Goal: Information Seeking & Learning: Learn about a topic

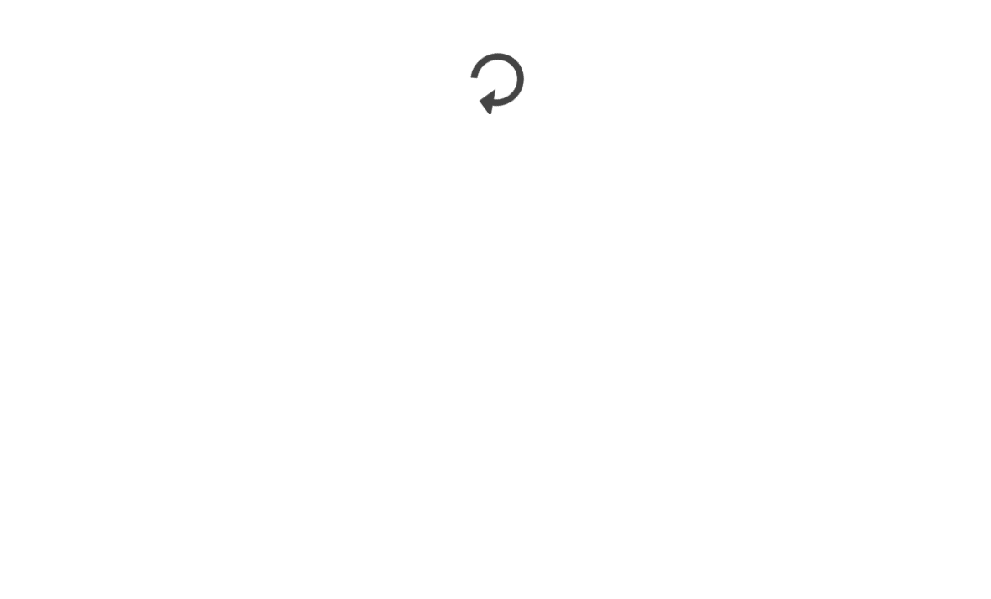
scroll to position [1663, 0]
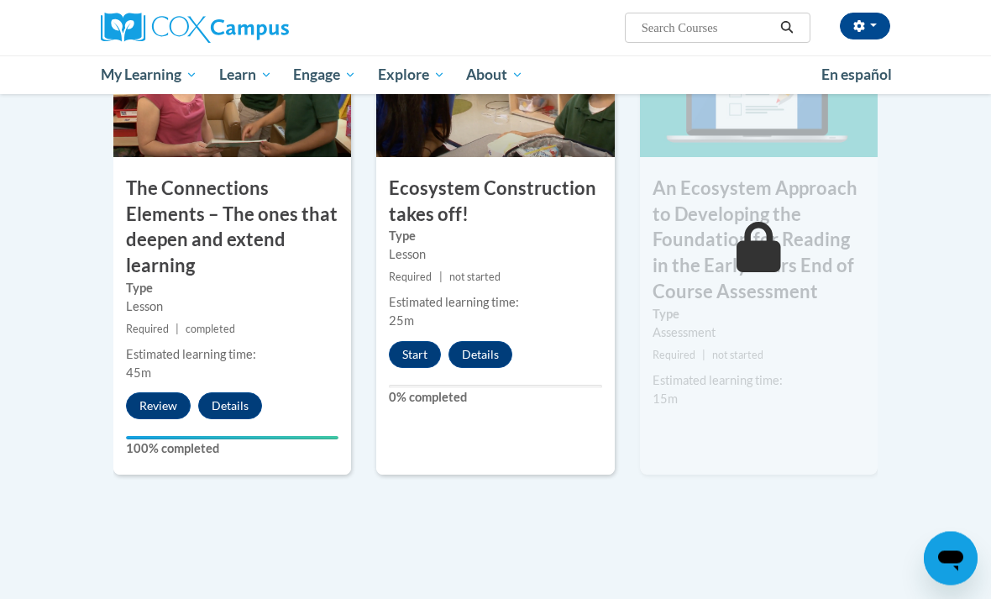
scroll to position [1508, 0]
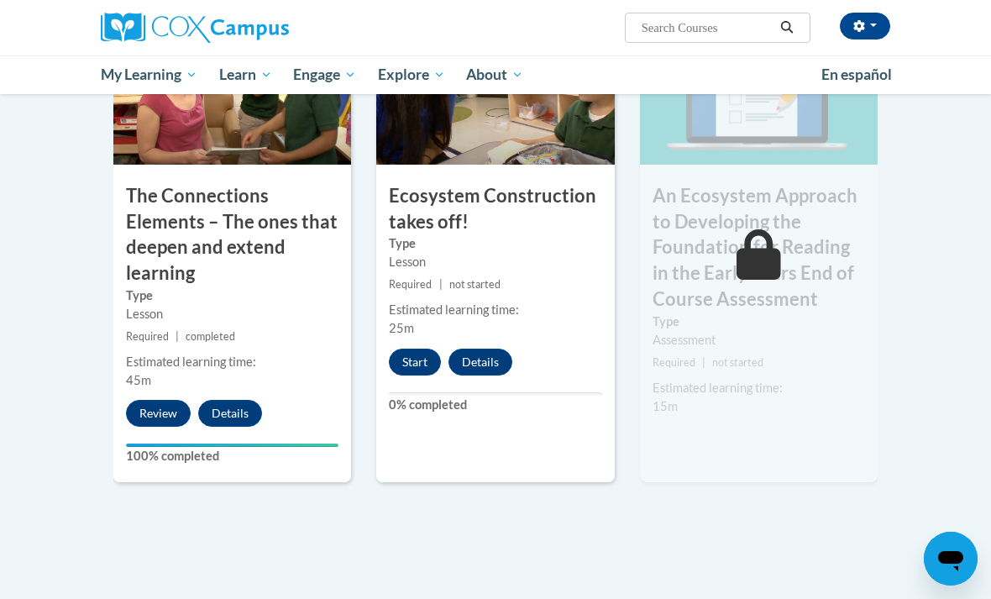
click at [409, 348] on button "Start" at bounding box center [415, 361] width 52 height 27
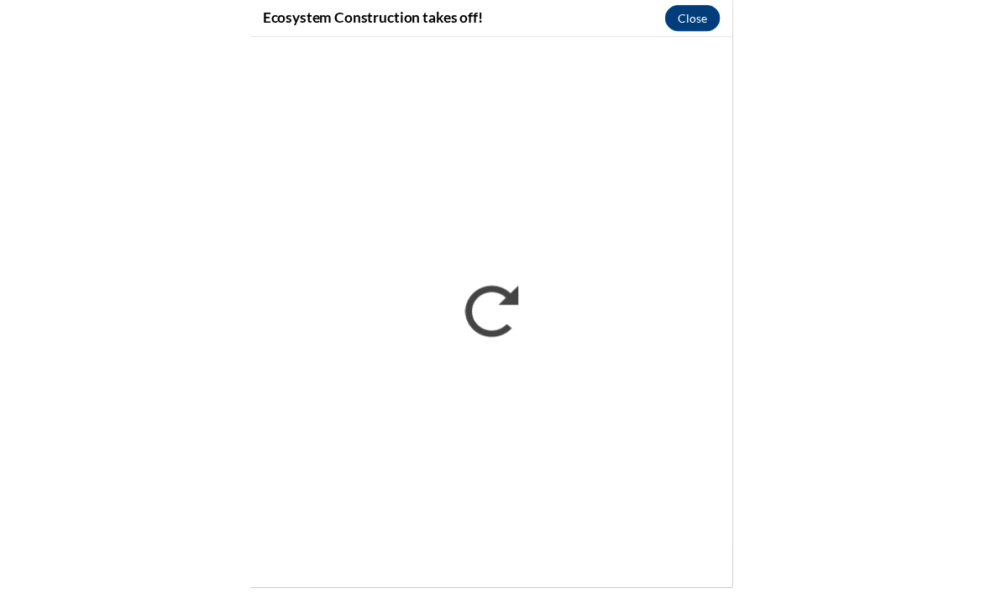
scroll to position [1811, 0]
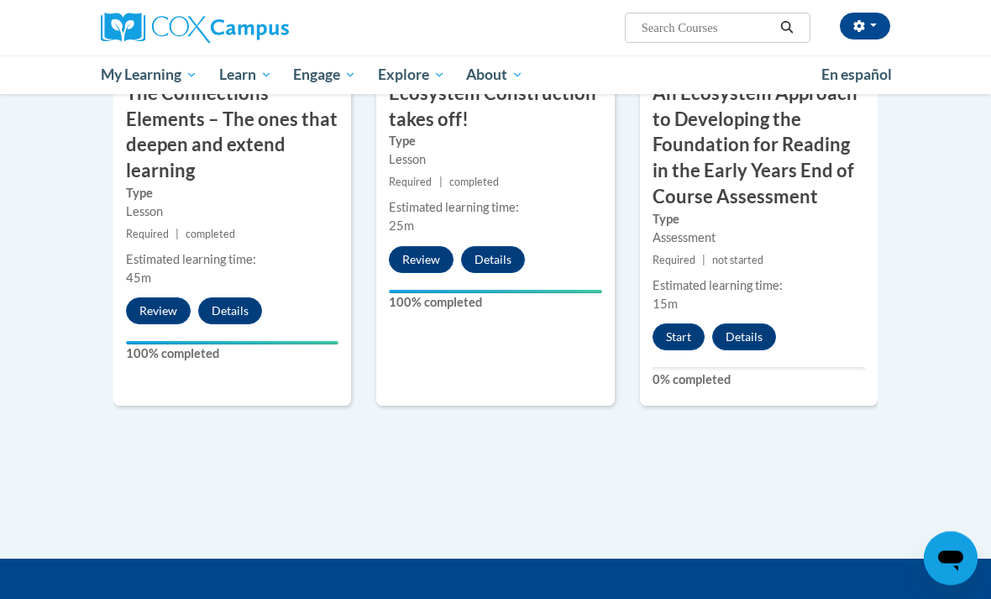
scroll to position [1603, 0]
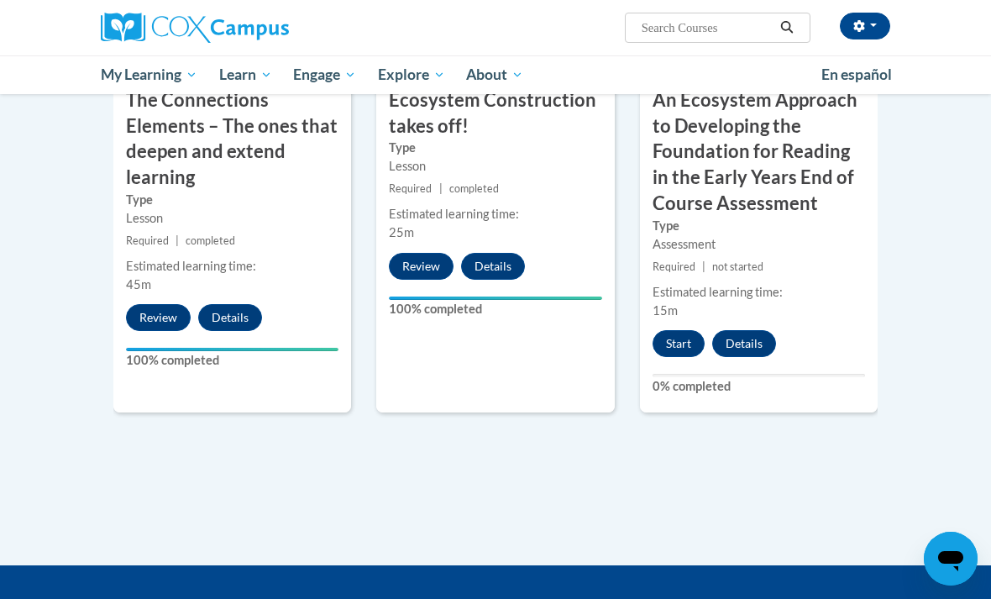
click at [677, 331] on button "Start" at bounding box center [678, 343] width 52 height 27
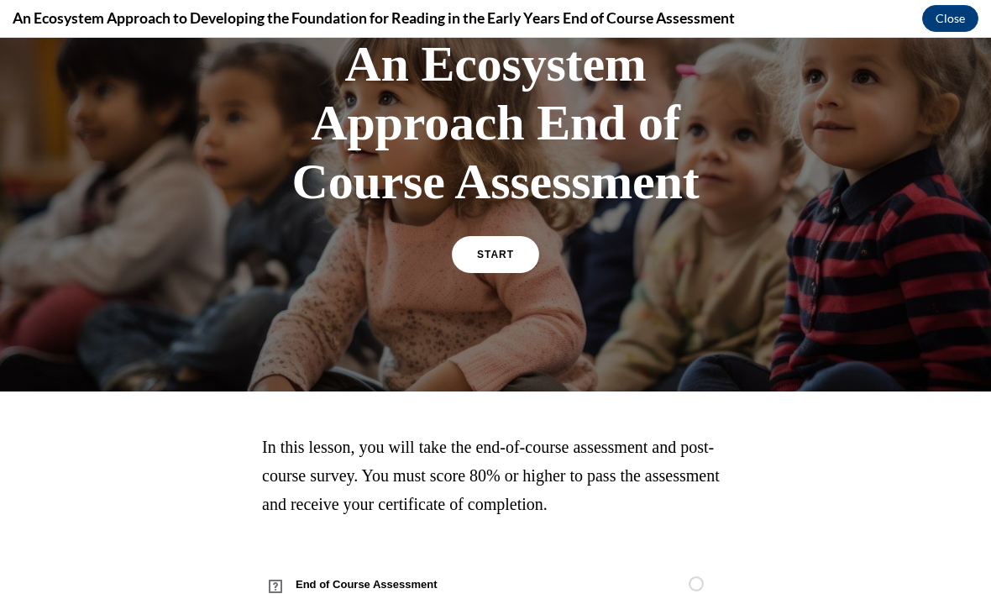
scroll to position [124, 0]
click at [489, 247] on link "START" at bounding box center [495, 254] width 87 height 37
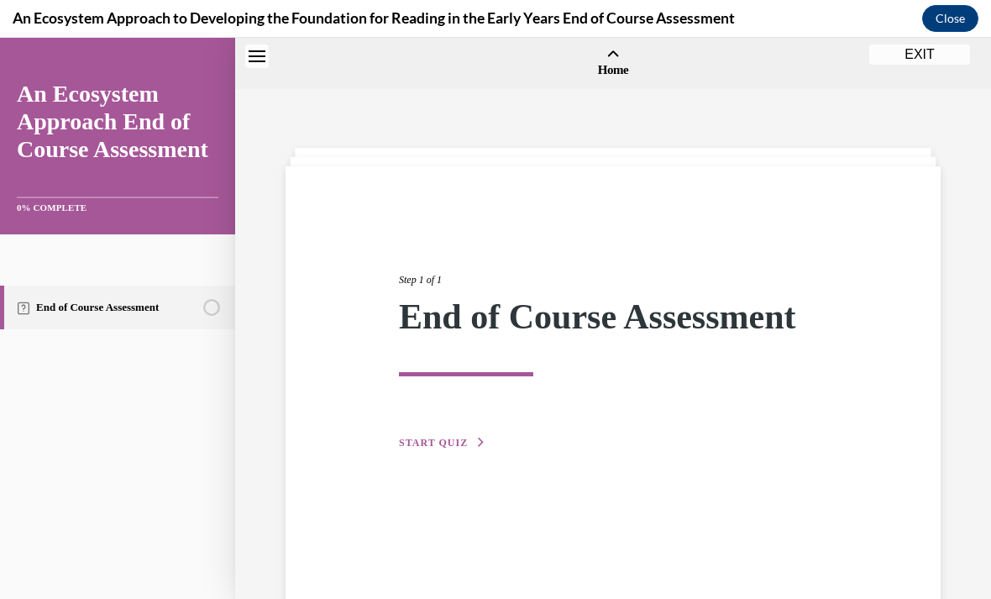
scroll to position [52, 0]
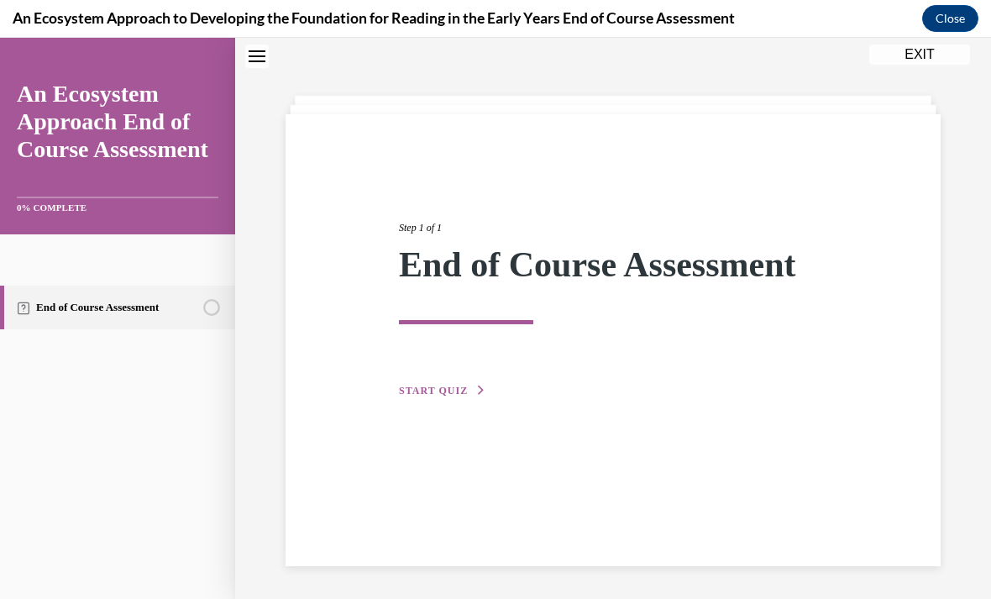
click at [428, 396] on button "START QUIZ" at bounding box center [442, 390] width 87 height 15
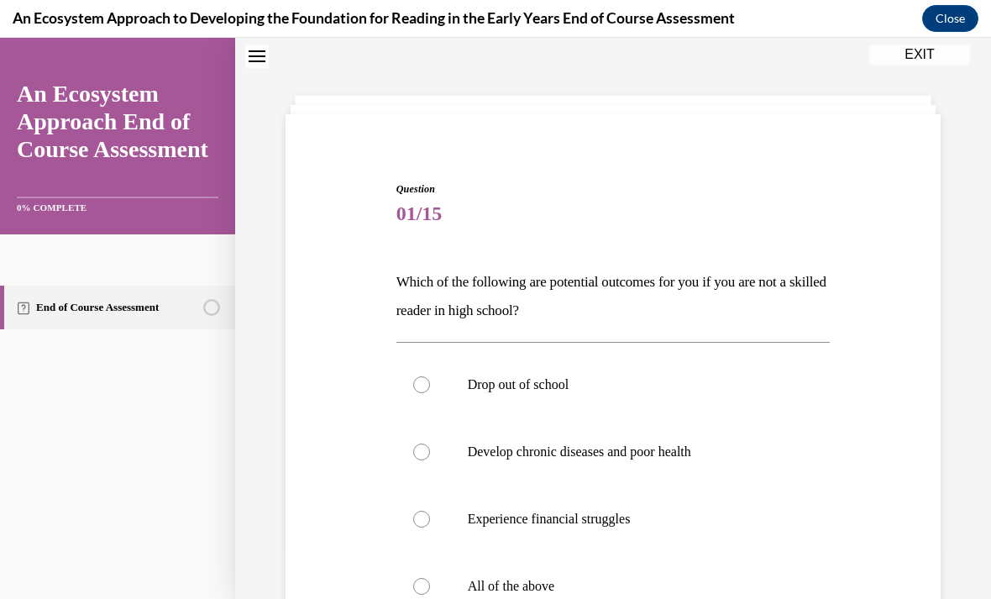
scroll to position [68, 0]
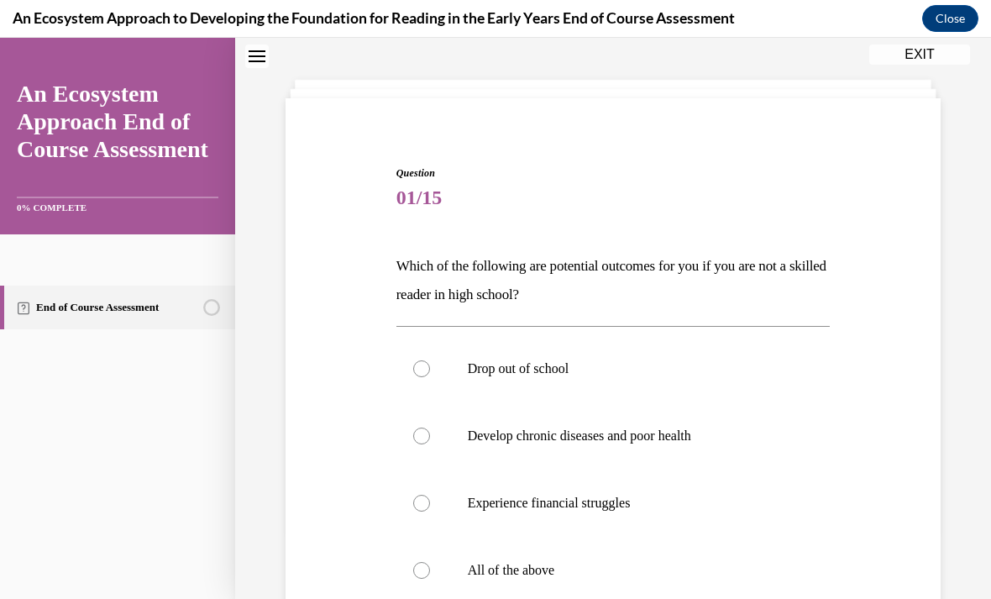
click at [418, 583] on label "All of the above" at bounding box center [613, 569] width 434 height 67
click at [418, 578] on input "All of the above" at bounding box center [421, 570] width 17 height 17
radio input "true"
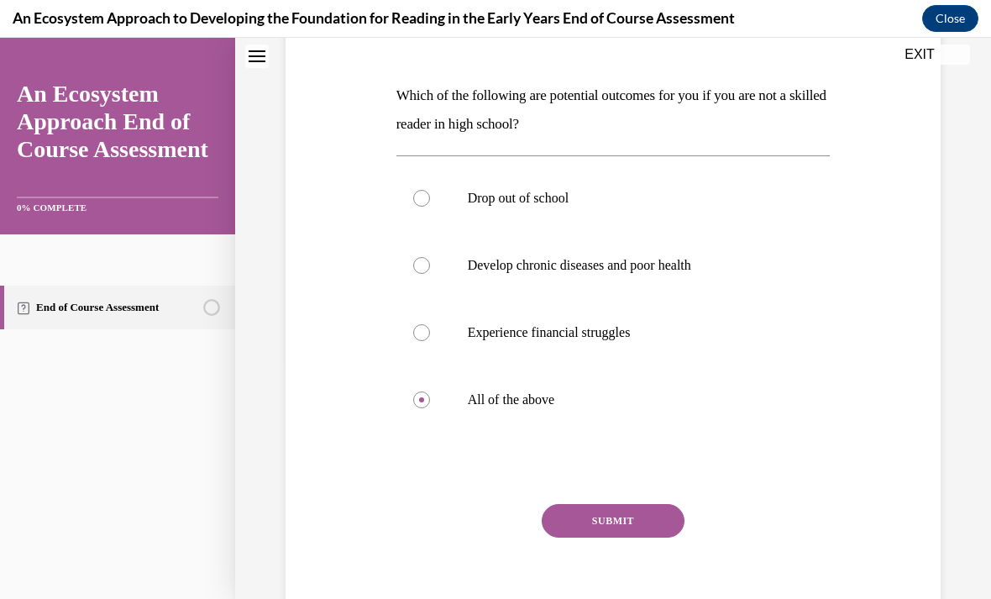
click at [590, 536] on button "SUBMIT" at bounding box center [612, 521] width 143 height 34
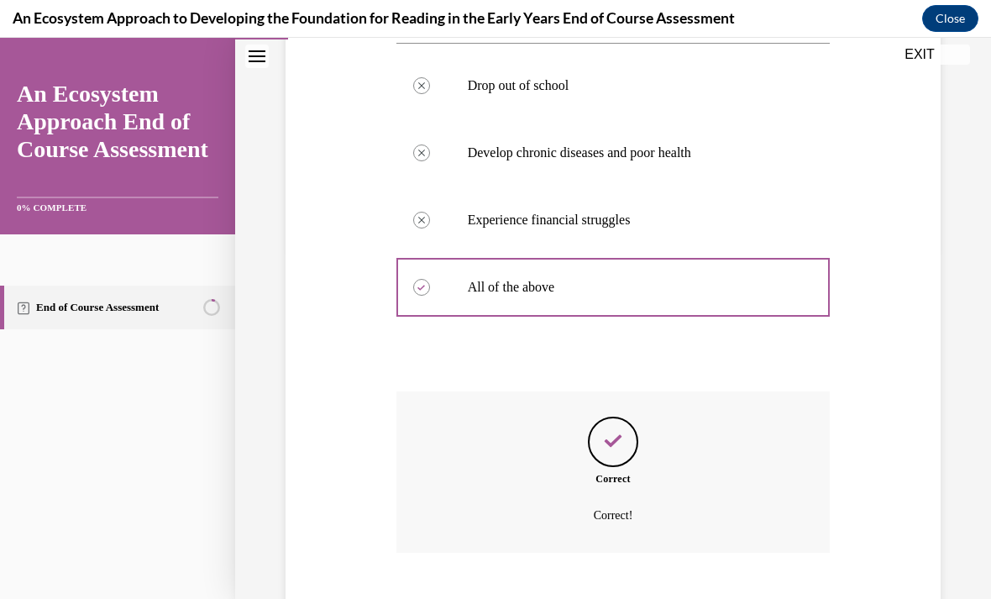
scroll to position [376, 0]
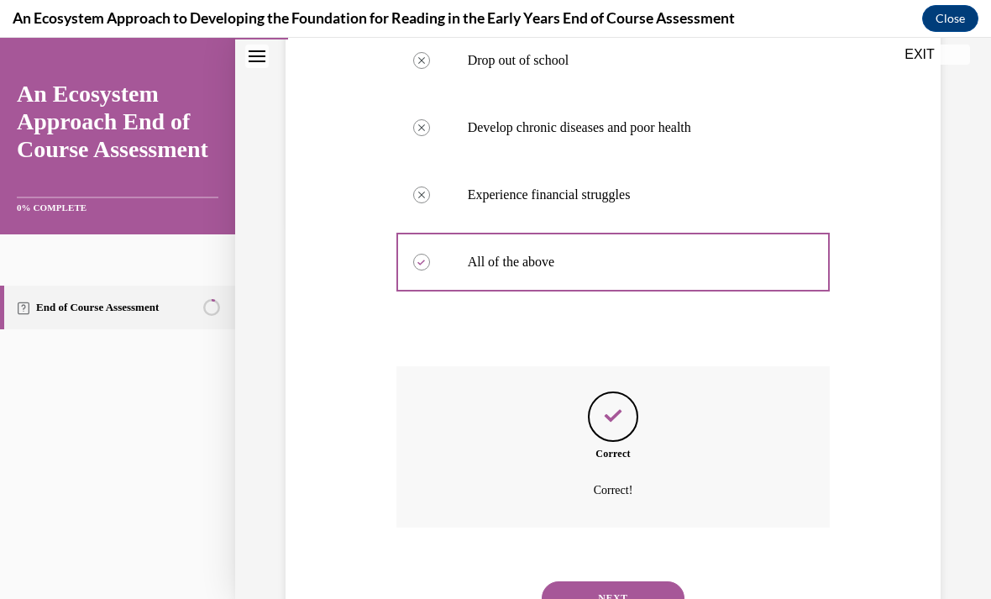
click at [593, 582] on button "NEXT" at bounding box center [612, 598] width 143 height 34
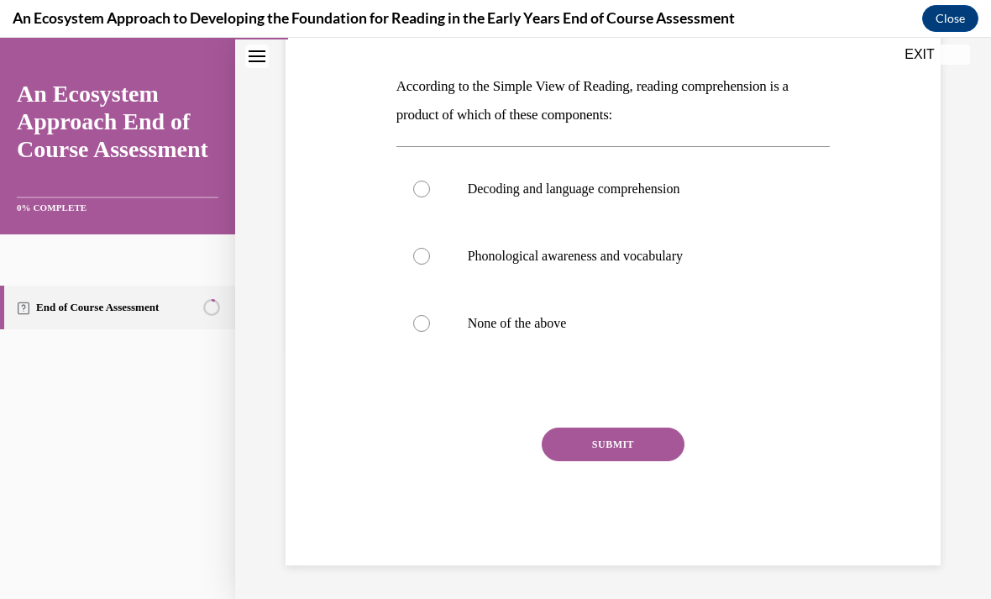
scroll to position [174, 0]
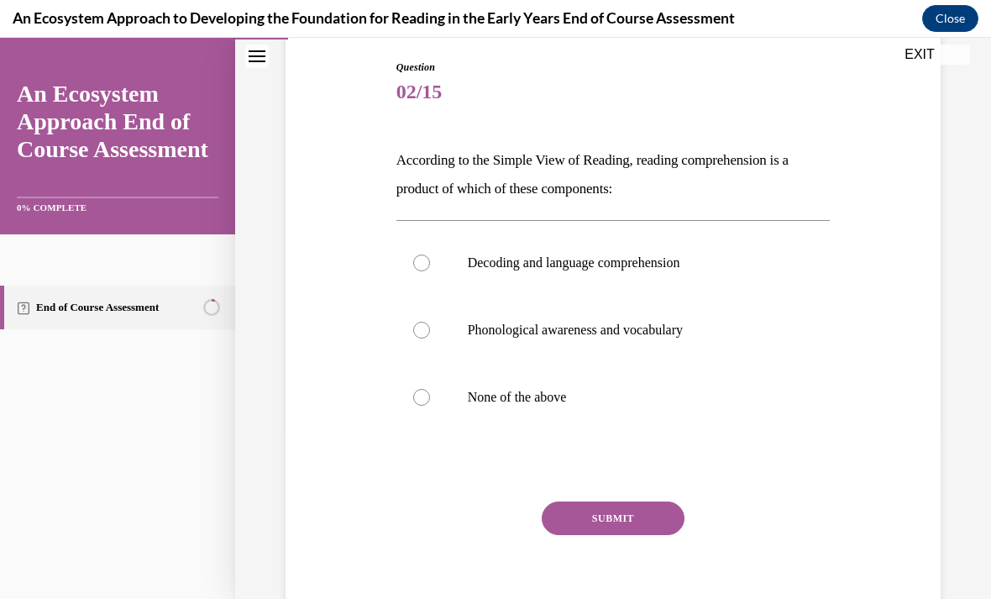
click at [416, 259] on div at bounding box center [421, 262] width 17 height 17
click at [416, 259] on input "Decoding and language comprehension" at bounding box center [421, 262] width 17 height 17
radio input "true"
click at [593, 526] on button "SUBMIT" at bounding box center [612, 518] width 143 height 34
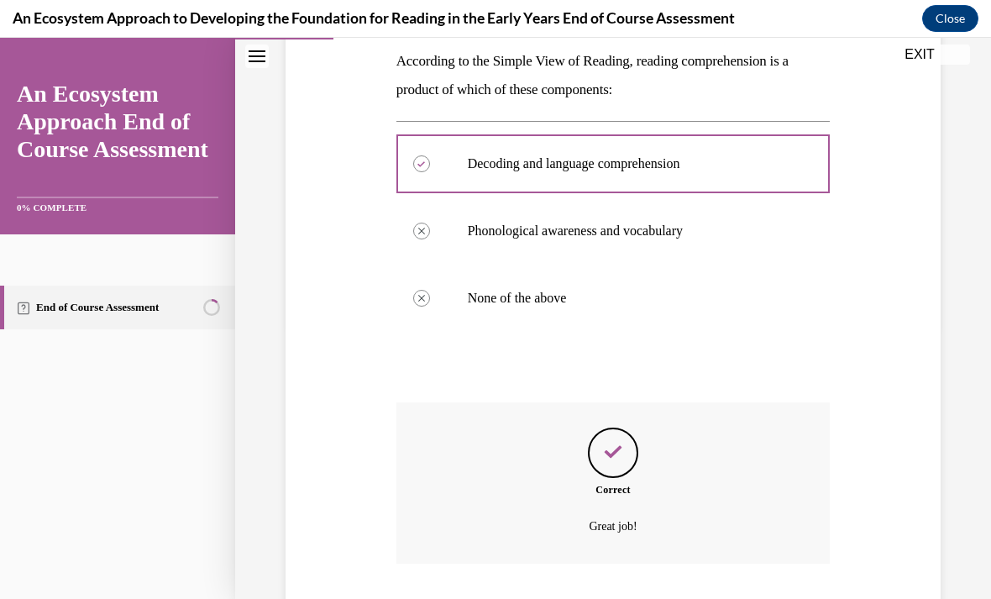
scroll to position [309, 0]
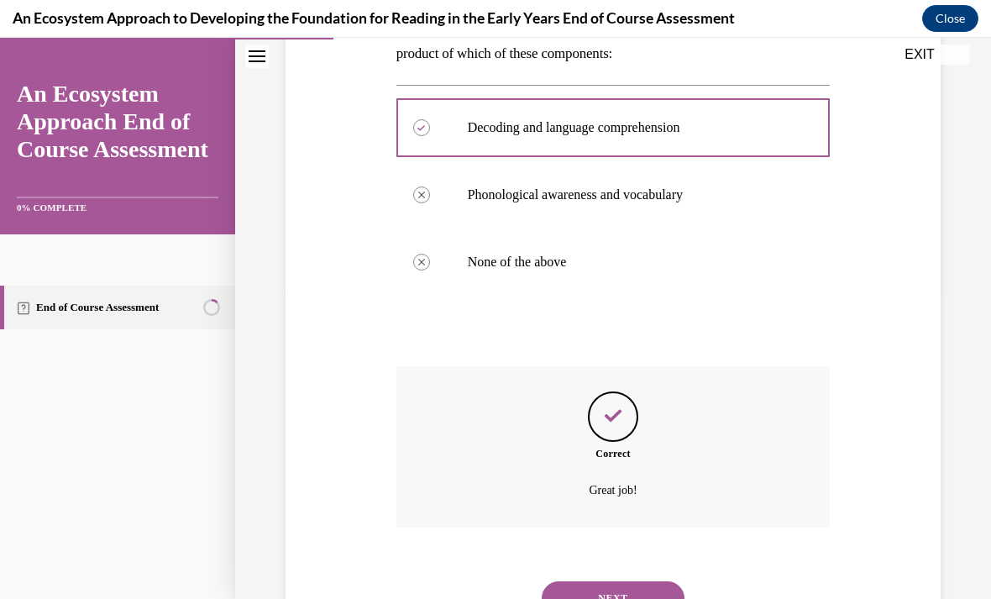
click at [560, 589] on button "NEXT" at bounding box center [612, 598] width 143 height 34
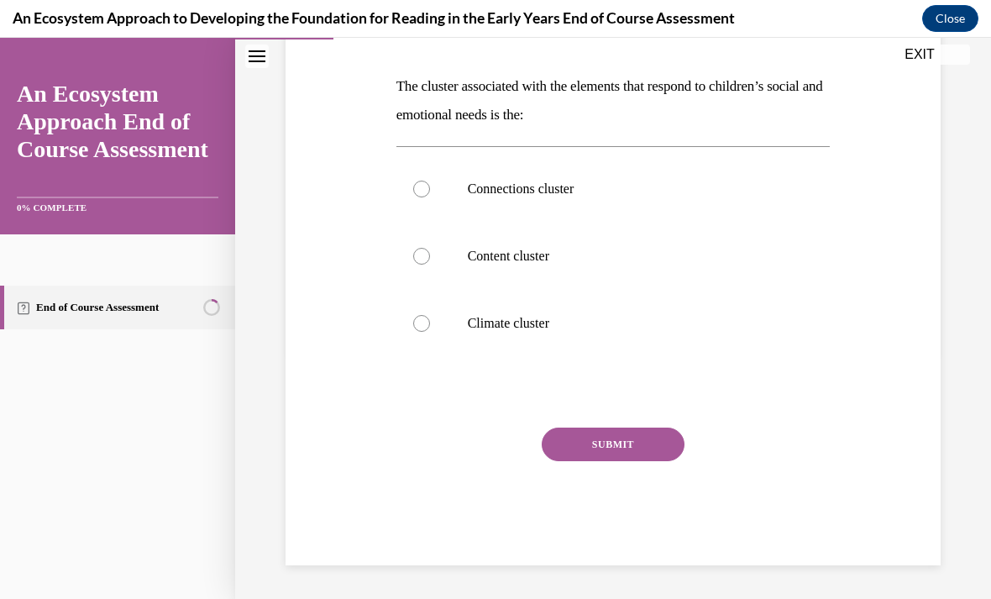
scroll to position [174, 0]
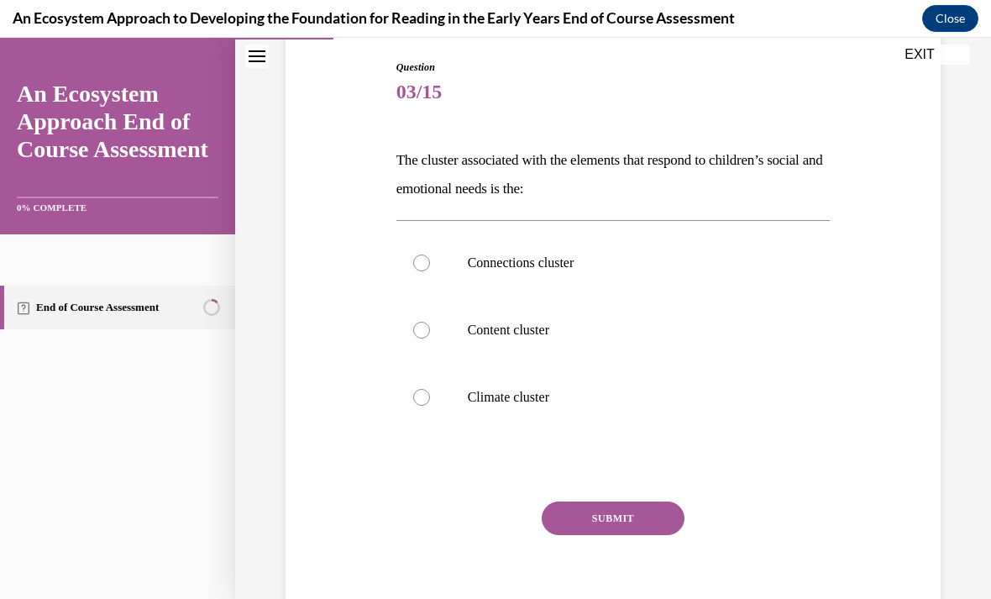
click at [426, 322] on label "Content cluster" at bounding box center [613, 329] width 434 height 67
click at [426, 322] on input "Content cluster" at bounding box center [421, 330] width 17 height 17
radio input "true"
click at [574, 529] on button "SUBMIT" at bounding box center [612, 518] width 143 height 34
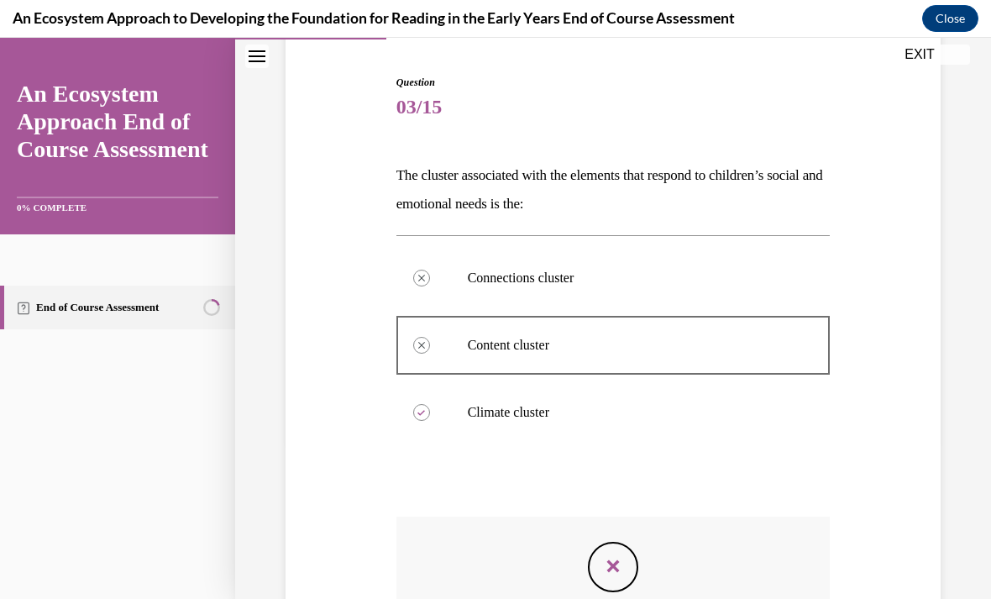
scroll to position [53, 0]
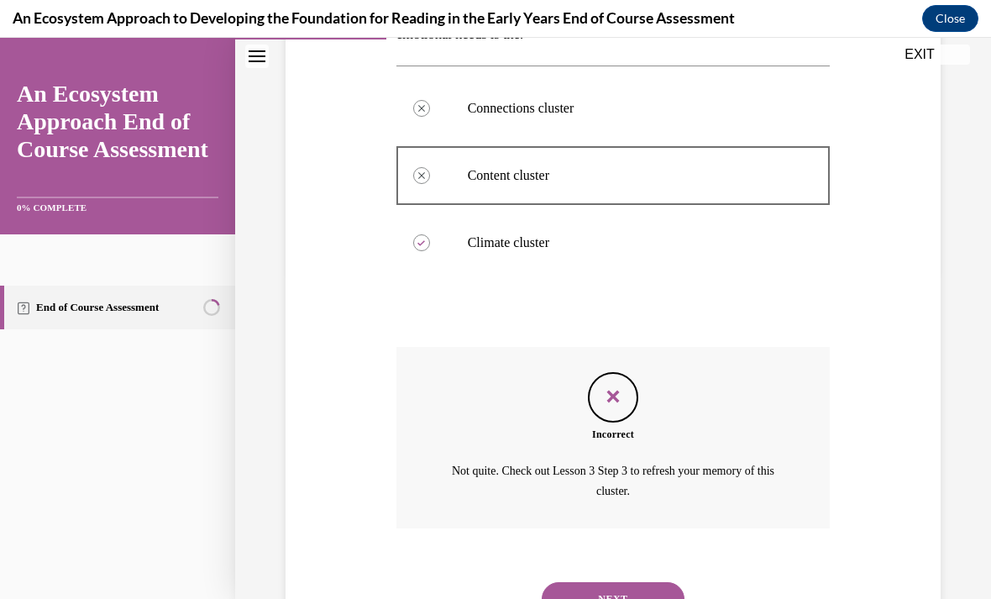
click at [582, 585] on button "NEXT" at bounding box center [612, 599] width 143 height 34
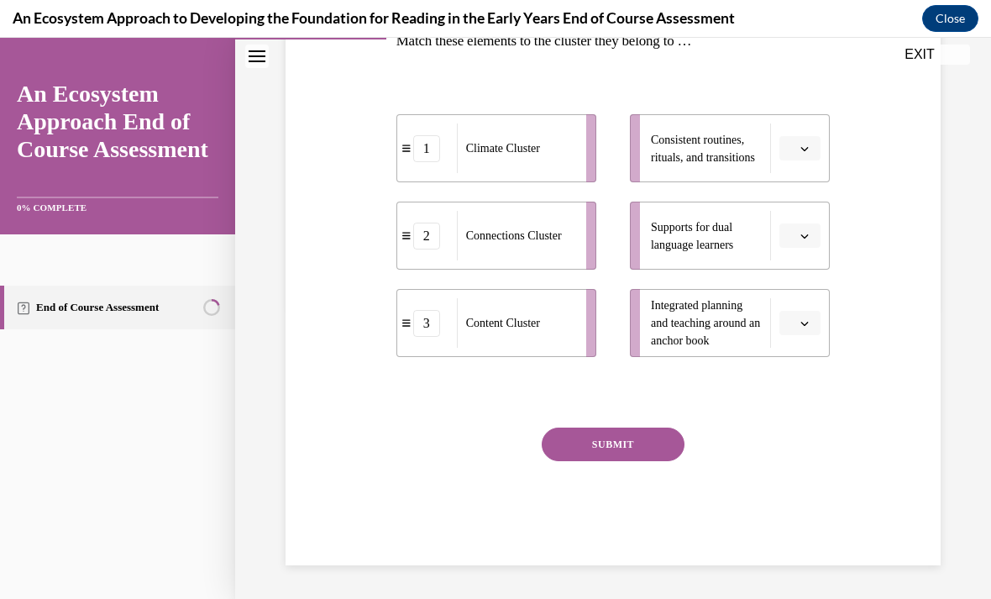
scroll to position [187, 0]
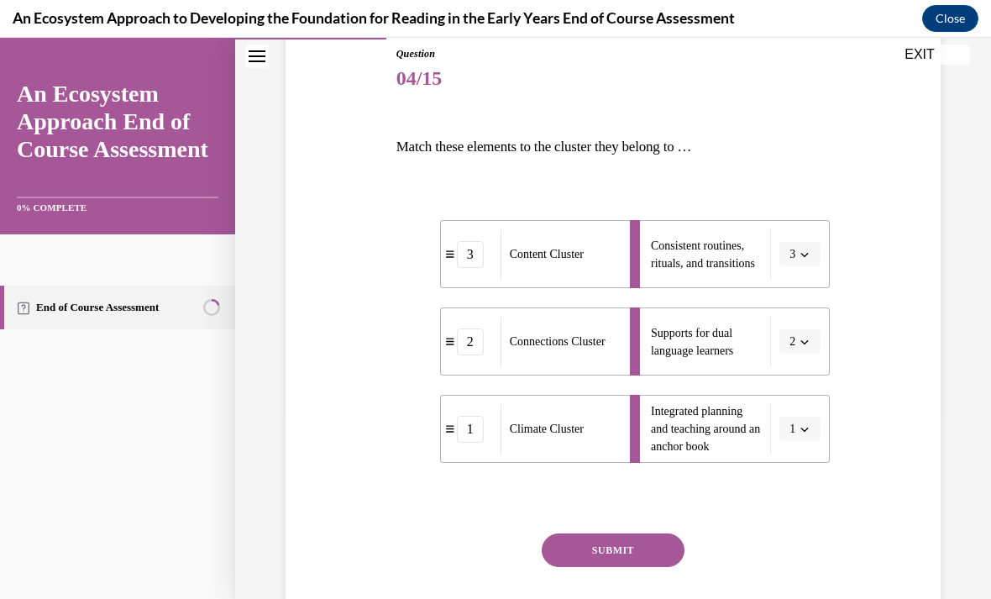
click at [579, 548] on button "SUBMIT" at bounding box center [612, 550] width 143 height 34
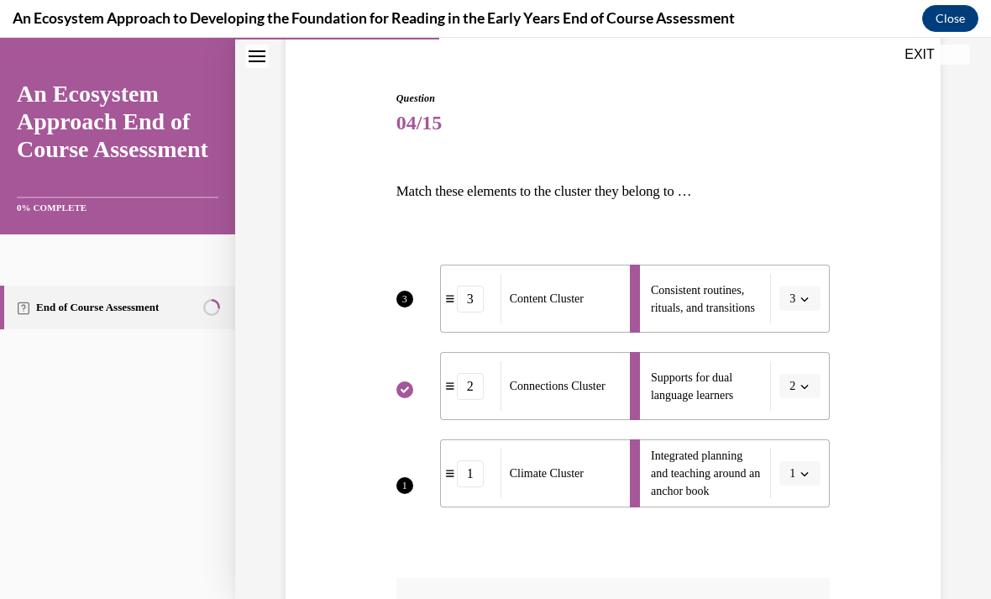
scroll to position [138, 0]
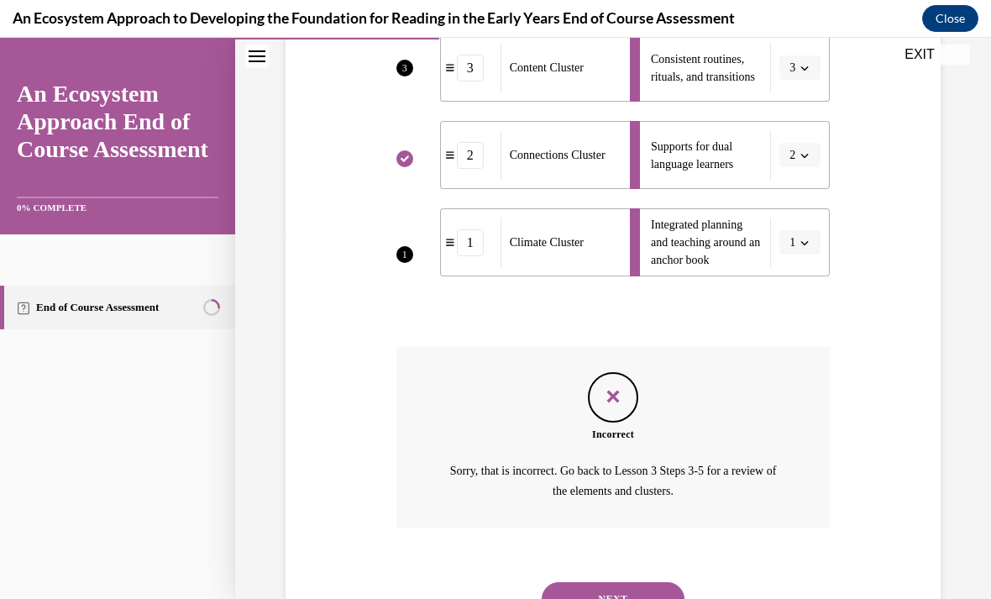
click at [590, 582] on button "NEXT" at bounding box center [612, 599] width 143 height 34
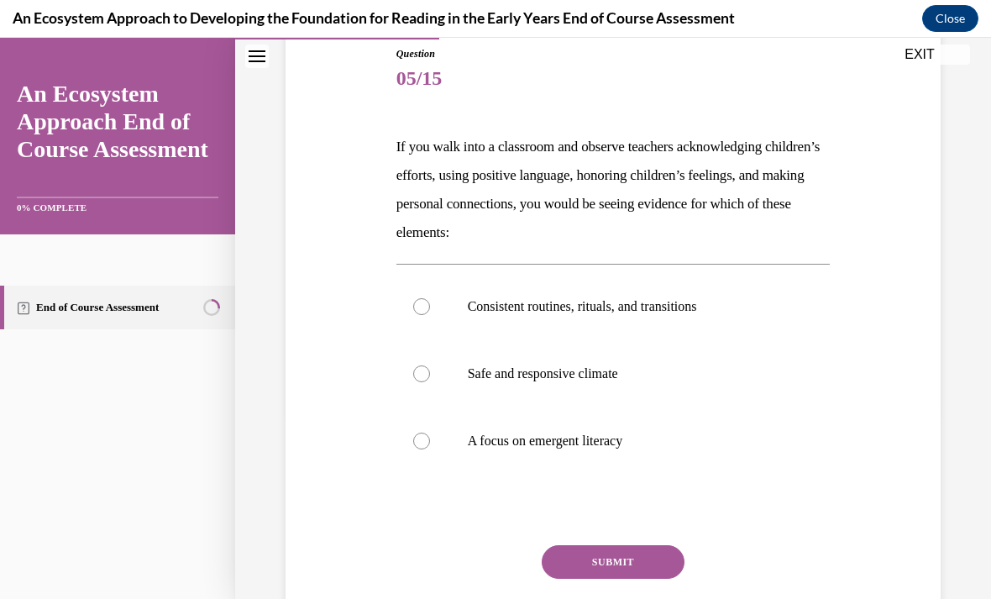
click at [422, 318] on label "Consistent routines, rituals, and transitions" at bounding box center [613, 306] width 434 height 67
click at [422, 315] on input "Consistent routines, rituals, and transitions" at bounding box center [421, 306] width 17 height 17
radio input "true"
click at [583, 564] on button "SUBMIT" at bounding box center [612, 562] width 143 height 34
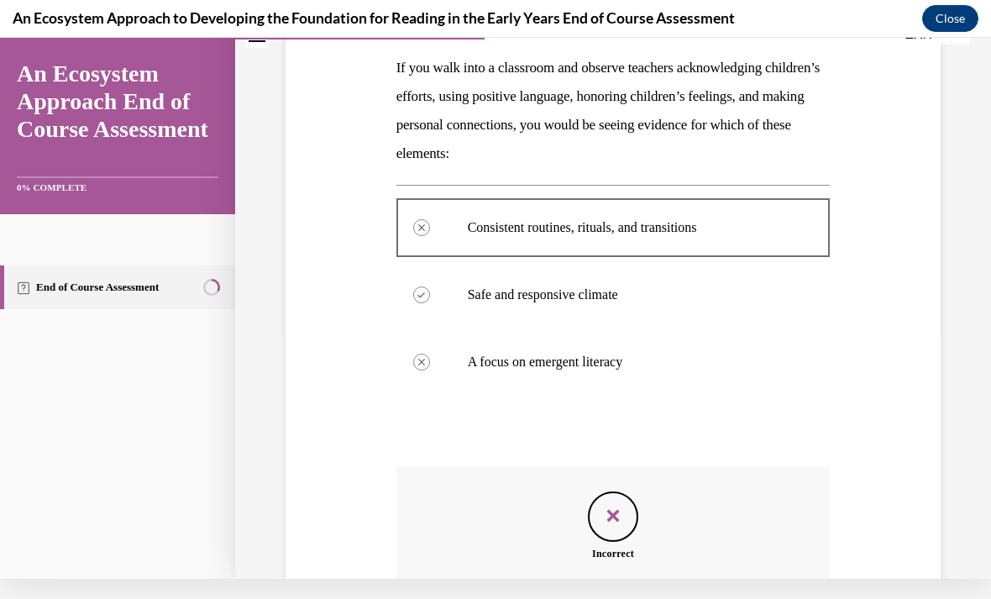
scroll to position [251, 0]
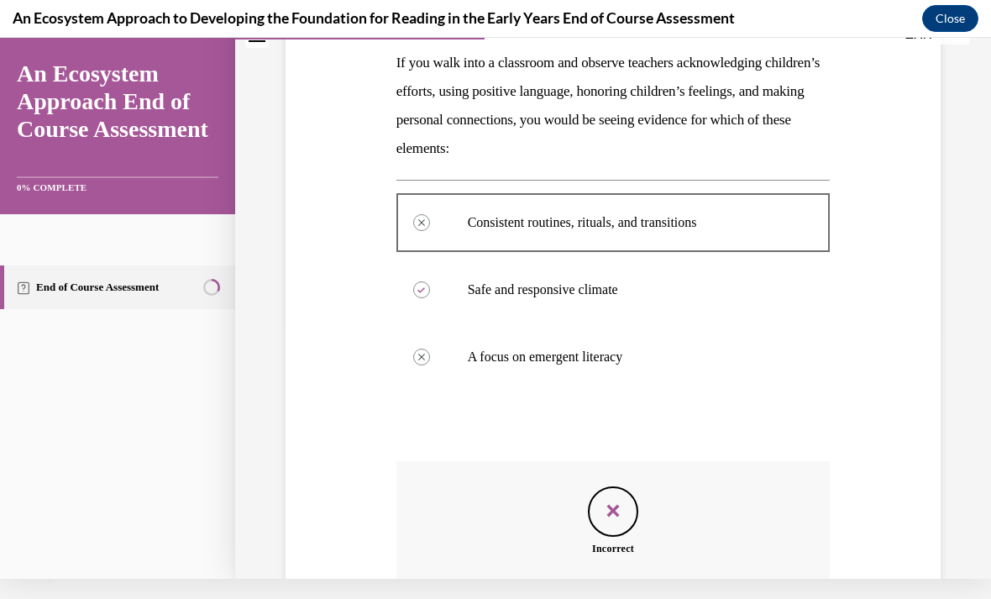
click at [610, 512] on icon "Feedback" at bounding box center [612, 510] width 25 height 25
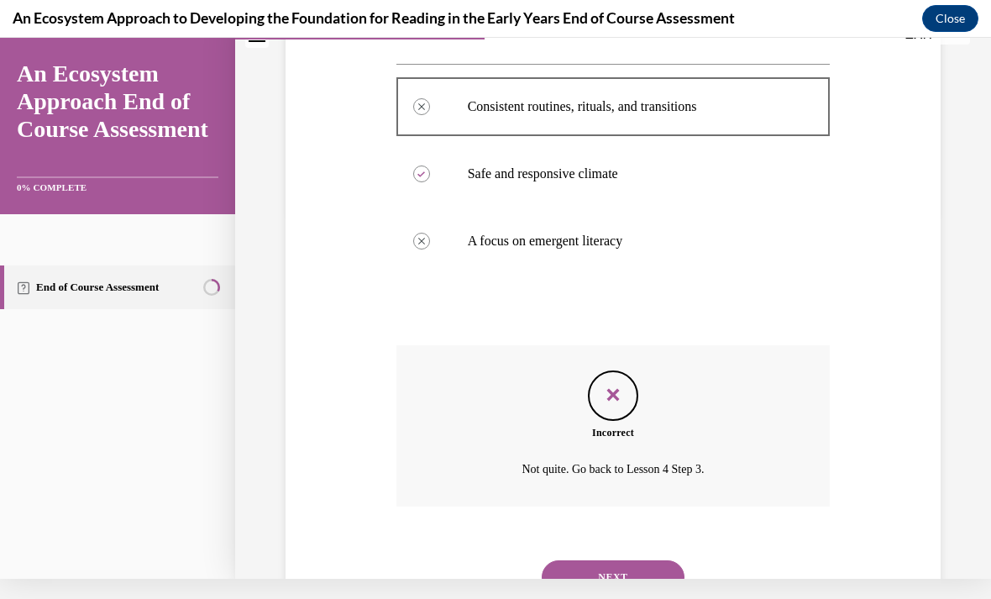
scroll to position [366, 0]
click at [581, 569] on button "NEXT" at bounding box center [612, 578] width 143 height 34
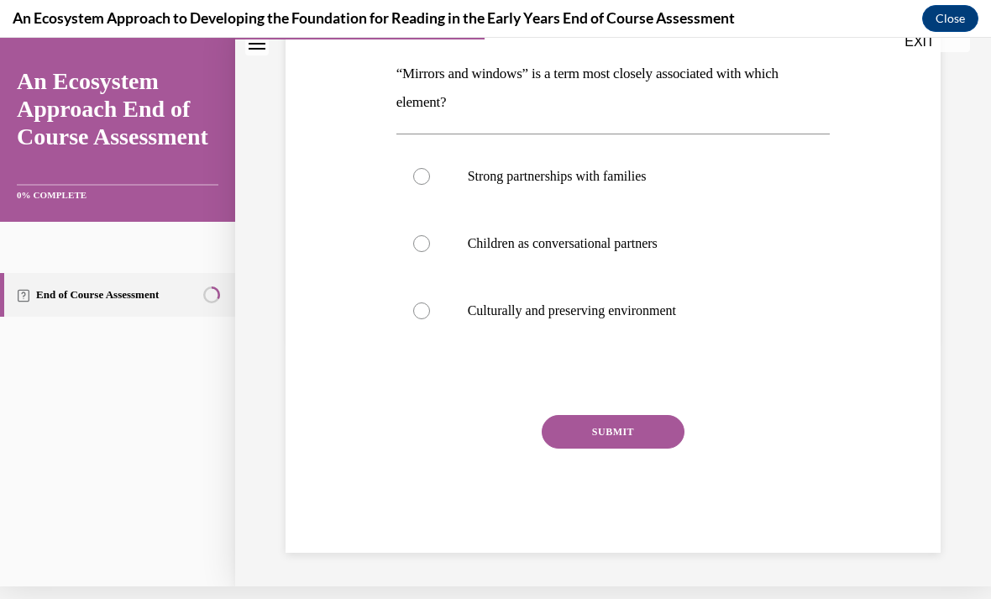
scroll to position [174, 0]
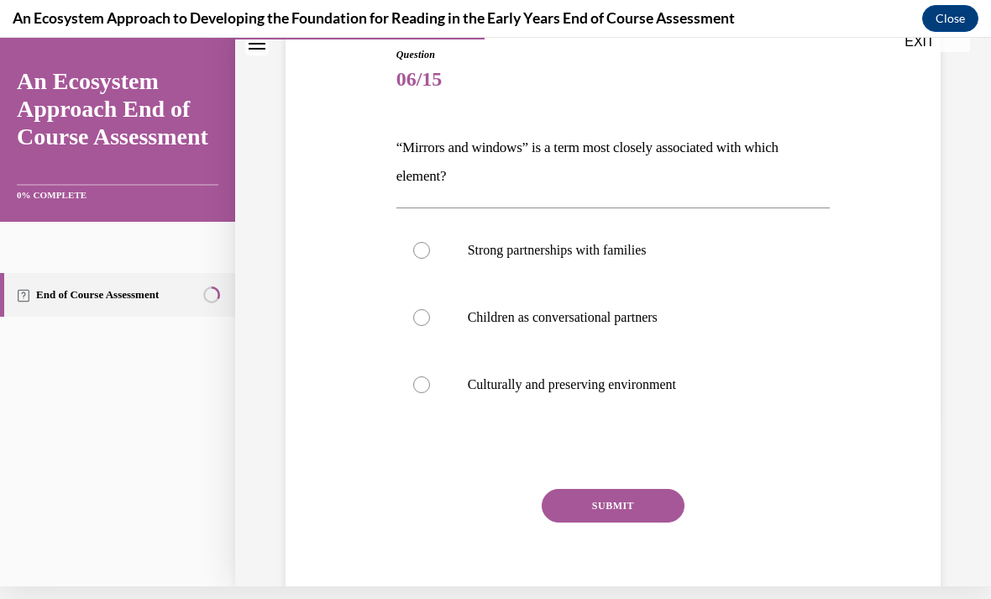
click at [416, 314] on div at bounding box center [421, 317] width 17 height 17
click at [416, 314] on input "Children as conversational partners" at bounding box center [421, 317] width 17 height 17
radio input "true"
click at [583, 511] on button "SUBMIT" at bounding box center [612, 506] width 143 height 34
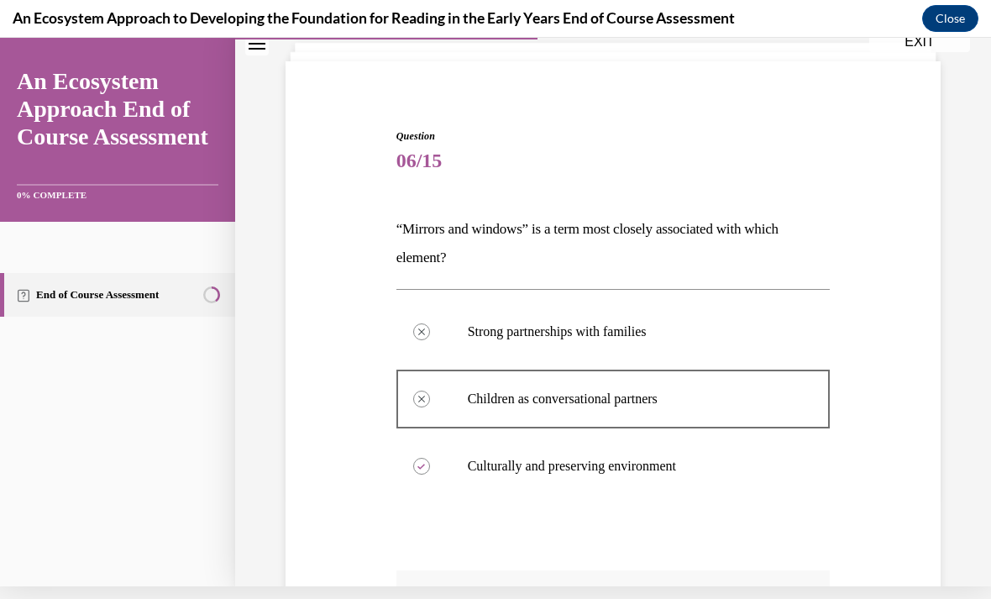
scroll to position [90, 0]
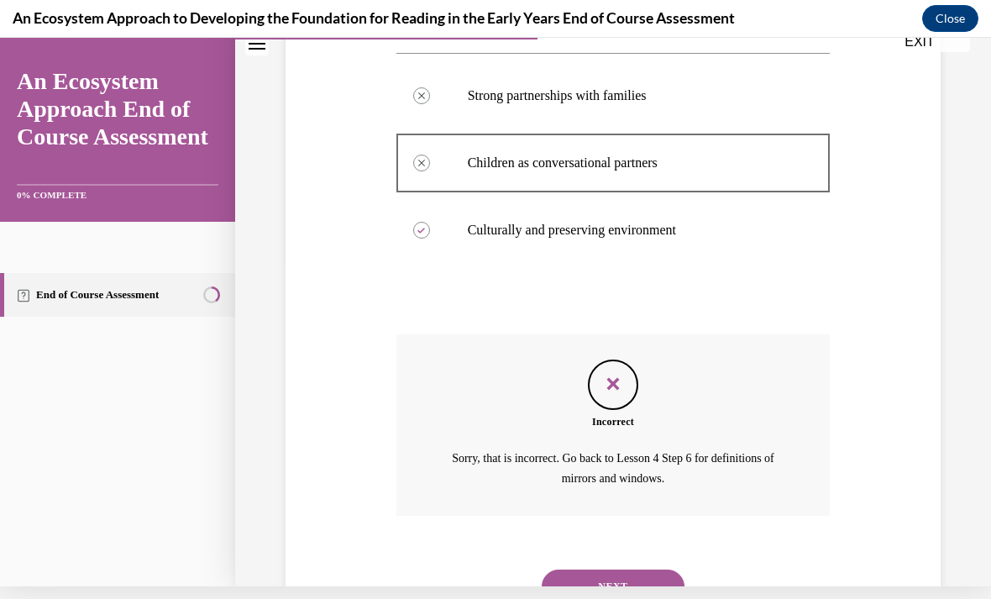
click at [585, 575] on button "NEXT" at bounding box center [612, 586] width 143 height 34
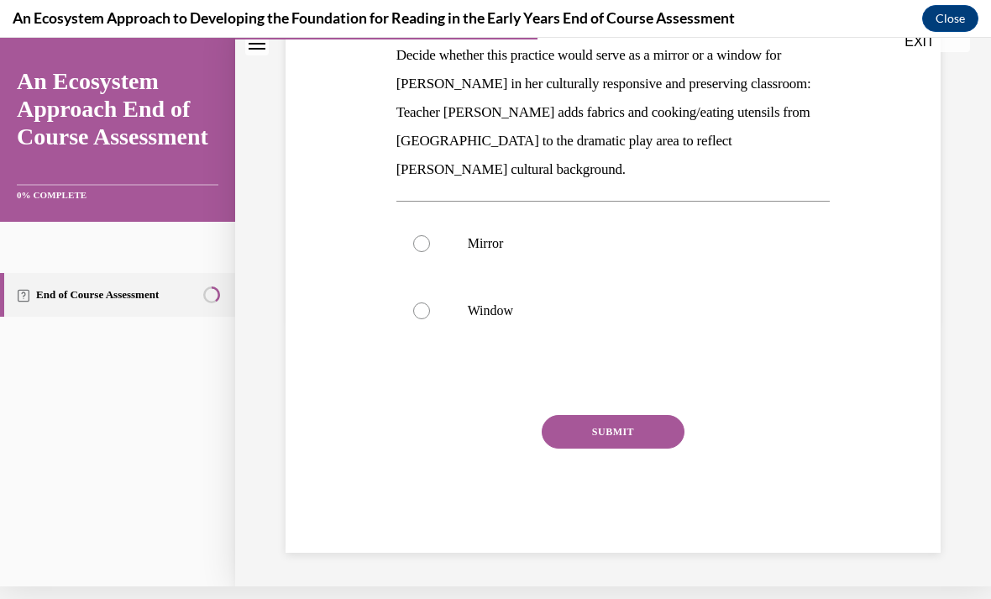
scroll to position [164, 0]
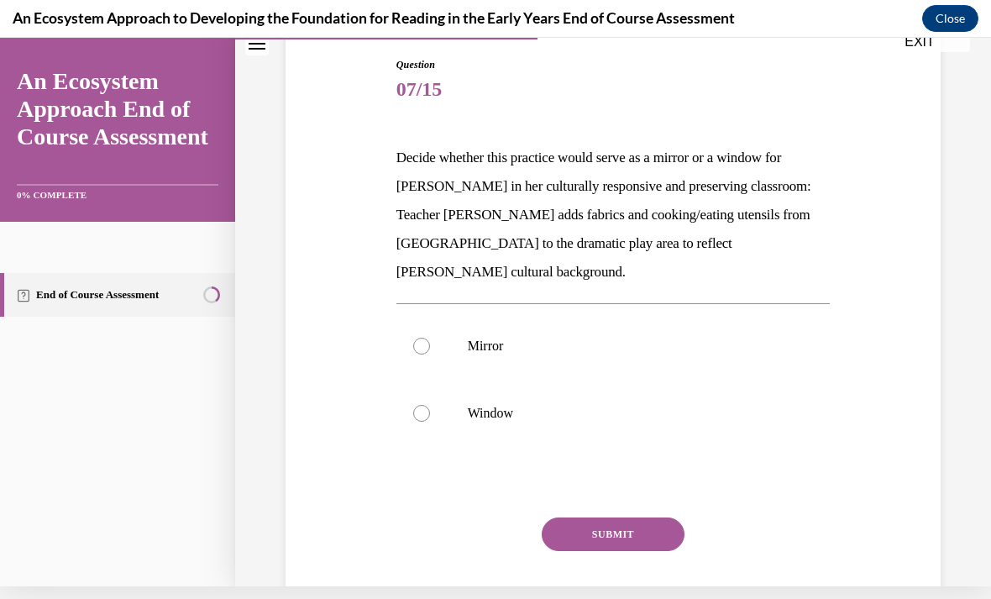
click at [417, 328] on label "Mirror" at bounding box center [613, 345] width 434 height 67
click at [417, 337] on input "Mirror" at bounding box center [421, 345] width 17 height 17
radio input "true"
click at [570, 521] on button "SUBMIT" at bounding box center [612, 534] width 143 height 34
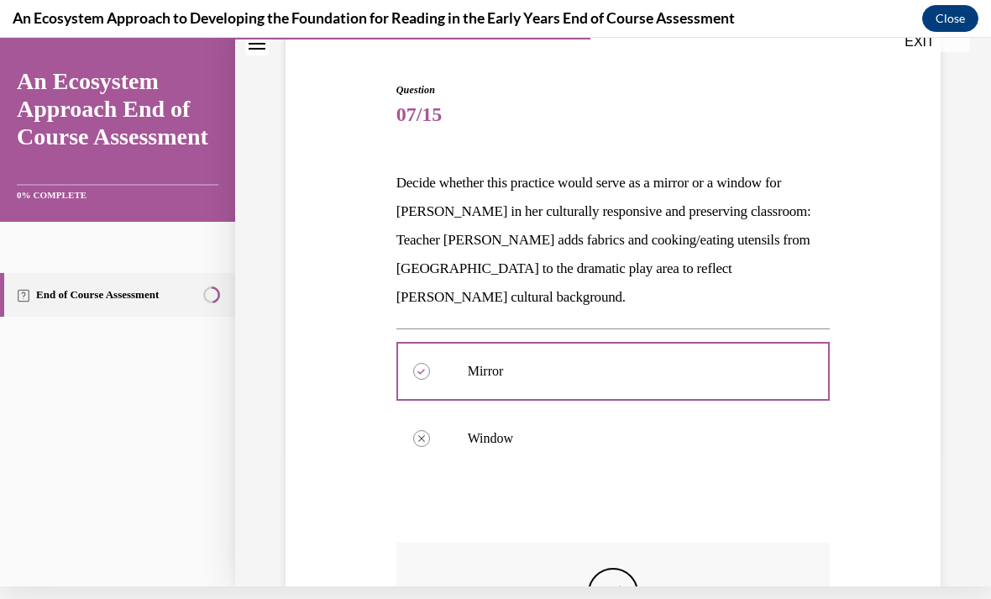
scroll to position [53, 0]
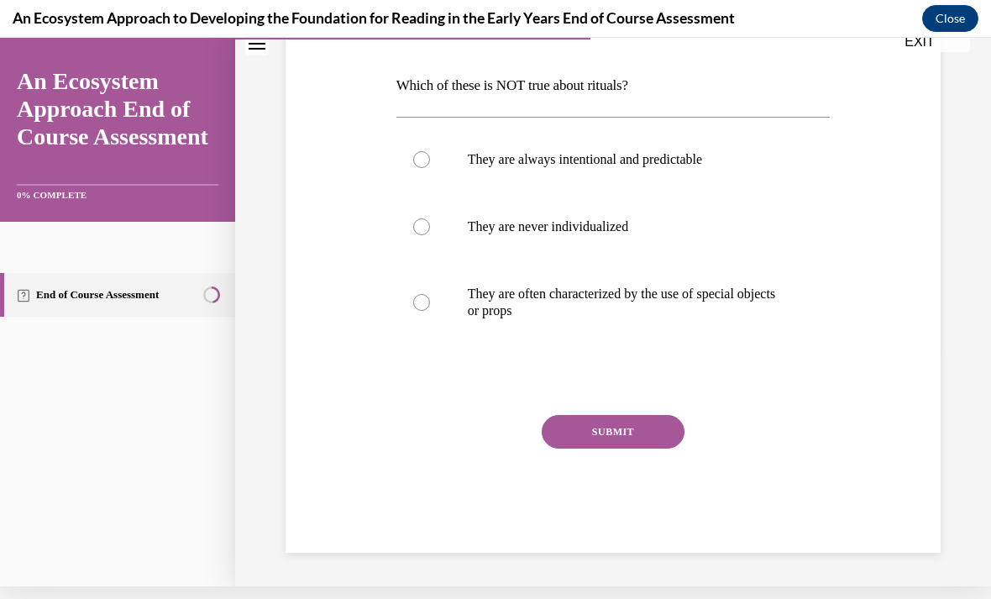
scroll to position [162, 0]
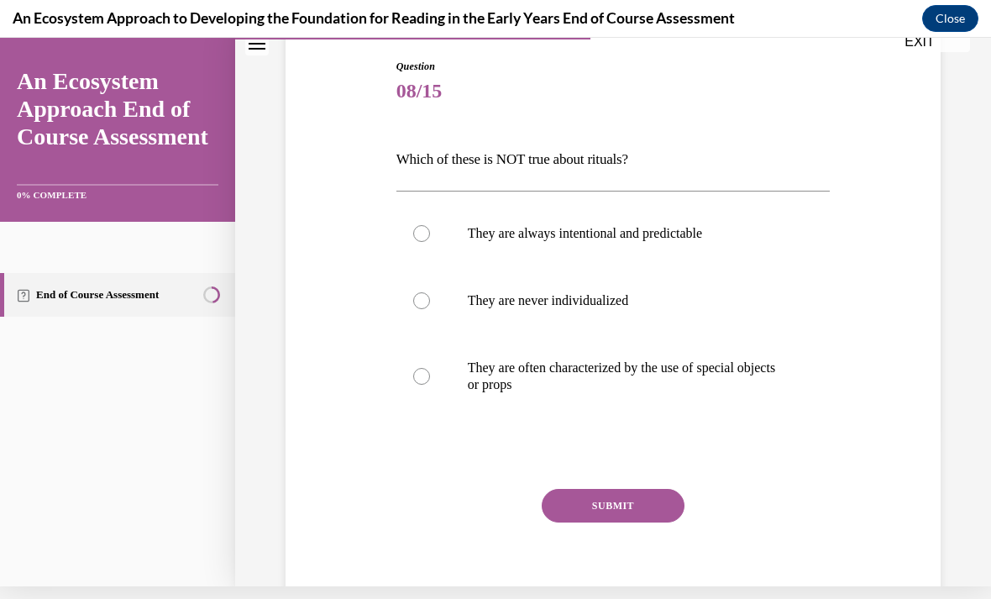
click at [420, 306] on div at bounding box center [421, 300] width 17 height 17
click at [420, 306] on input "They are never individualized" at bounding box center [421, 300] width 17 height 17
radio input "true"
click at [573, 512] on button "SUBMIT" at bounding box center [612, 506] width 143 height 34
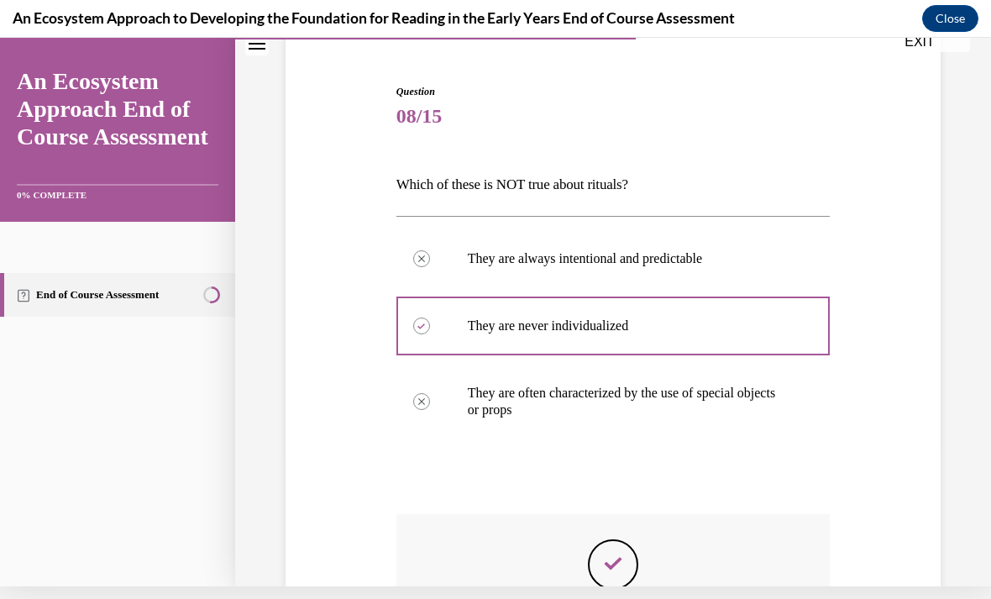
scroll to position [136, 0]
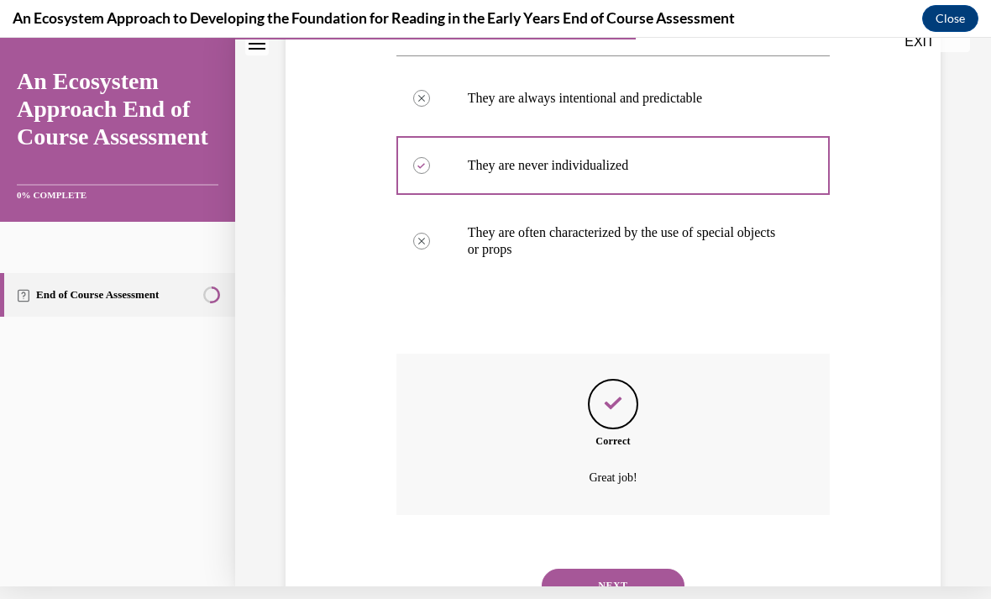
click at [583, 574] on button "NEXT" at bounding box center [612, 585] width 143 height 34
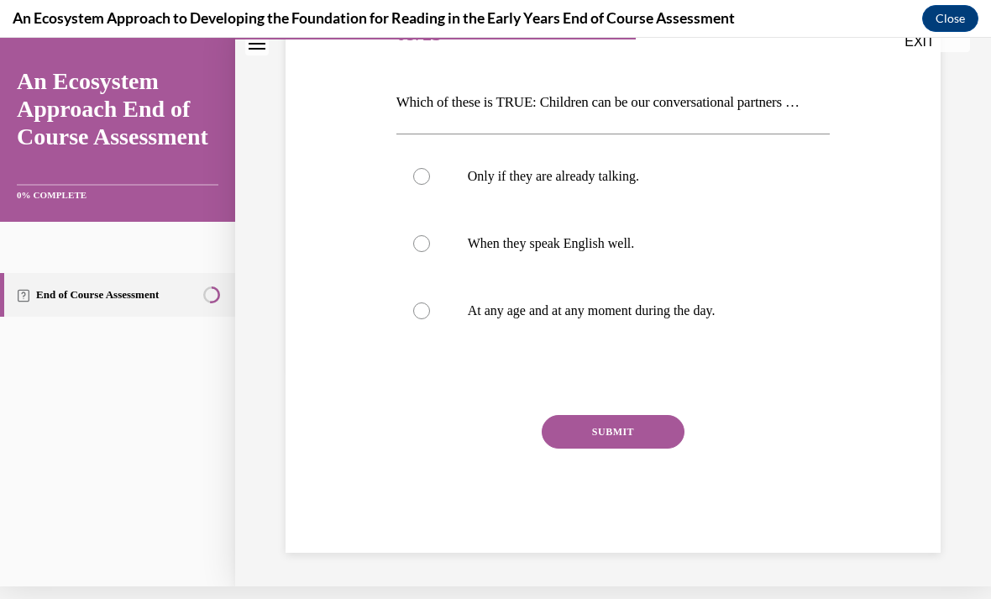
scroll to position [145, 0]
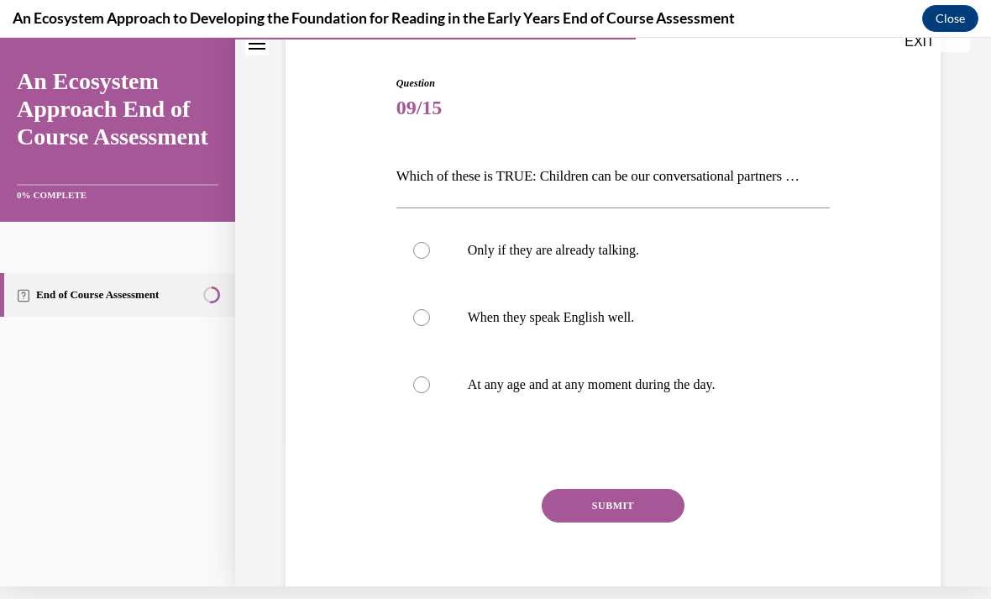
click at [416, 374] on label "At any age and at any moment during the day." at bounding box center [613, 384] width 434 height 67
click at [416, 376] on input "At any age and at any moment during the day." at bounding box center [421, 384] width 17 height 17
radio input "true"
click at [613, 519] on button "SUBMIT" at bounding box center [612, 506] width 143 height 34
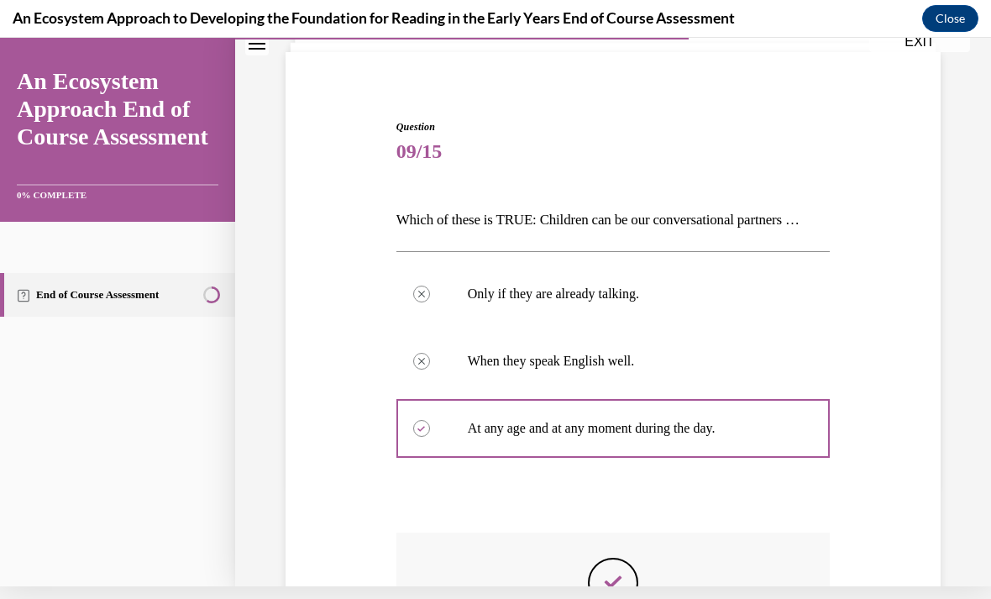
scroll to position [53, 0]
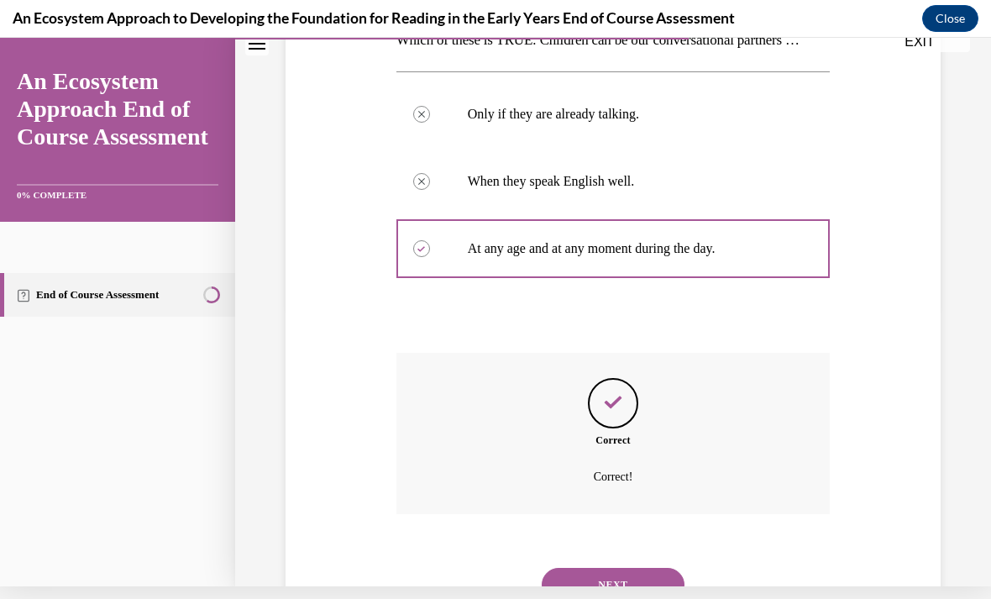
scroll to position [281, 0]
click at [583, 578] on button "NEXT" at bounding box center [612, 585] width 143 height 34
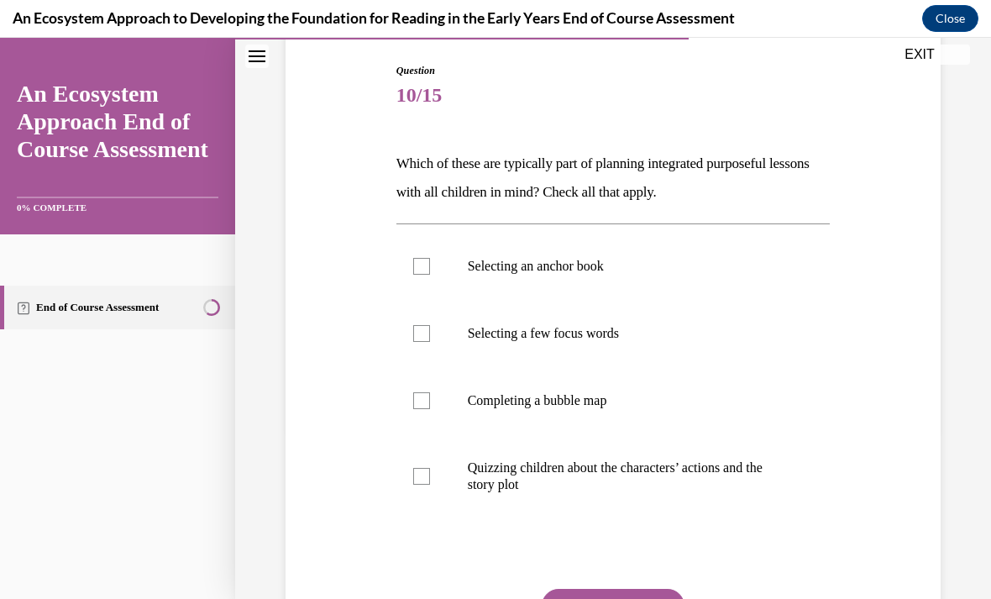
scroll to position [170, 0]
click at [420, 500] on label "Quizzing children about the characters’ actions and the story plot" at bounding box center [613, 477] width 434 height 84
click at [420, 485] on input "Quizzing children about the characters’ actions and the story plot" at bounding box center [421, 476] width 17 height 17
checkbox input "true"
click at [411, 247] on label "Selecting an anchor book" at bounding box center [613, 266] width 434 height 67
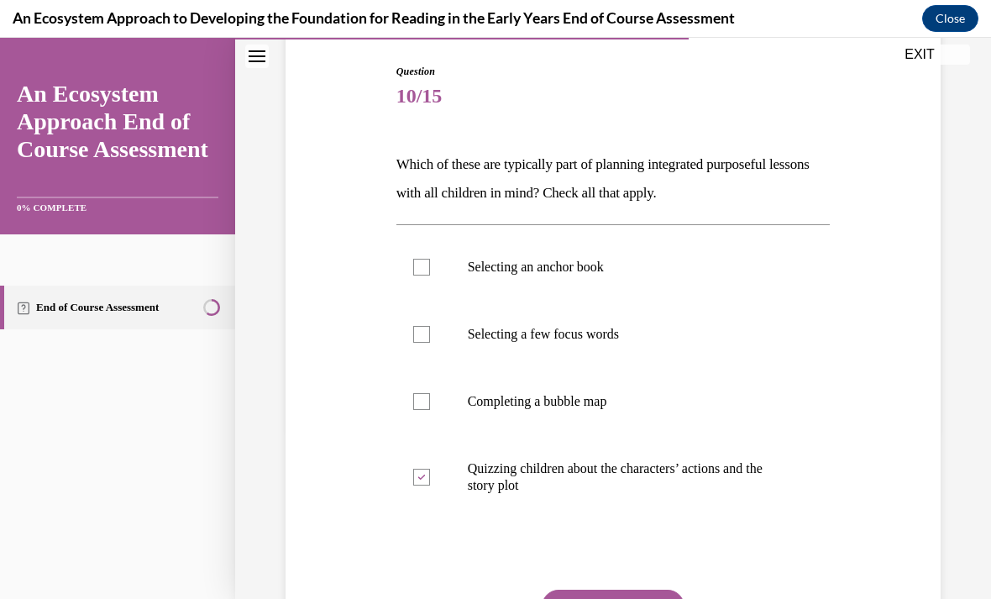
click at [413, 259] on input "Selecting an anchor book" at bounding box center [421, 267] width 17 height 17
checkbox input "true"
click at [418, 338] on div at bounding box center [421, 334] width 17 height 17
click at [418, 338] on input "Selecting a few focus words" at bounding box center [421, 334] width 17 height 17
checkbox input "true"
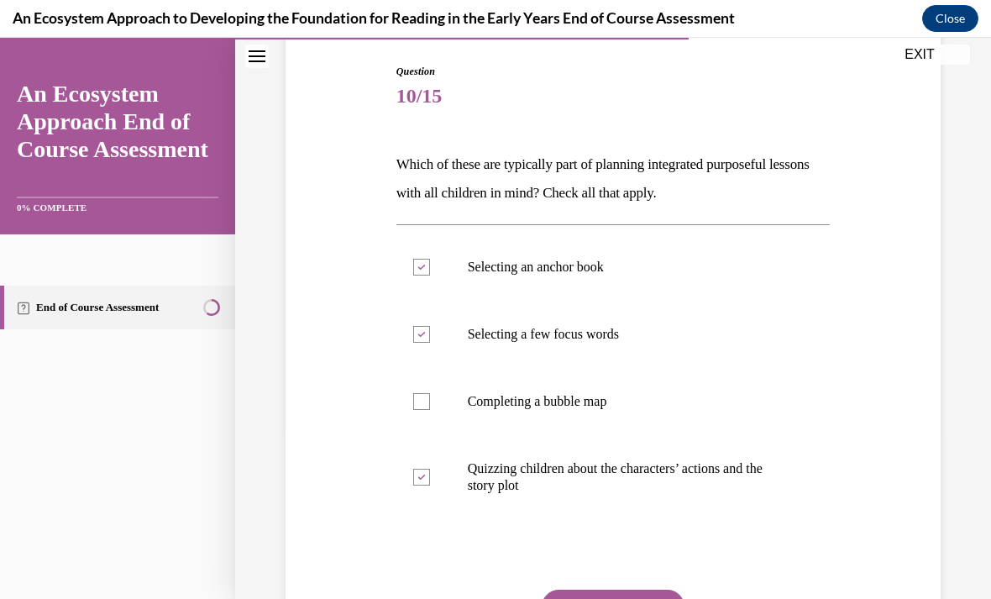
click at [573, 598] on button "SUBMIT" at bounding box center [612, 606] width 143 height 34
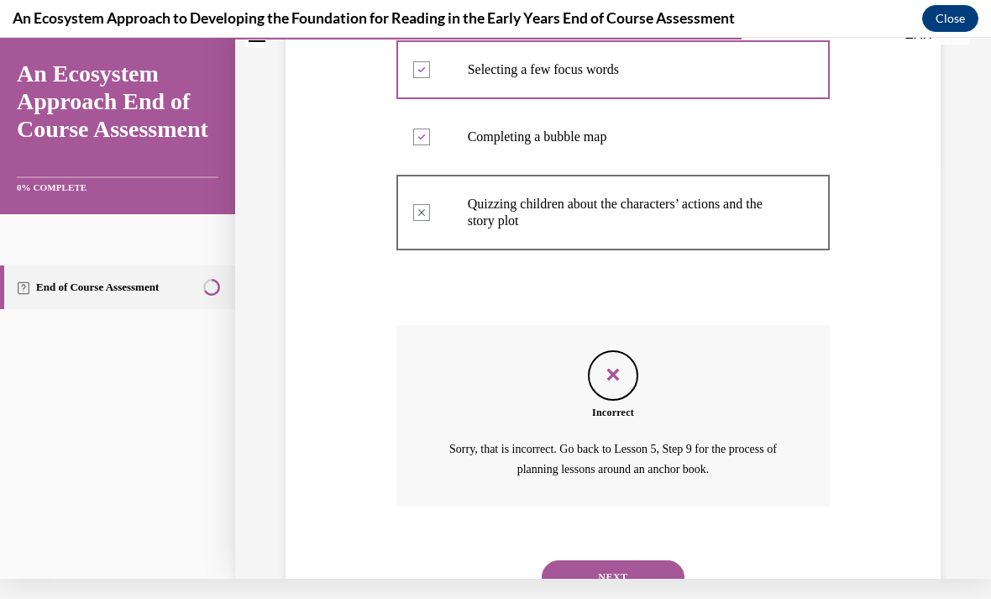
scroll to position [412, 0]
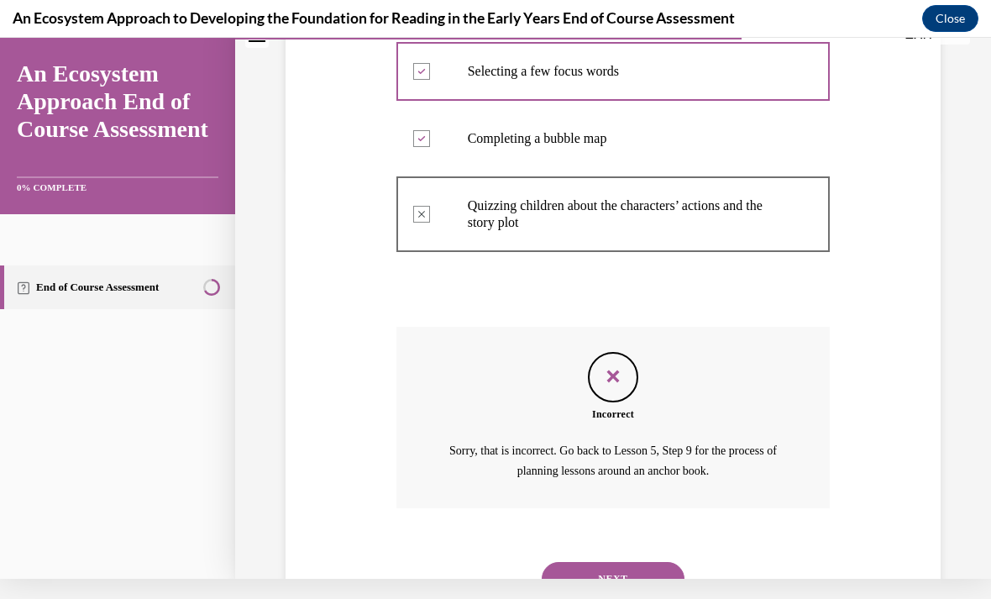
click at [575, 562] on button "NEXT" at bounding box center [612, 579] width 143 height 34
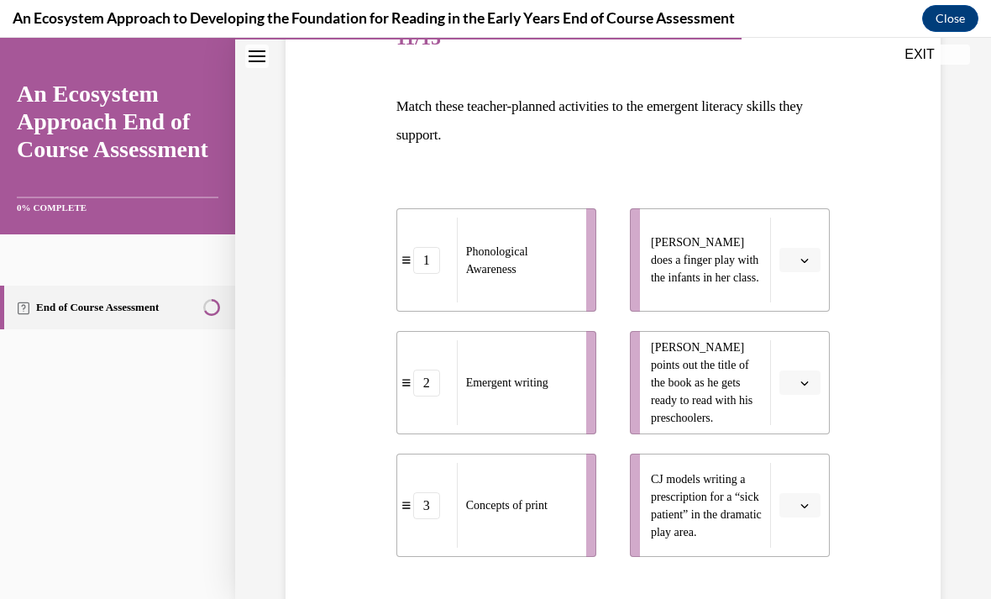
scroll to position [229, 0]
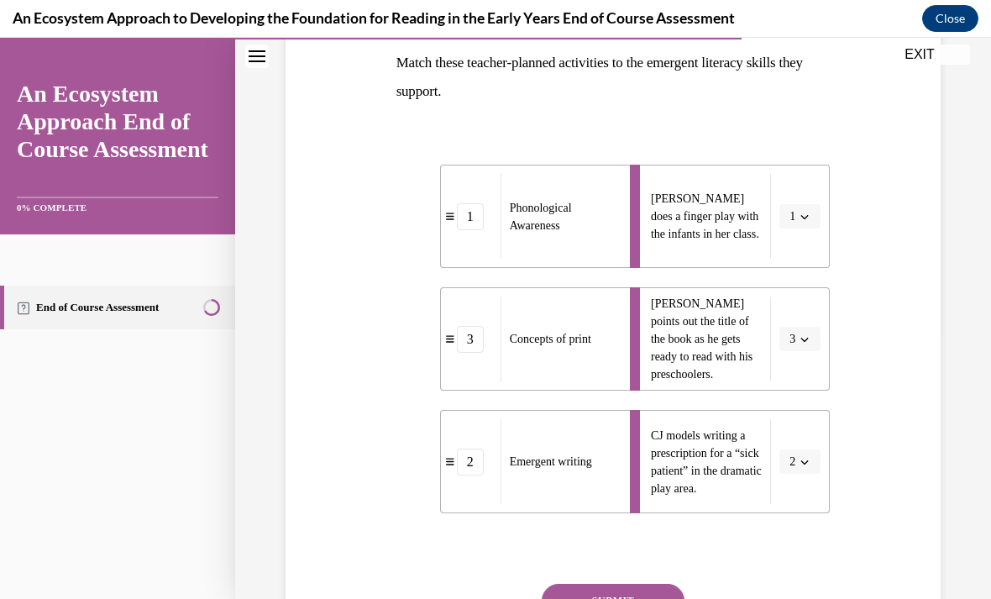
click at [582, 598] on button "SUBMIT" at bounding box center [612, 600] width 143 height 34
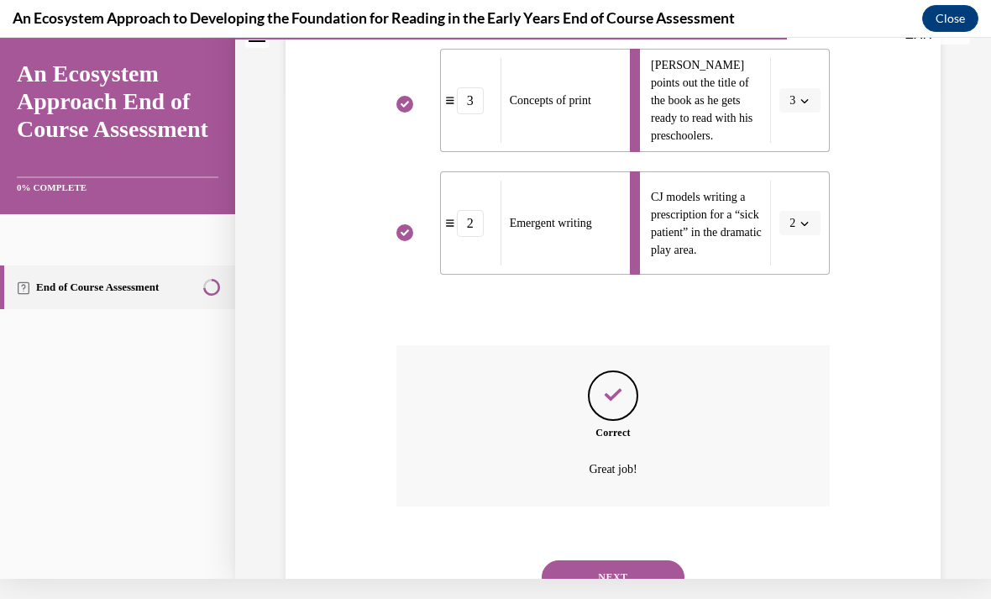
scroll to position [489, 0]
click at [580, 561] on button "NEXT" at bounding box center [612, 578] width 143 height 34
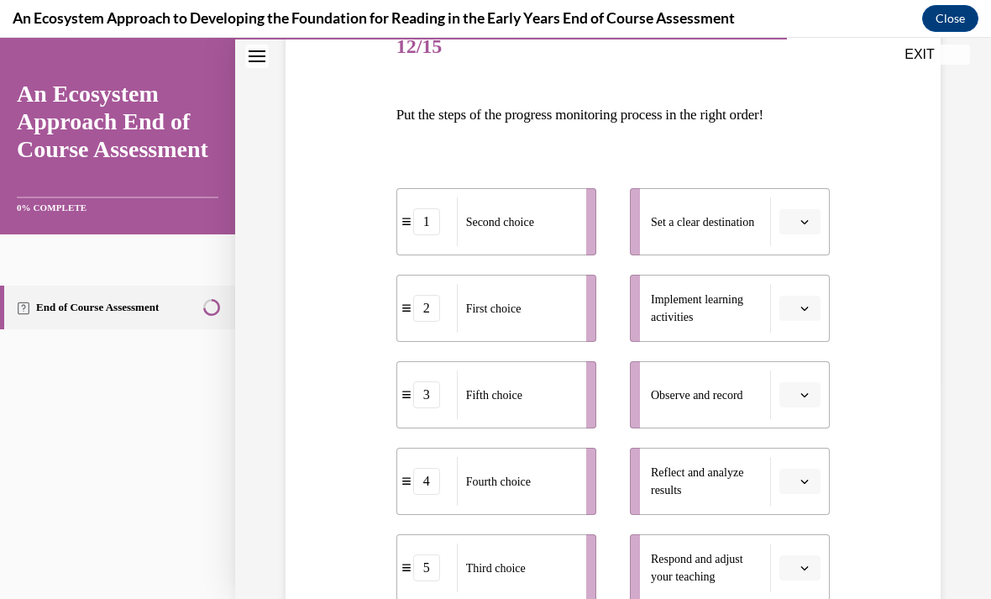
scroll to position [220, 0]
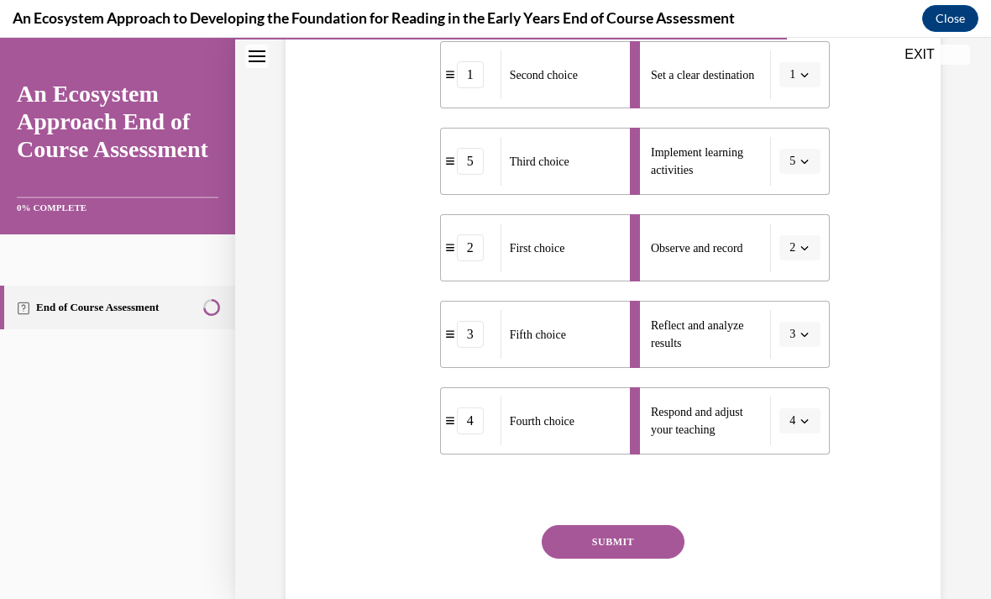
click at [576, 557] on button "SUBMIT" at bounding box center [612, 542] width 143 height 34
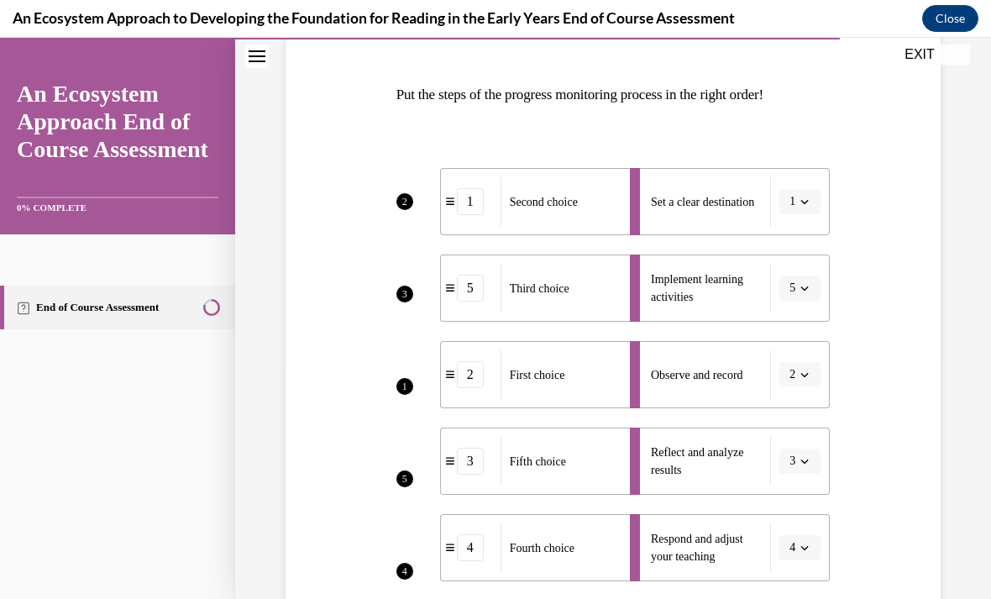
scroll to position [53, 0]
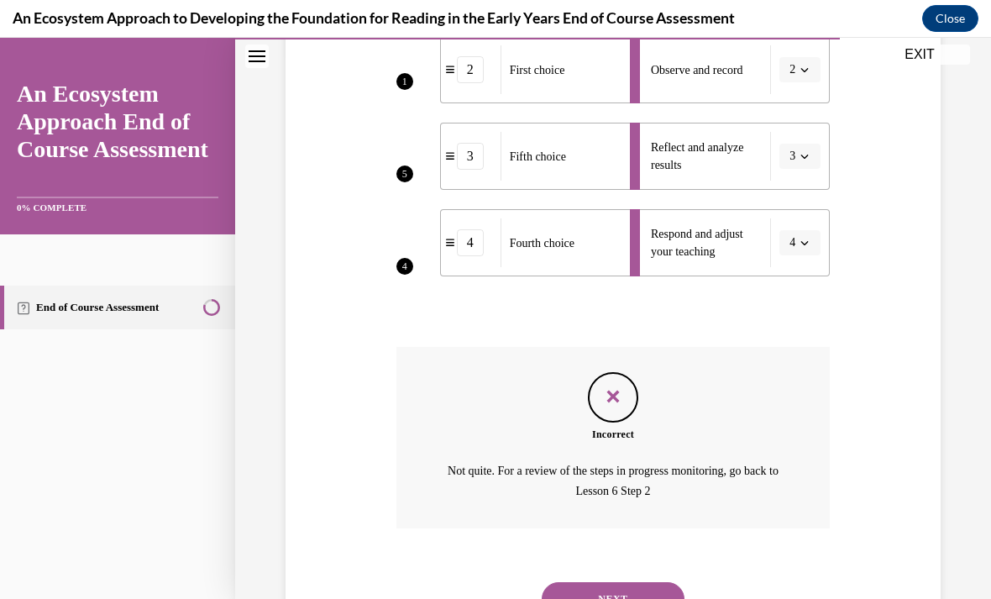
click at [586, 582] on button "NEXT" at bounding box center [612, 599] width 143 height 34
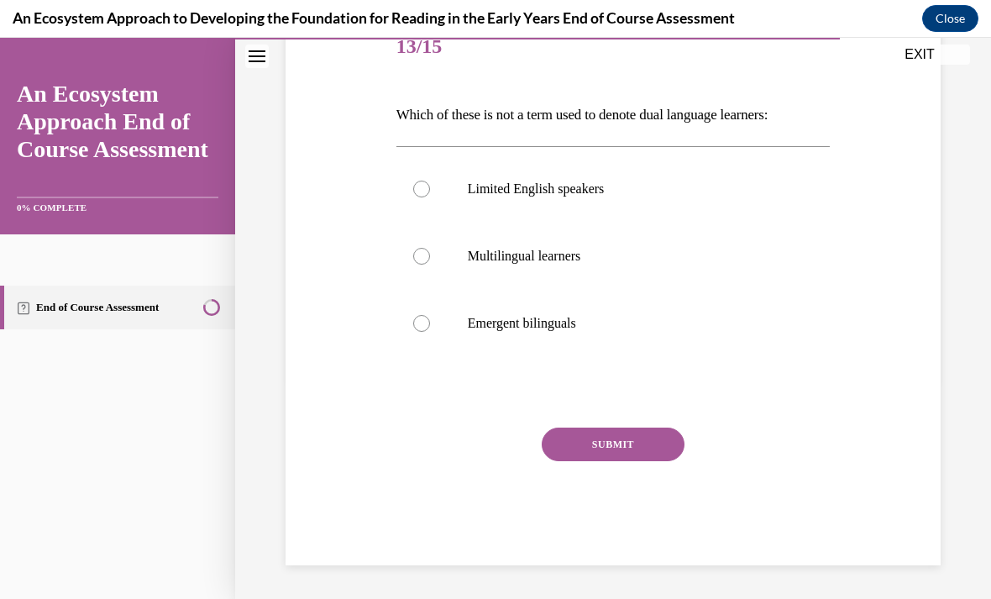
scroll to position [145, 0]
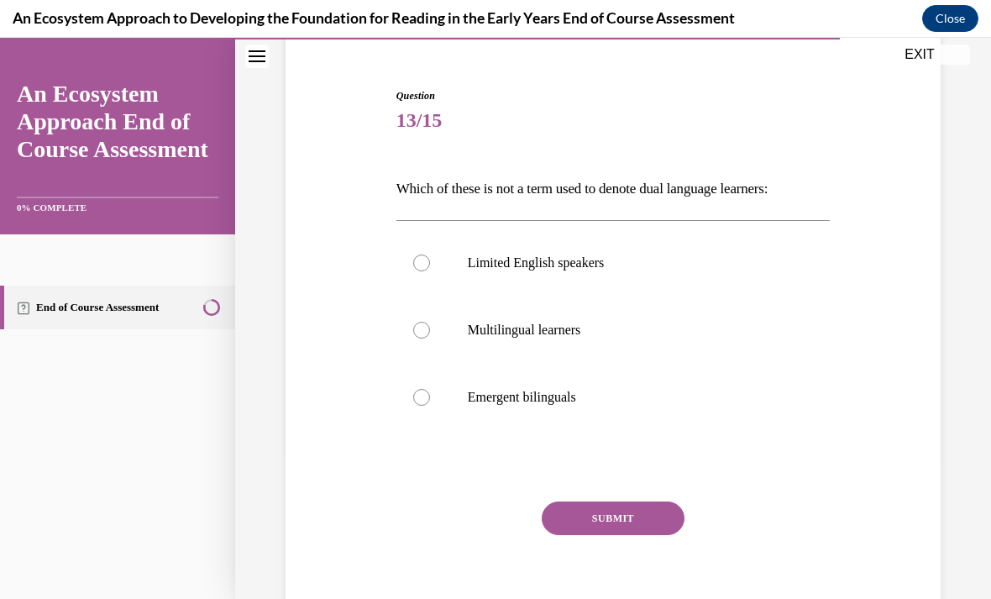
click at [418, 335] on div at bounding box center [421, 330] width 17 height 17
click at [418, 335] on input "Multilingual learners" at bounding box center [421, 330] width 17 height 17
radio input "true"
click at [572, 518] on button "SUBMIT" at bounding box center [612, 518] width 143 height 34
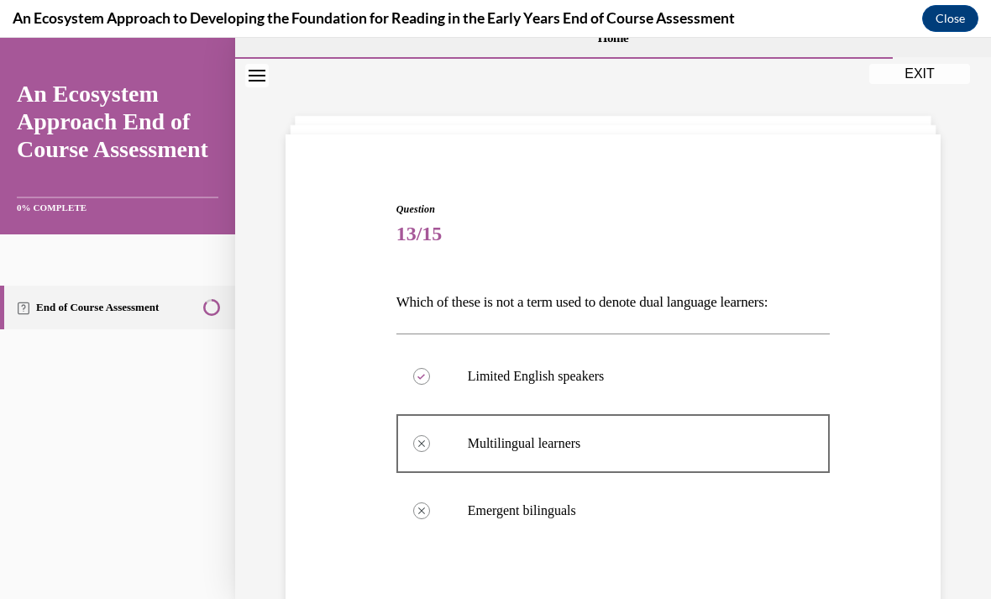
scroll to position [300, 0]
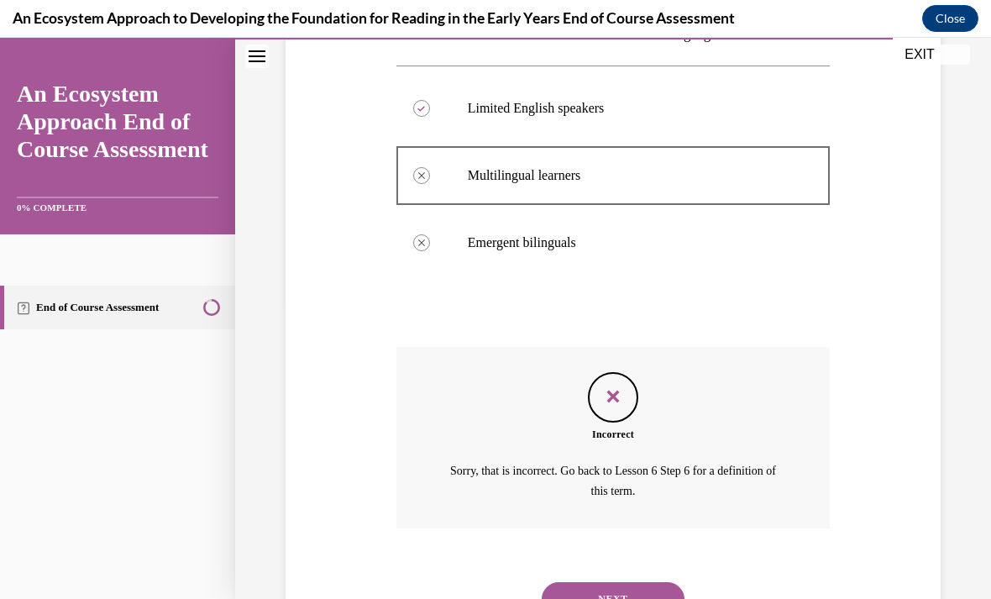
click at [342, 458] on div "Question 13/15 Which of these is not a term used to denote dual language learne…" at bounding box center [612, 261] width 663 height 757
click at [578, 582] on button "NEXT" at bounding box center [612, 599] width 143 height 34
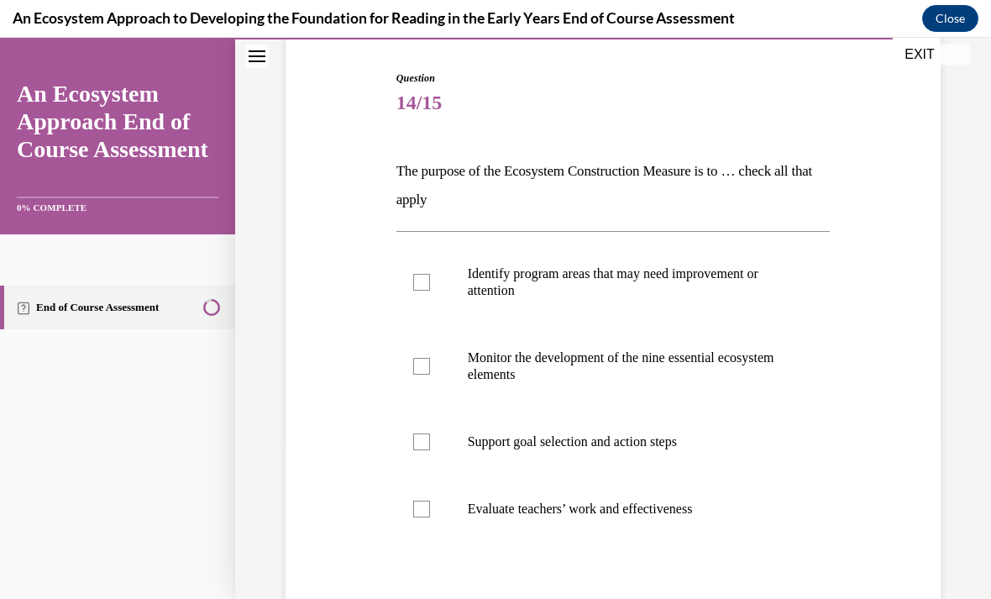
scroll to position [164, 0]
click at [422, 262] on label "Identify program areas that may need improvement or attention" at bounding box center [613, 281] width 434 height 84
click at [422, 273] on input "Identify program areas that may need improvement or attention" at bounding box center [421, 281] width 17 height 17
checkbox input "true"
click at [424, 438] on div at bounding box center [421, 440] width 17 height 17
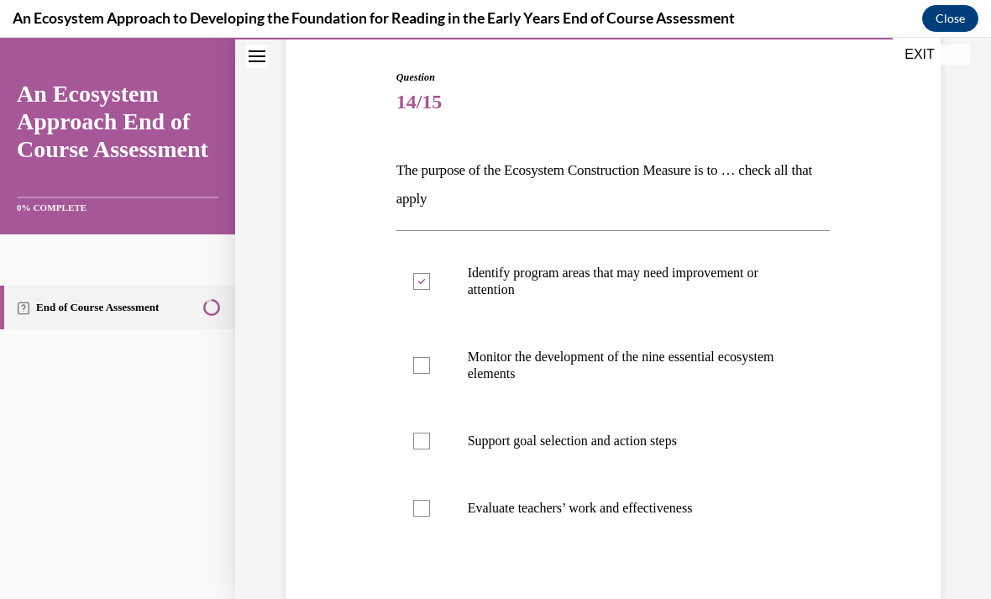
click at [424, 438] on input "Support goal selection and action steps" at bounding box center [421, 440] width 17 height 17
checkbox input "true"
click at [417, 530] on label "Evaluate teachers’ work and effectiveness" at bounding box center [613, 507] width 434 height 67
click at [417, 516] on input "Evaluate teachers’ work and effectiveness" at bounding box center [421, 508] width 17 height 17
checkbox input "true"
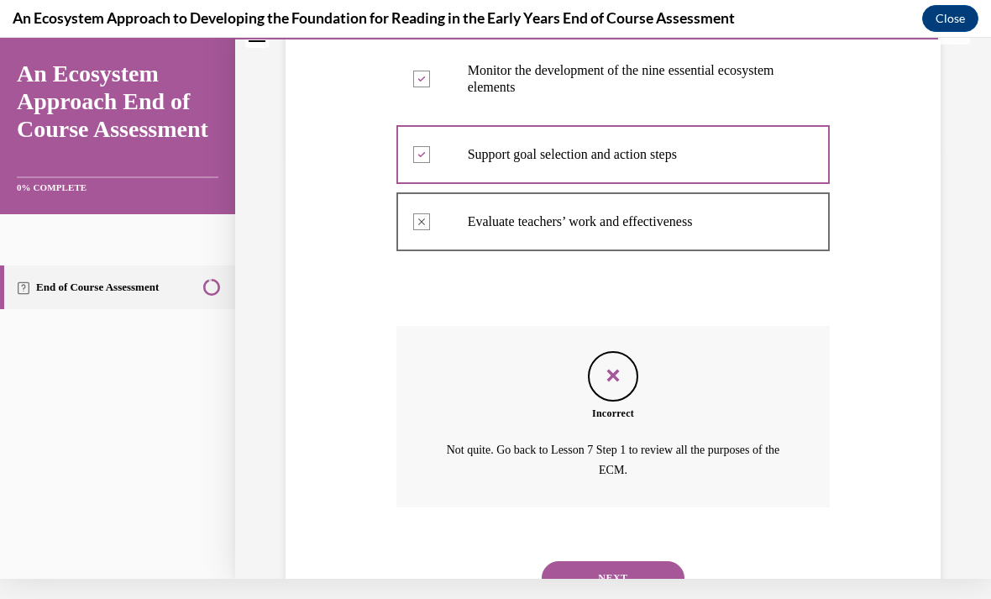
scroll to position [429, 0]
click at [579, 562] on button "NEXT" at bounding box center [612, 579] width 143 height 34
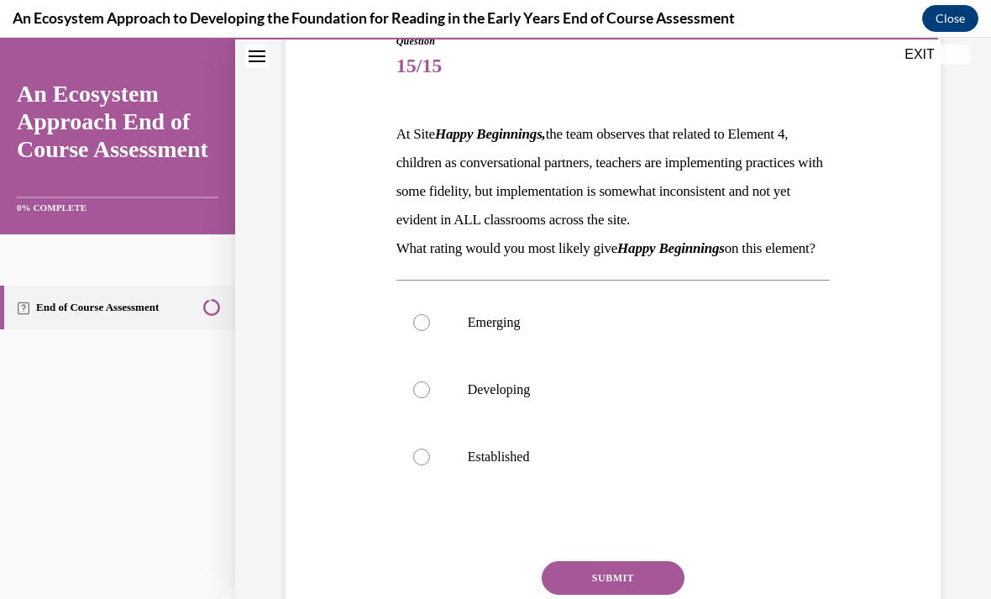
scroll to position [200, 0]
click at [425, 335] on label "Emerging" at bounding box center [613, 322] width 434 height 67
click at [425, 331] on input "Emerging" at bounding box center [421, 322] width 17 height 17
radio input "true"
click at [566, 594] on button "SUBMIT" at bounding box center [612, 578] width 143 height 34
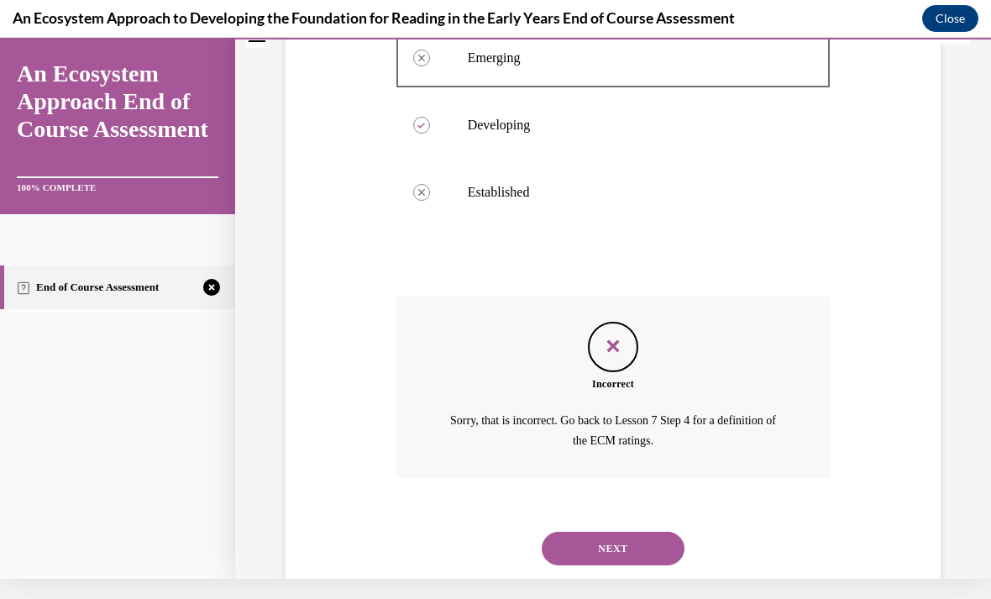
scroll to position [442, 0]
click at [582, 547] on button "NEXT" at bounding box center [612, 550] width 143 height 34
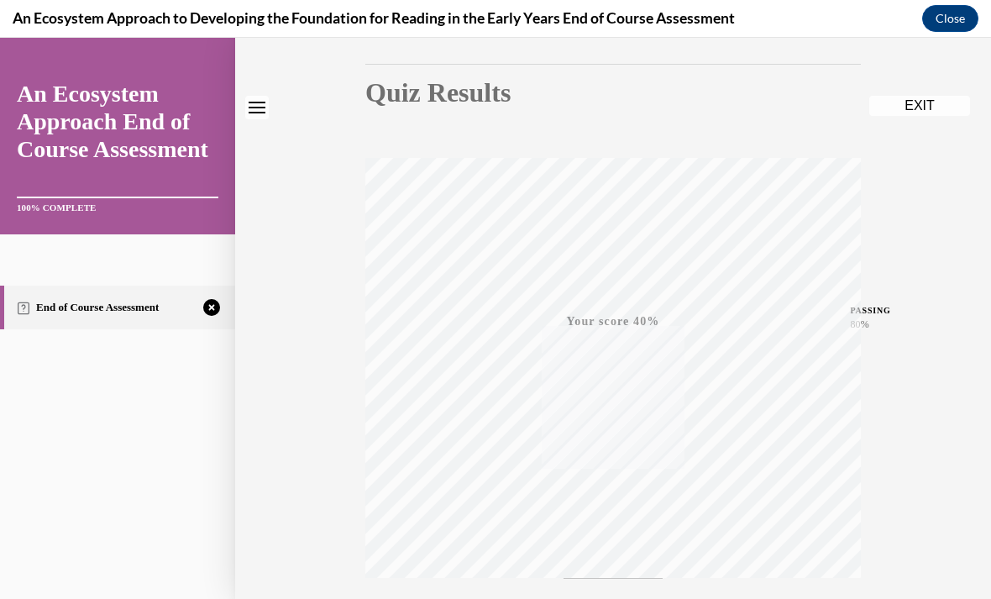
scroll to position [246, 0]
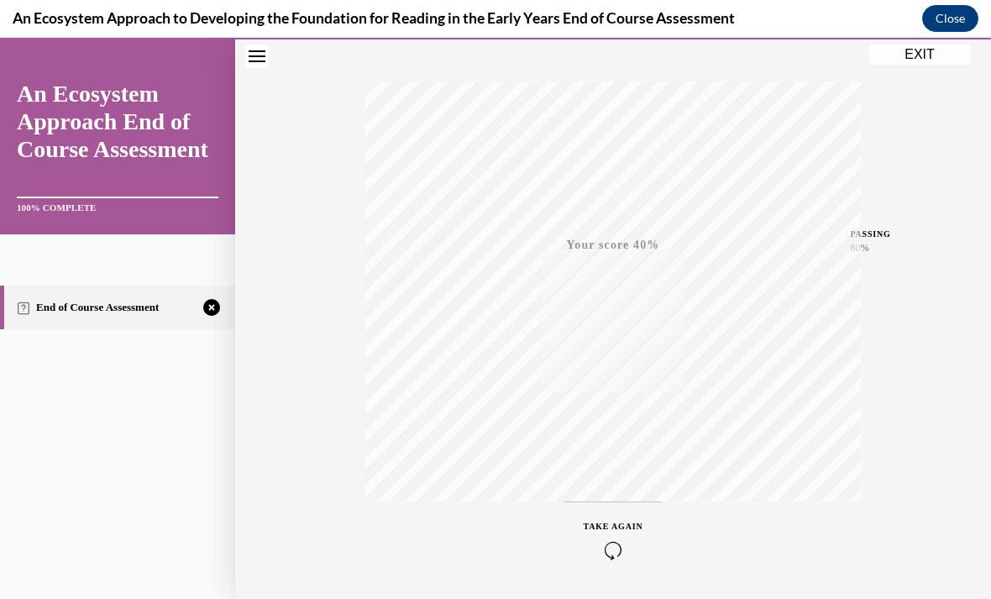
click at [606, 546] on icon "button" at bounding box center [613, 550] width 60 height 18
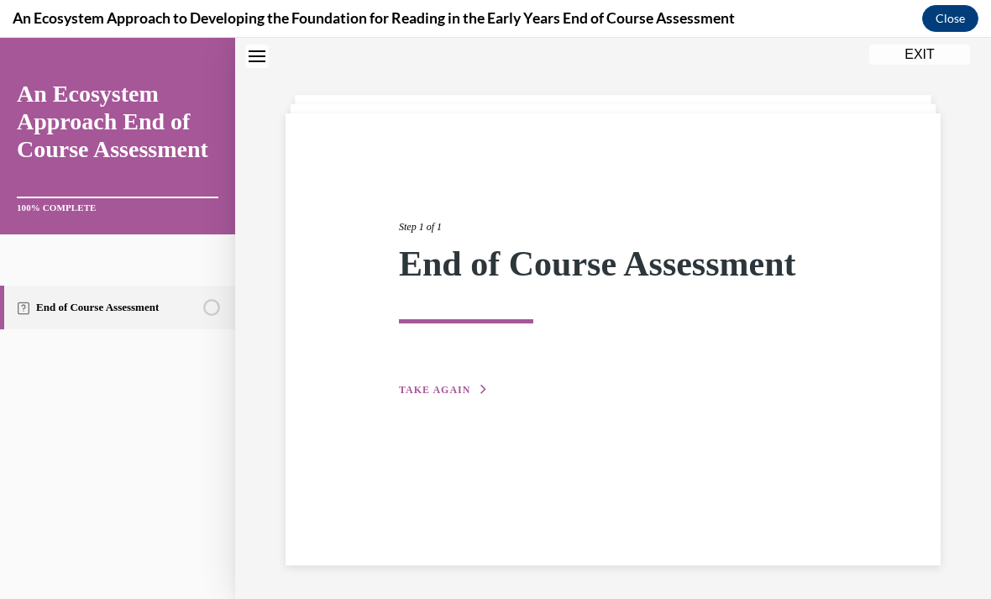
scroll to position [53, 0]
click at [432, 395] on button "TAKE AGAIN" at bounding box center [444, 389] width 90 height 15
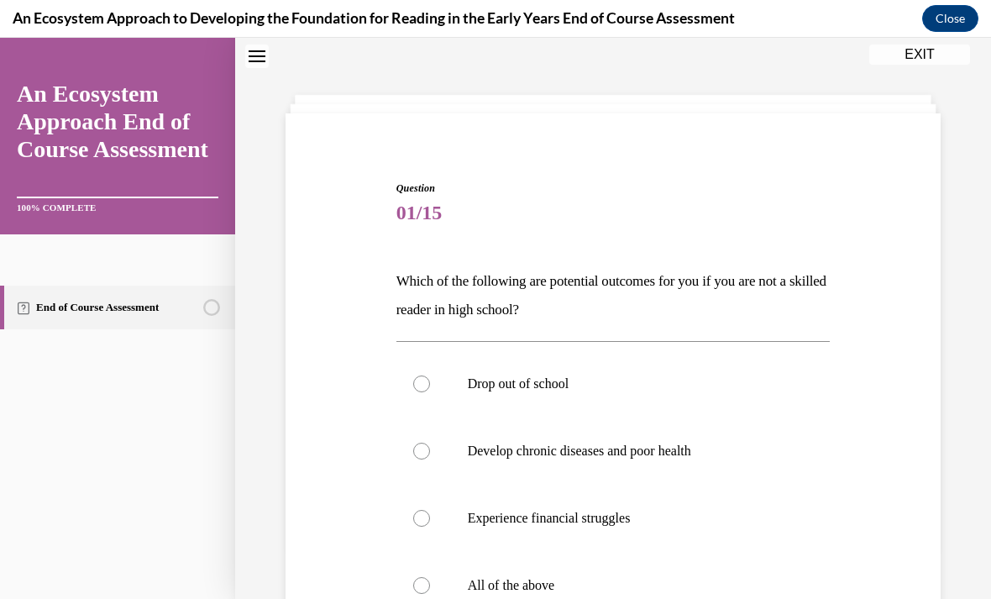
click at [429, 585] on div at bounding box center [421, 585] width 17 height 17
click at [429, 585] on input "All of the above" at bounding box center [421, 585] width 17 height 17
radio input "true"
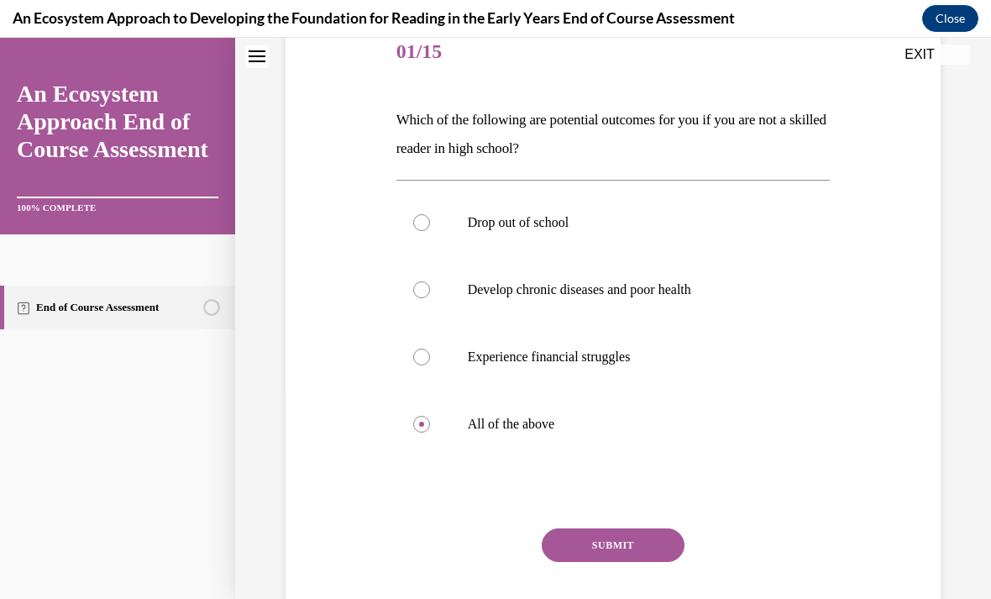
click at [574, 552] on button "SUBMIT" at bounding box center [612, 545] width 143 height 34
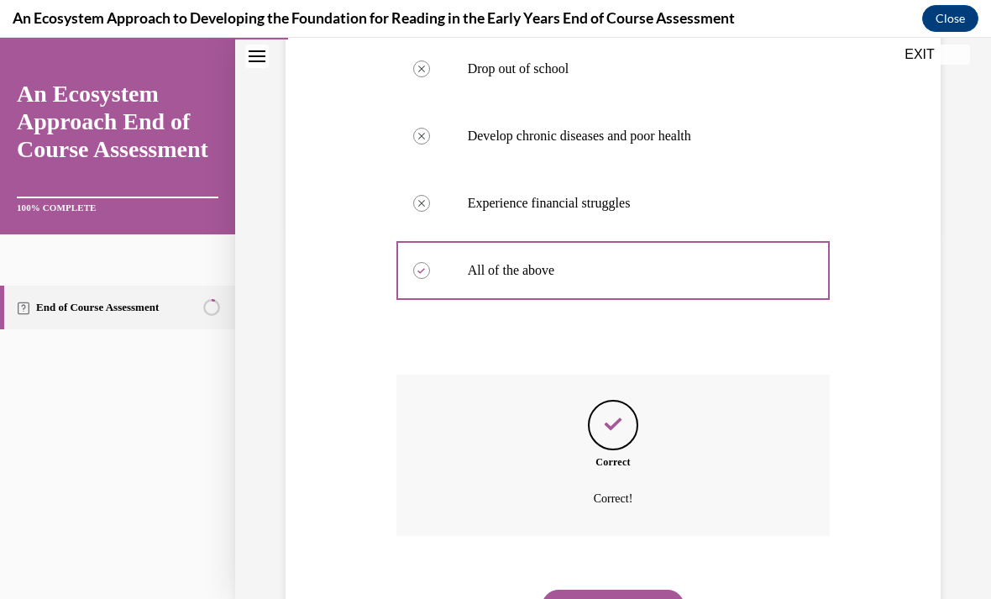
scroll to position [376, 0]
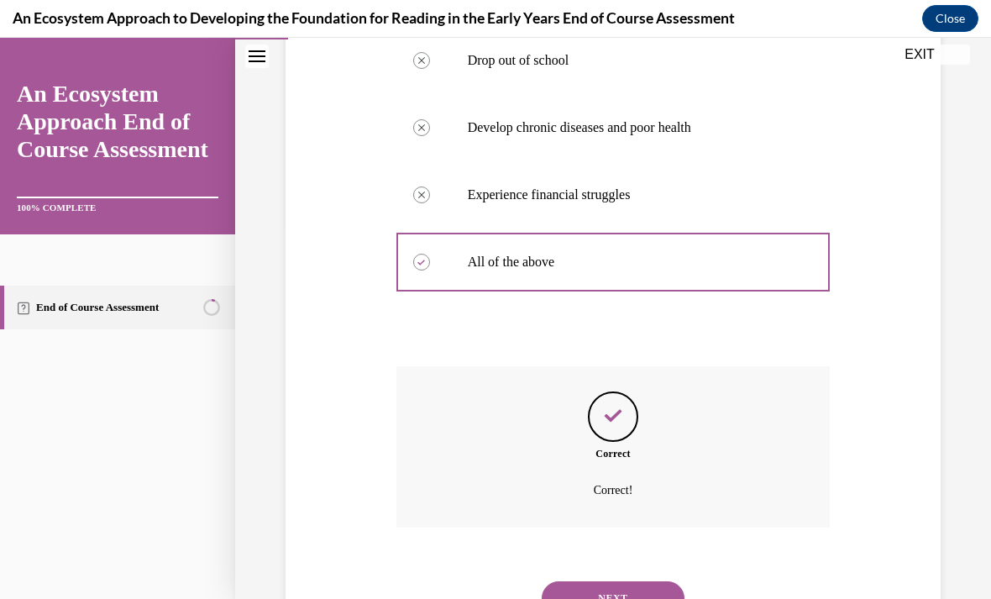
click at [573, 581] on button "NEXT" at bounding box center [612, 598] width 143 height 34
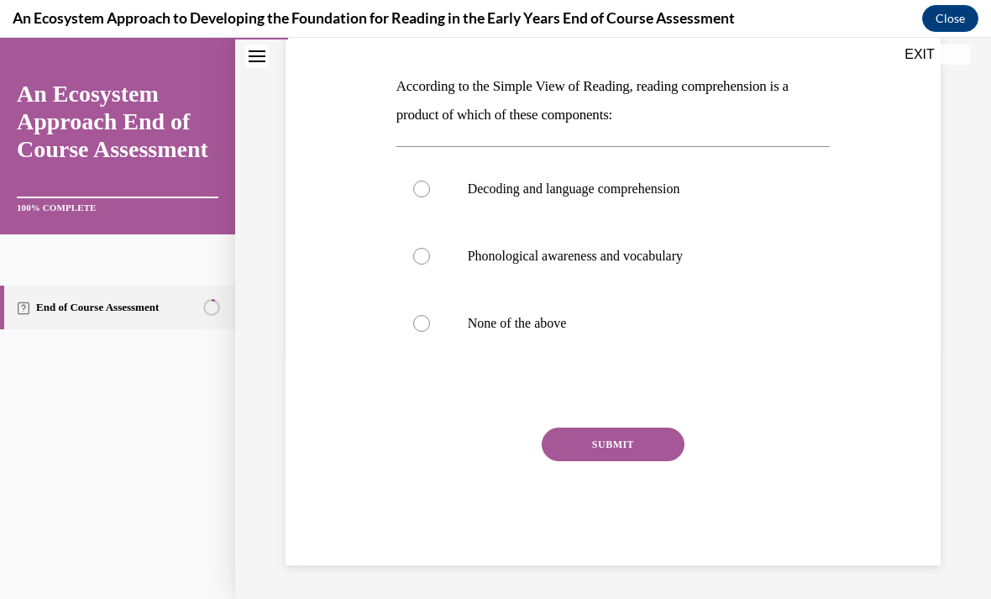
scroll to position [174, 0]
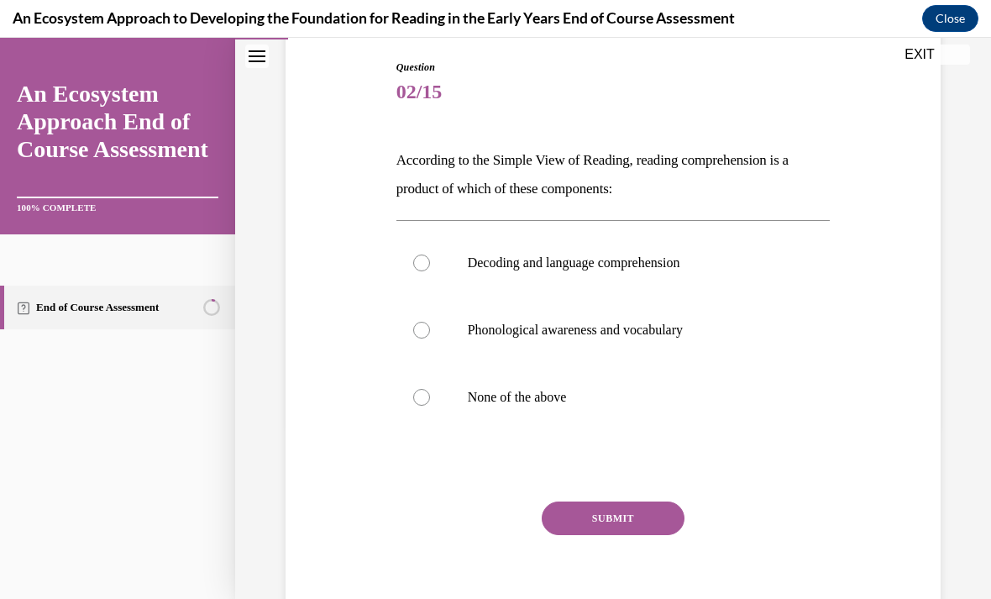
click at [432, 248] on label "Decoding and language comprehension" at bounding box center [613, 262] width 434 height 67
click at [430, 254] on input "Decoding and language comprehension" at bounding box center [421, 262] width 17 height 17
radio input "true"
click at [567, 530] on button "SUBMIT" at bounding box center [612, 518] width 143 height 34
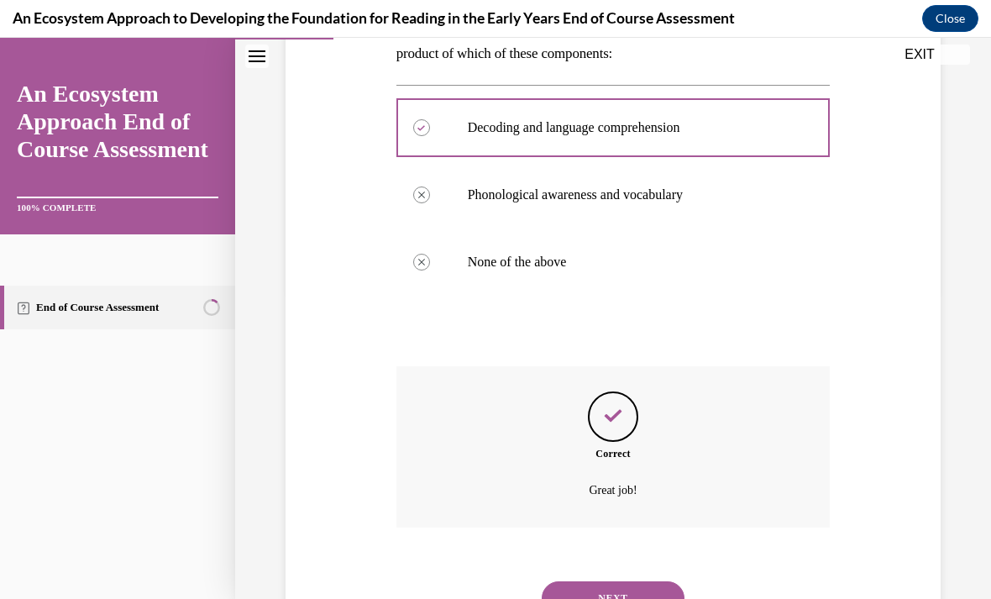
click at [565, 589] on button "NEXT" at bounding box center [612, 598] width 143 height 34
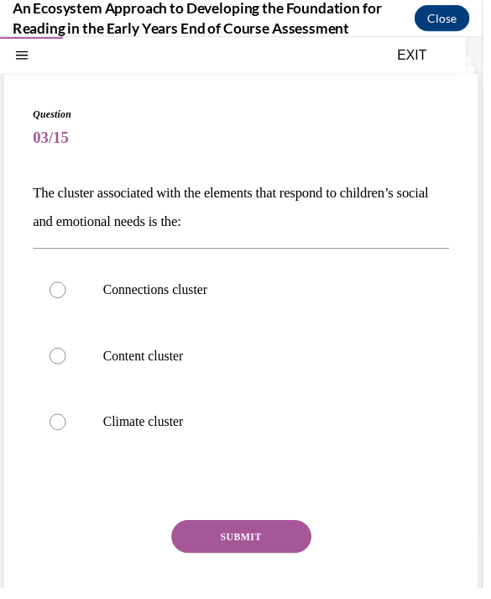
scroll to position [53, 0]
click at [55, 433] on div at bounding box center [58, 429] width 17 height 17
click at [55, 433] on input "Climate cluster" at bounding box center [58, 429] width 17 height 17
radio input "true"
click at [221, 548] on button "SUBMIT" at bounding box center [246, 546] width 143 height 34
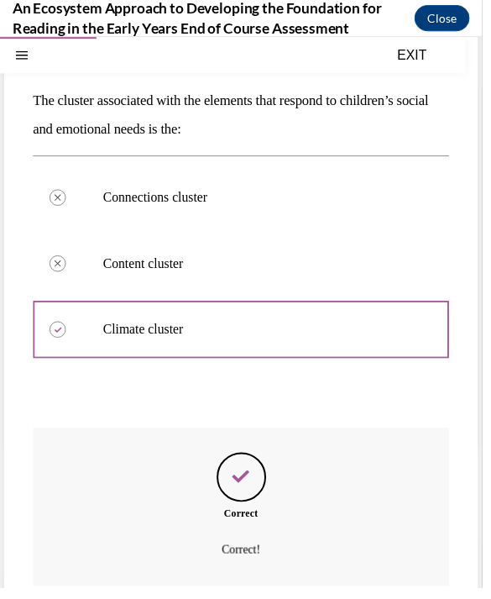
scroll to position [187, 0]
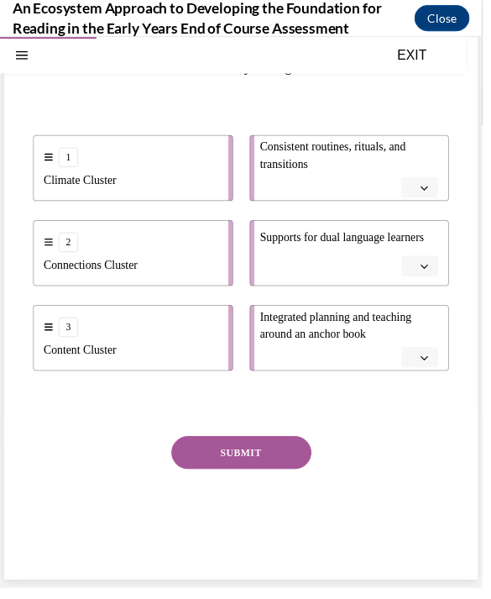
scroll to position [95, 0]
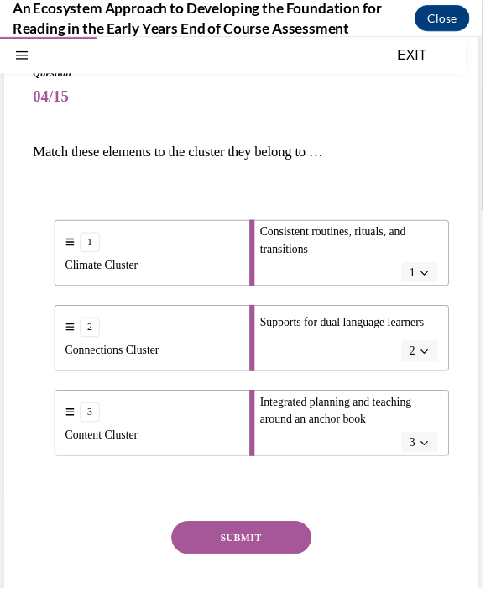
click at [214, 549] on button "SUBMIT" at bounding box center [246, 547] width 143 height 34
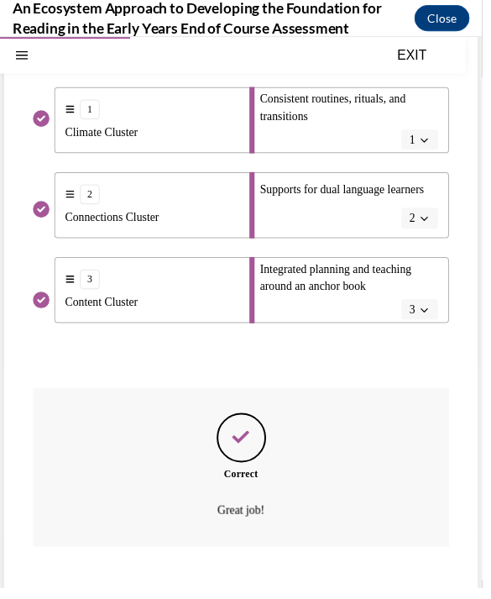
scroll to position [230, 0]
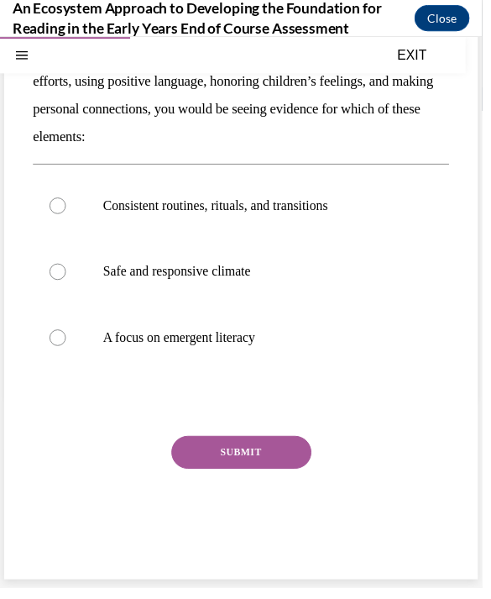
scroll to position [109, 0]
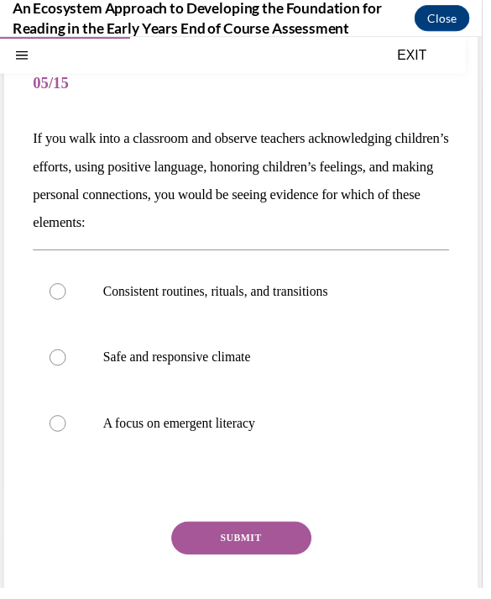
click at [128, 358] on p "Safe and responsive climate" at bounding box center [260, 362] width 311 height 17
click at [67, 358] on input "Safe and responsive climate" at bounding box center [58, 362] width 17 height 17
radio input "true"
click at [226, 549] on button "SUBMIT" at bounding box center [246, 547] width 143 height 34
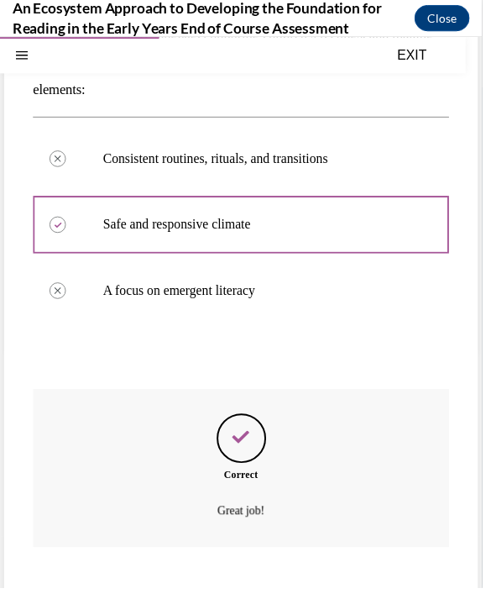
scroll to position [244, 0]
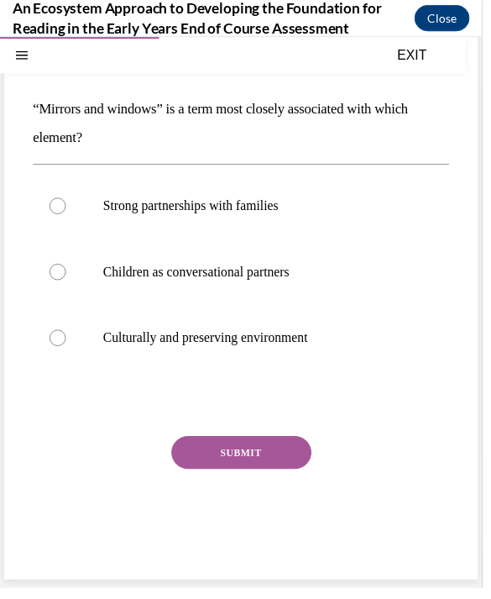
scroll to position [53, 0]
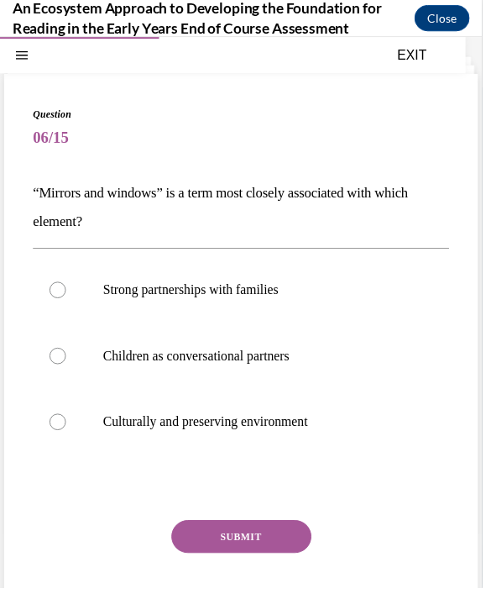
click at [78, 428] on label "Culturally and preserving environment" at bounding box center [246, 428] width 424 height 67
click at [67, 428] on input "Culturally and preserving environment" at bounding box center [58, 429] width 17 height 17
radio input "true"
click at [222, 540] on button "SUBMIT" at bounding box center [246, 546] width 143 height 34
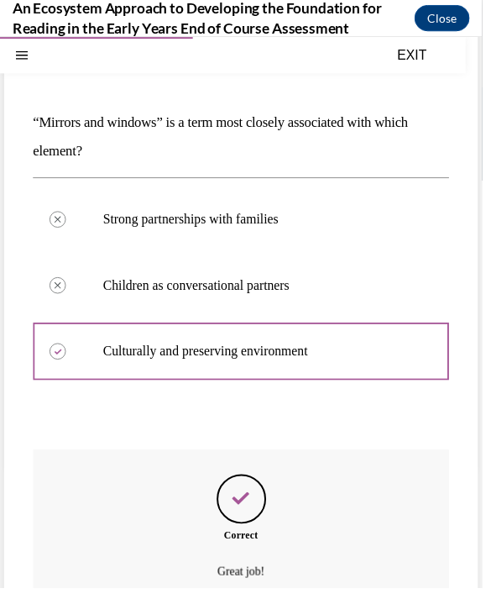
scroll to position [187, 0]
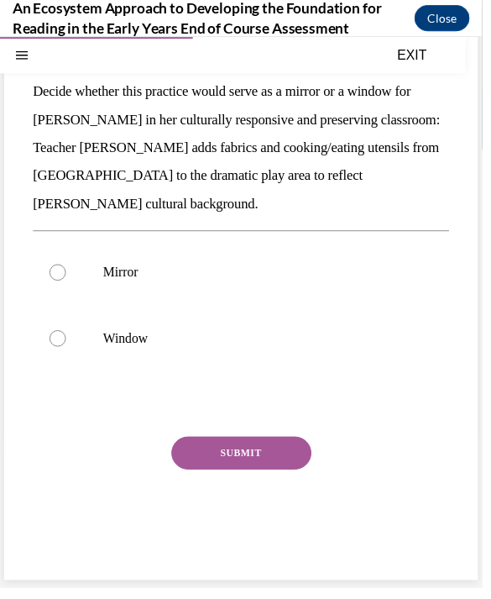
scroll to position [53, 0]
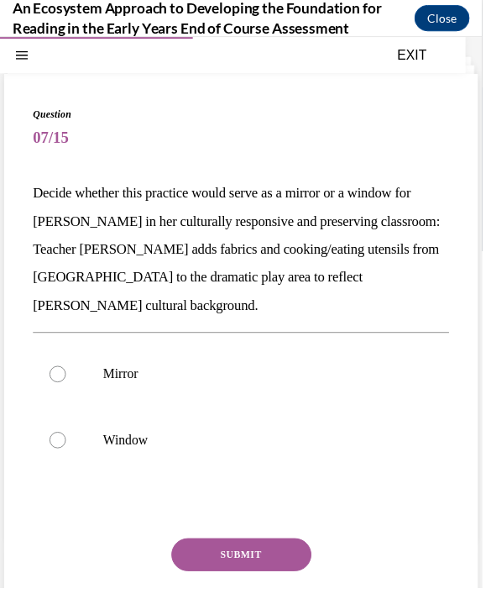
click at [65, 372] on div at bounding box center [58, 380] width 17 height 17
click at [65, 372] on input "Mirror" at bounding box center [58, 380] width 17 height 17
radio input "true"
click at [220, 547] on button "SUBMIT" at bounding box center [246, 564] width 143 height 34
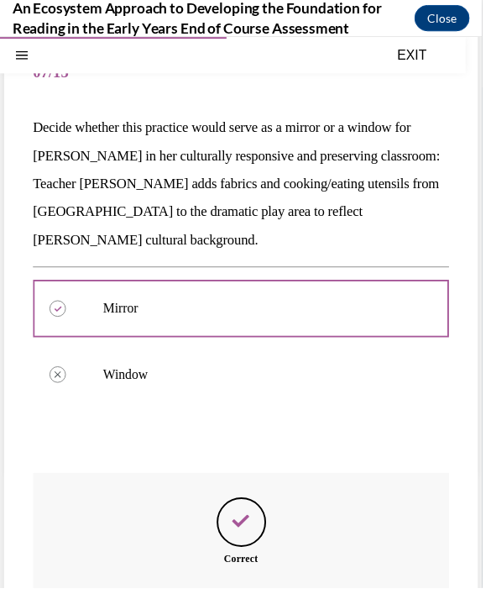
scroll to position [177, 0]
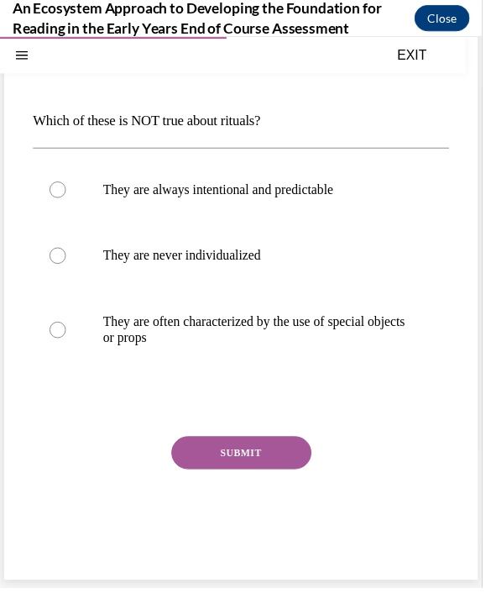
scroll to position [53, 0]
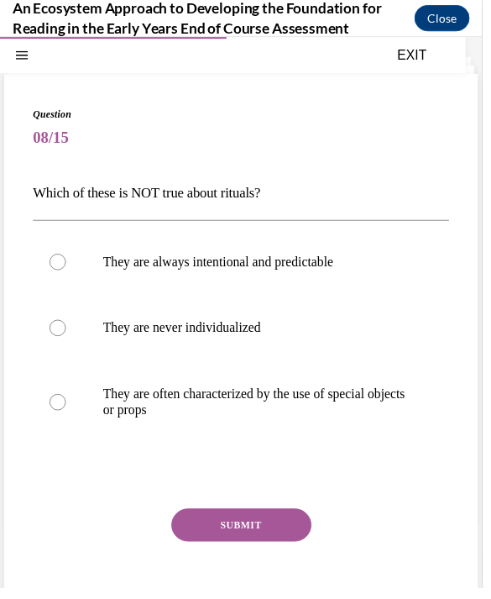
click at [74, 337] on label "They are never individualized" at bounding box center [246, 333] width 424 height 67
click at [67, 337] on input "They are never individualized" at bounding box center [58, 333] width 17 height 17
radio input "true"
click at [219, 537] on button "SUBMIT" at bounding box center [246, 534] width 143 height 34
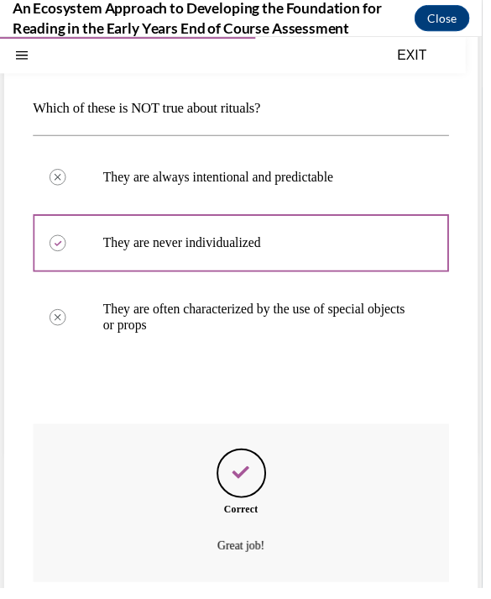
scroll to position [175, 0]
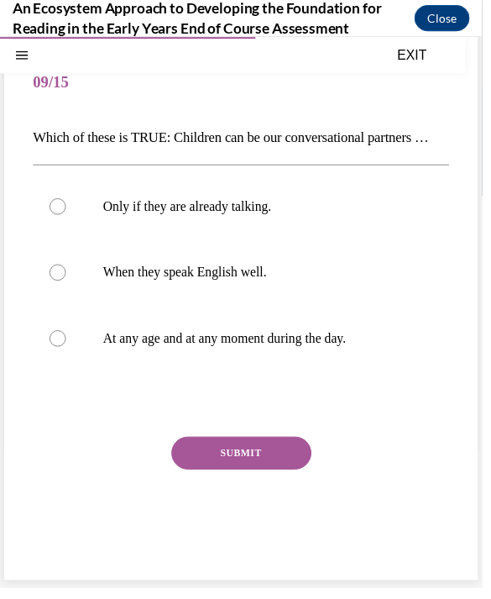
scroll to position [53, 0]
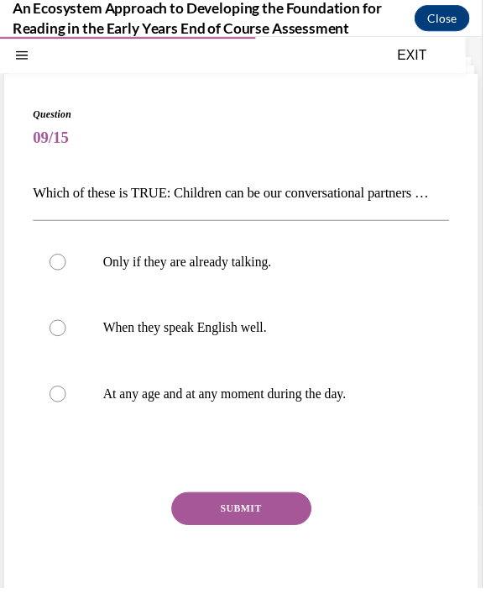
click at [71, 430] on label "At any age and at any moment during the day." at bounding box center [246, 400] width 424 height 67
click at [67, 409] on input "At any age and at any moment during the day." at bounding box center [58, 400] width 17 height 17
radio input "true"
click at [226, 534] on button "SUBMIT" at bounding box center [246, 517] width 143 height 34
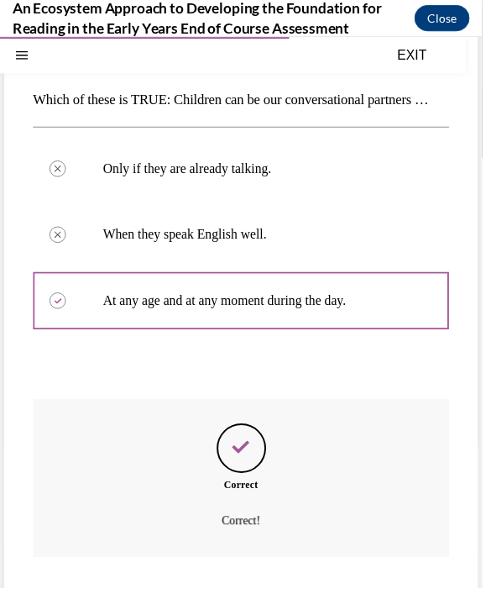
scroll to position [187, 0]
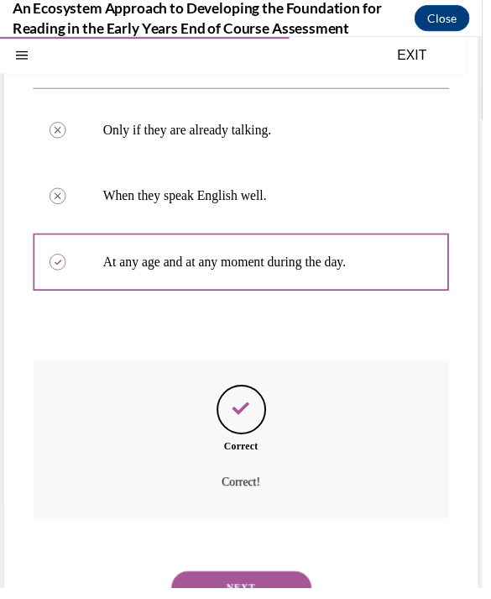
click at [207, 598] on button "NEXT" at bounding box center [246, 598] width 143 height 34
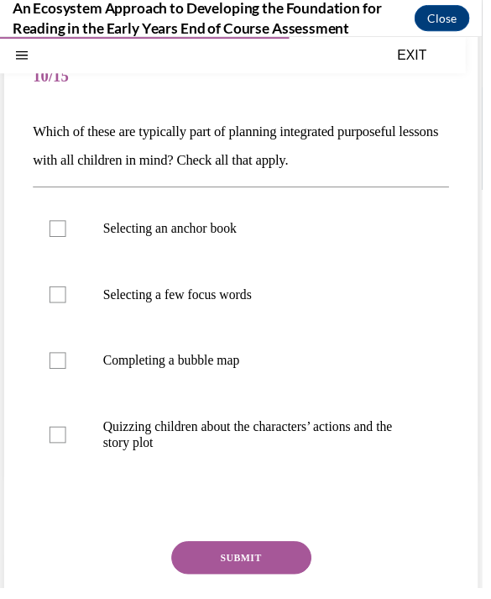
click at [53, 222] on label "Selecting an anchor book" at bounding box center [246, 231] width 424 height 67
click at [53, 223] on input "Selecting an anchor book" at bounding box center [58, 231] width 17 height 17
checkbox input "true"
click at [50, 310] on label "Selecting a few focus words" at bounding box center [246, 298] width 424 height 67
click at [50, 307] on input "Selecting a few focus words" at bounding box center [58, 298] width 17 height 17
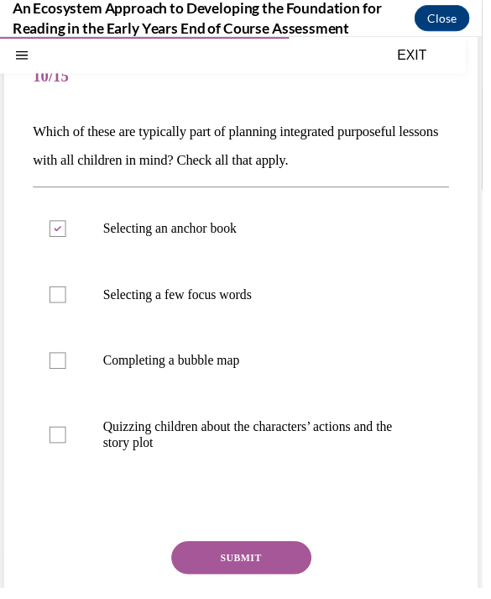
checkbox input "true"
click at [43, 370] on label "Completing a bubble map" at bounding box center [246, 365] width 424 height 67
click at [50, 370] on input "Completing a bubble map" at bounding box center [58, 366] width 17 height 17
checkbox input "true"
click at [211, 568] on button "SUBMIT" at bounding box center [246, 567] width 143 height 34
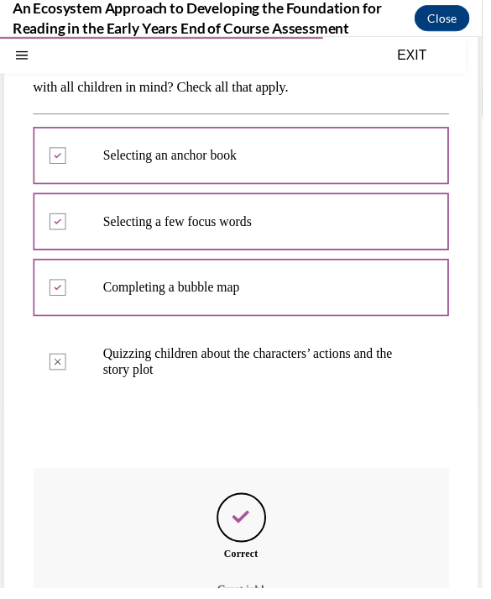
scroll to position [271, 0]
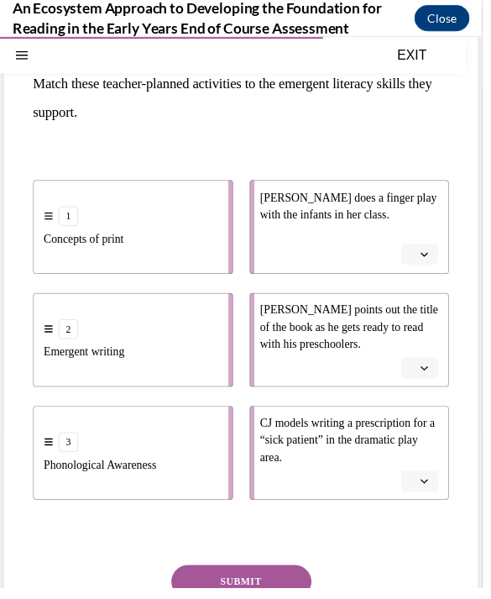
scroll to position [165, 0]
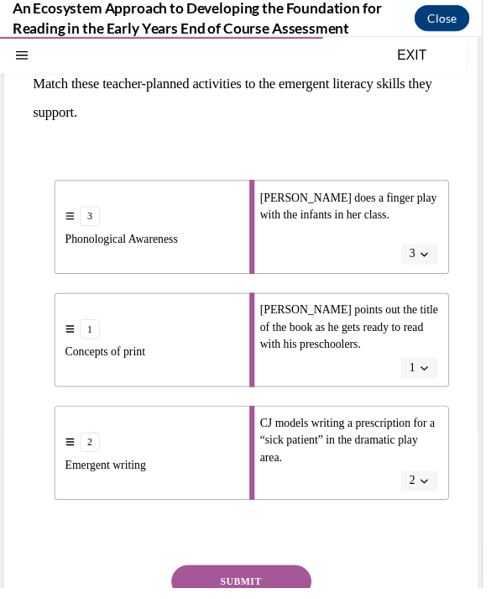
click at [210, 588] on button "SUBMIT" at bounding box center [246, 591] width 143 height 34
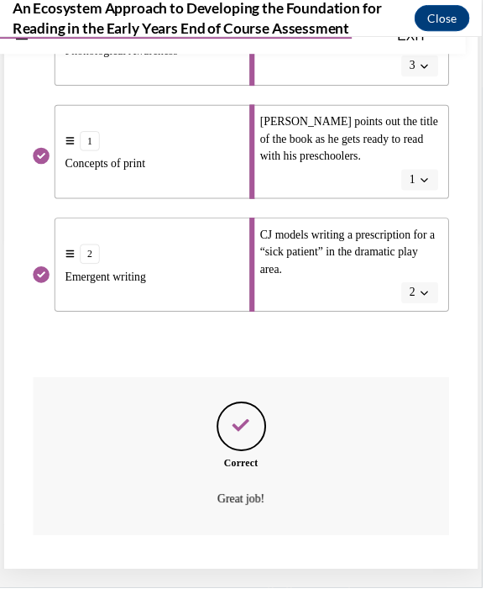
scroll to position [344, 0]
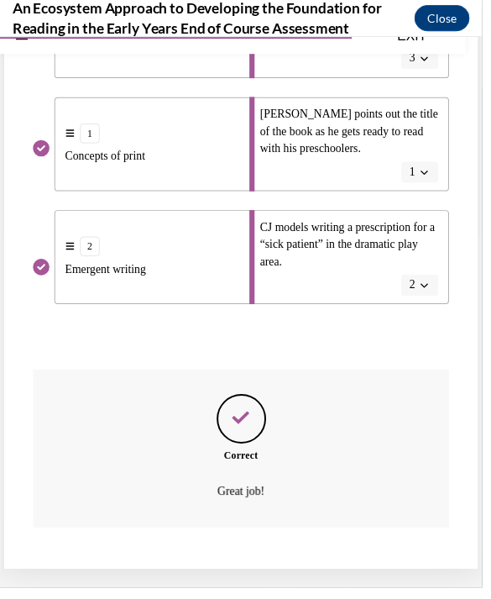
click at [210, 589] on button "NEXT" at bounding box center [246, 606] width 143 height 34
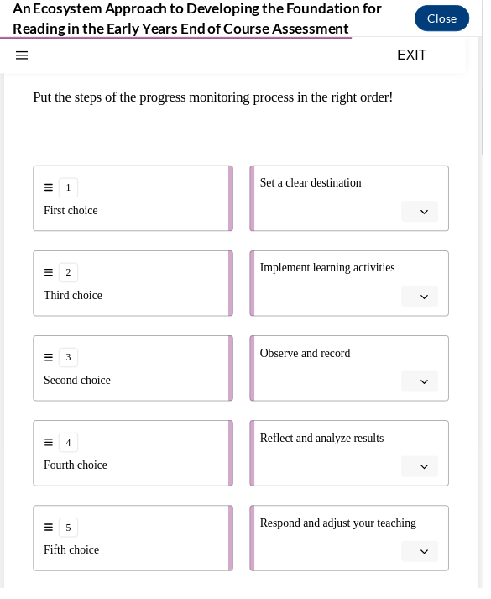
scroll to position [150, 0]
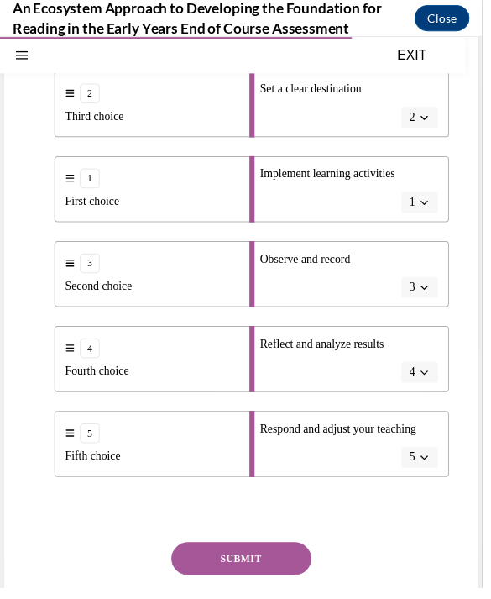
click at [221, 576] on button "SUBMIT" at bounding box center [246, 568] width 143 height 34
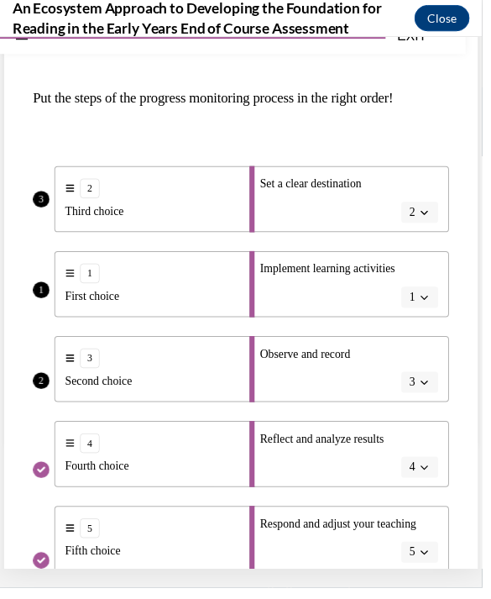
scroll to position [53, 0]
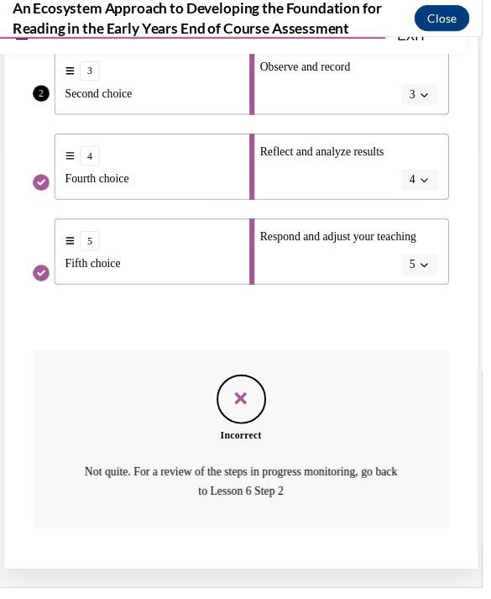
click at [268, 590] on button "NEXT" at bounding box center [246, 607] width 143 height 34
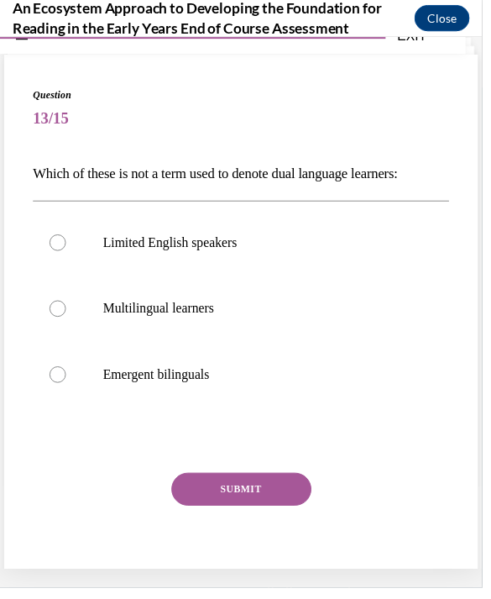
click at [60, 250] on div at bounding box center [58, 246] width 17 height 17
click at [60, 250] on input "Limited English speakers" at bounding box center [58, 246] width 17 height 17
radio input "true"
click at [231, 493] on button "SUBMIT" at bounding box center [246, 497] width 143 height 34
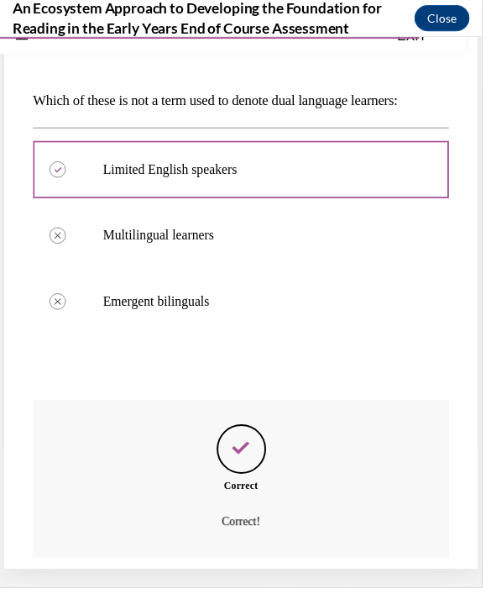
scroll to position [159, 0]
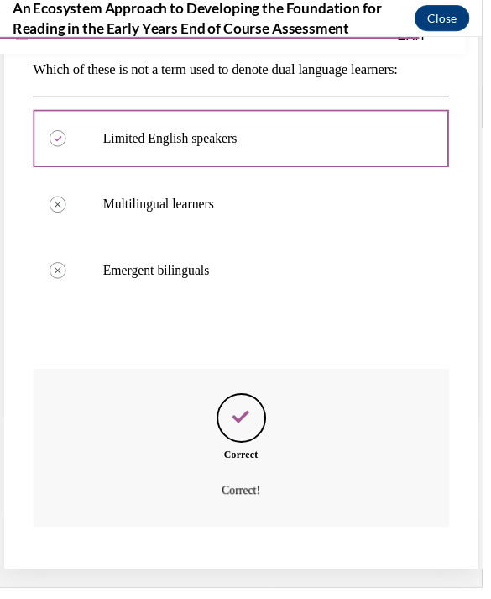
click at [209, 590] on button "NEXT" at bounding box center [246, 606] width 143 height 34
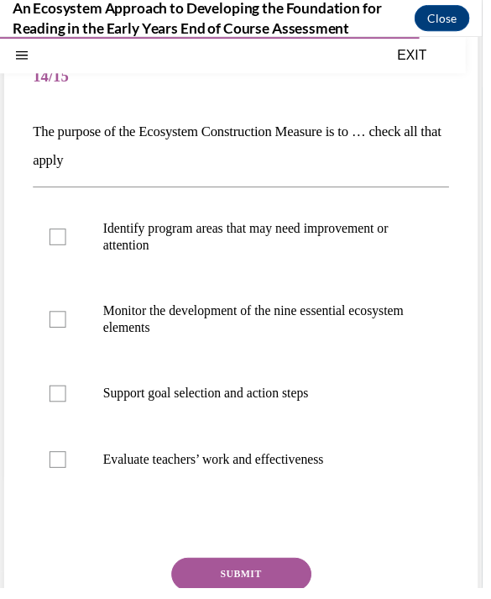
click at [57, 247] on div at bounding box center [58, 240] width 17 height 17
click at [57, 247] on input "Identify program areas that may need improvement or attention" at bounding box center [58, 240] width 17 height 17
checkbox input "true"
click at [50, 333] on label "Monitor the development of the nine essential ecosystem elements" at bounding box center [246, 324] width 424 height 84
click at [50, 332] on input "Monitor the development of the nine essential ecosystem elements" at bounding box center [58, 324] width 17 height 17
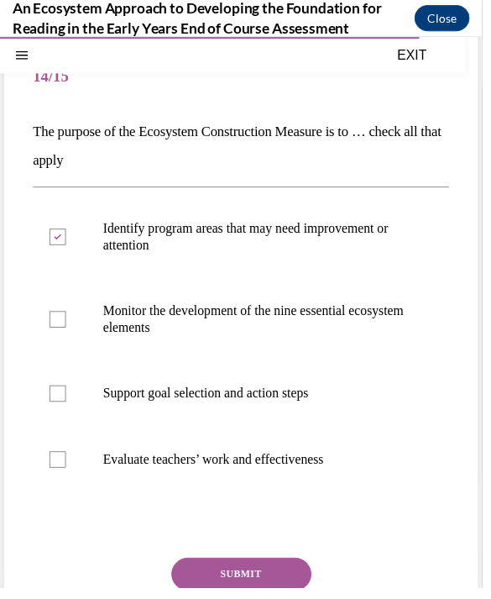
checkbox input "true"
click at [53, 421] on label "Support goal selection and action steps" at bounding box center [246, 399] width 424 height 67
click at [53, 408] on input "Support goal selection and action steps" at bounding box center [58, 399] width 17 height 17
checkbox input "true"
click at [211, 580] on button "SUBMIT" at bounding box center [246, 584] width 143 height 34
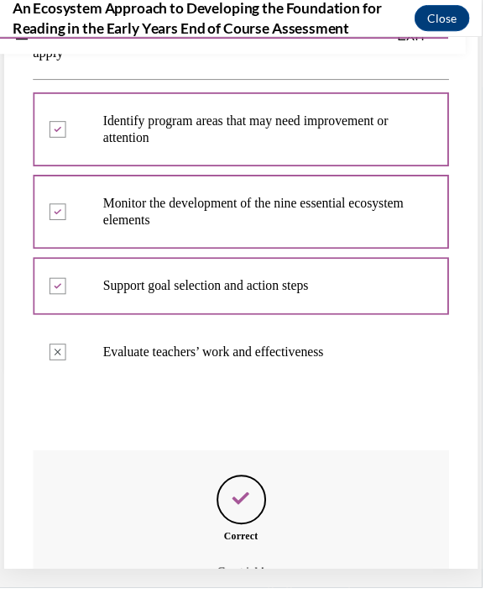
scroll to position [288, 0]
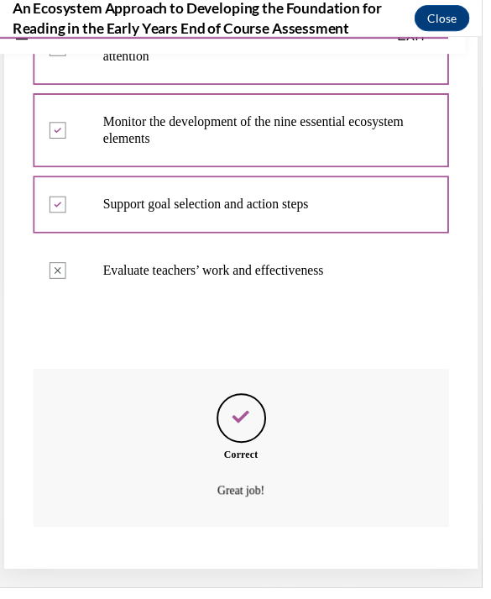
click at [214, 589] on button "NEXT" at bounding box center [246, 606] width 143 height 34
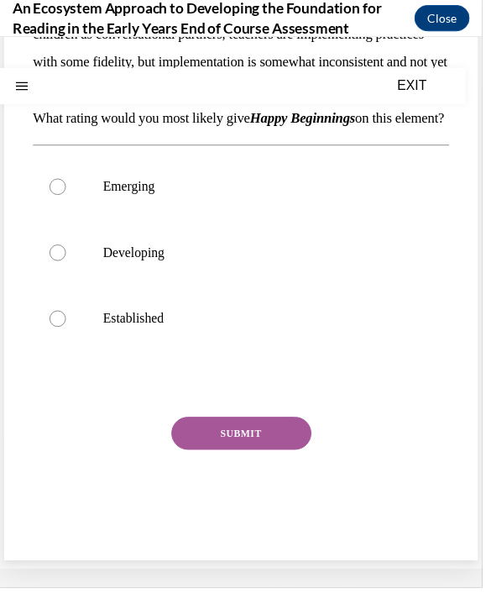
scroll to position [0, 0]
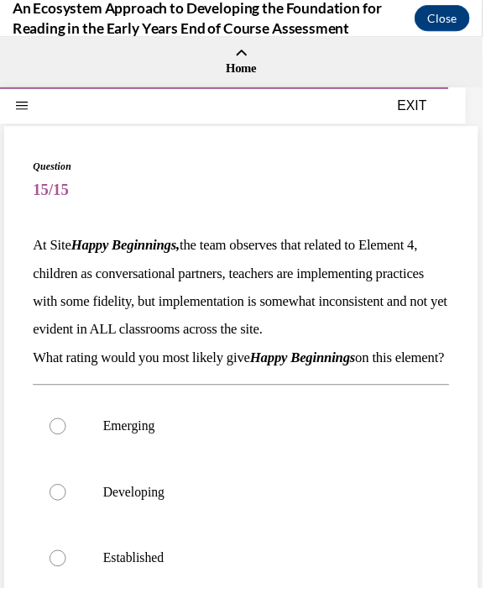
click at [61, 509] on div at bounding box center [58, 500] width 17 height 17
click at [61, 509] on input "Developing" at bounding box center [58, 500] width 17 height 17
radio input "true"
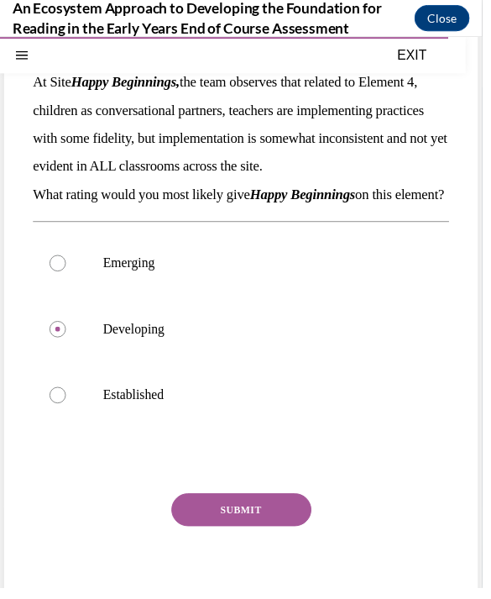
click at [215, 535] on button "SUBMIT" at bounding box center [246, 518] width 143 height 34
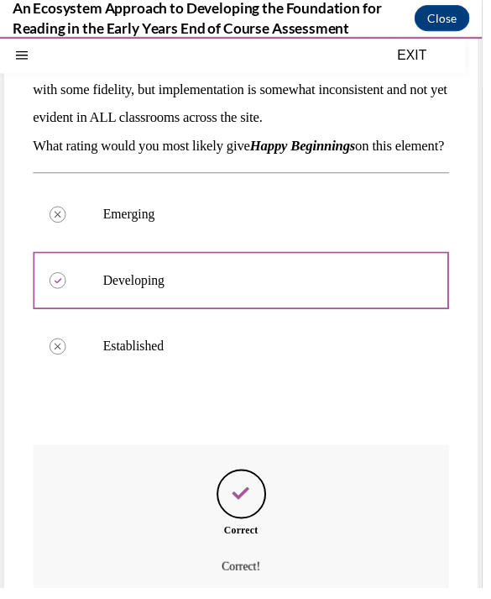
scroll to position [301, 0]
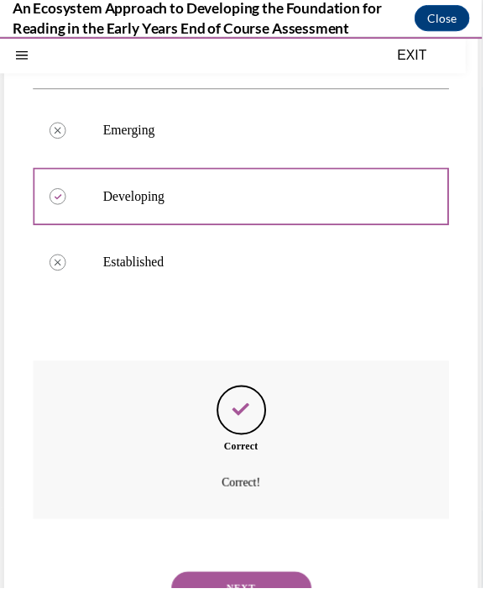
click at [219, 598] on button "NEXT" at bounding box center [246, 598] width 143 height 34
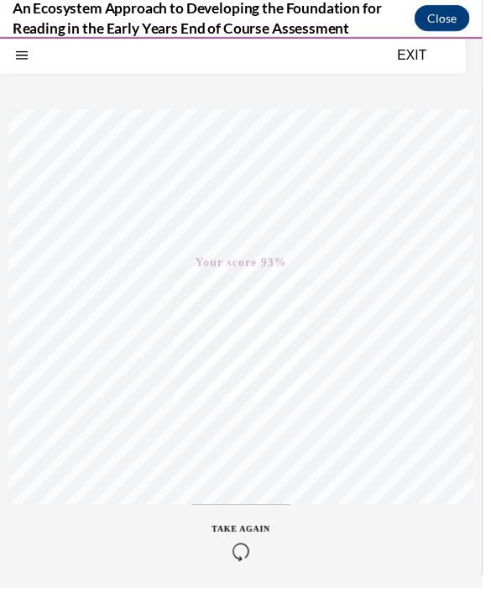
scroll to position [156, 0]
click at [417, 47] on button "EXIT" at bounding box center [419, 55] width 101 height 20
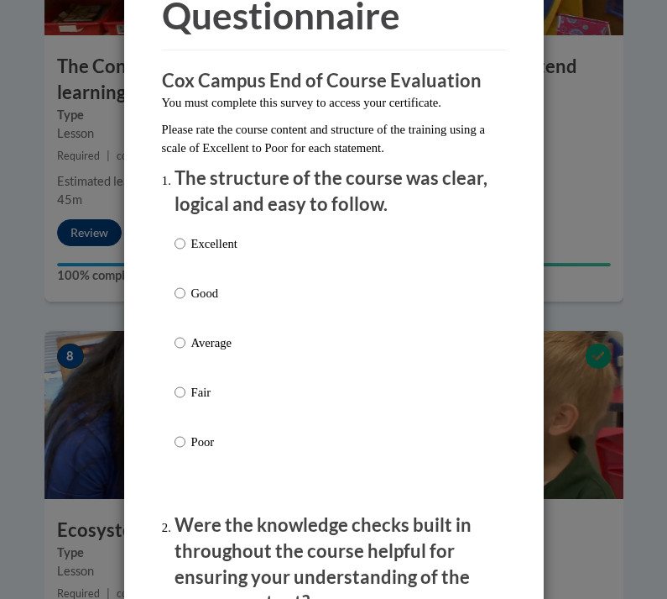
scroll to position [144, 0]
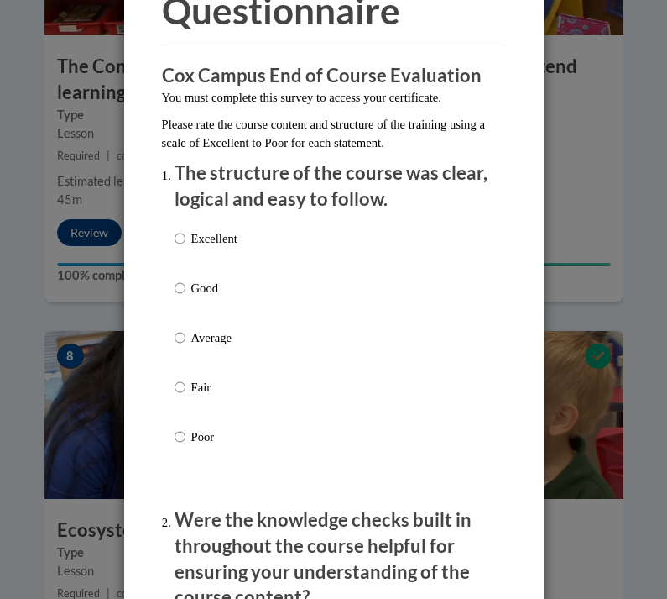
click at [178, 296] on label "Good" at bounding box center [206, 301] width 63 height 45
click at [178, 296] on input "Good" at bounding box center [180, 288] width 11 height 18
radio input "true"
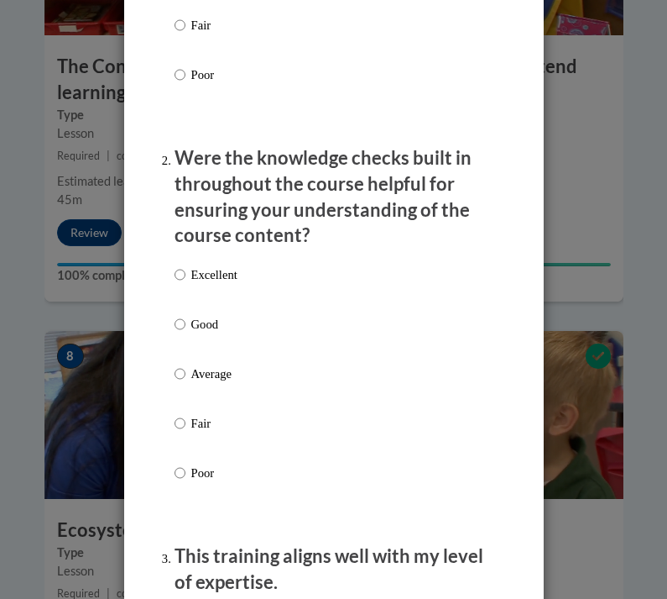
click at [175, 315] on input "Good" at bounding box center [180, 324] width 11 height 18
radio input "true"
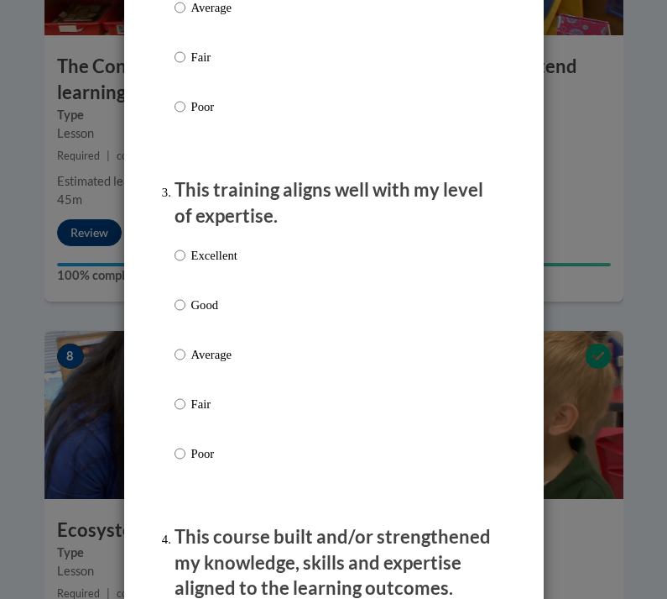
click at [175, 299] on input "Good" at bounding box center [180, 305] width 11 height 18
radio input "true"
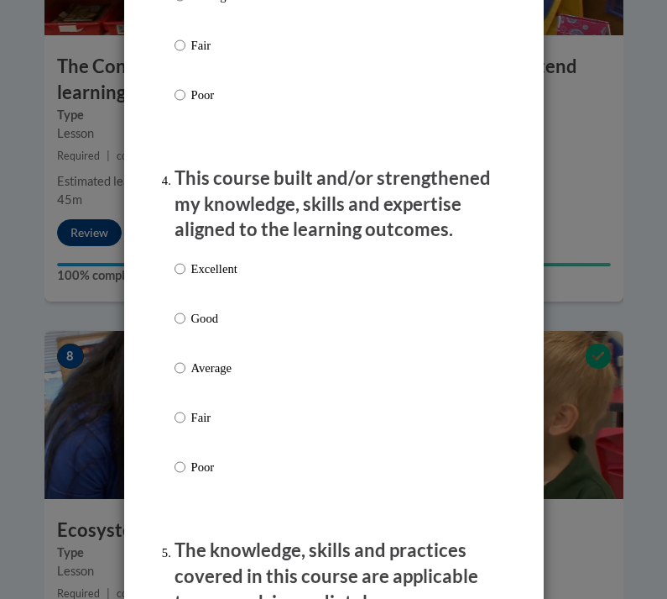
click at [176, 364] on input "Average" at bounding box center [180, 367] width 11 height 18
radio input "true"
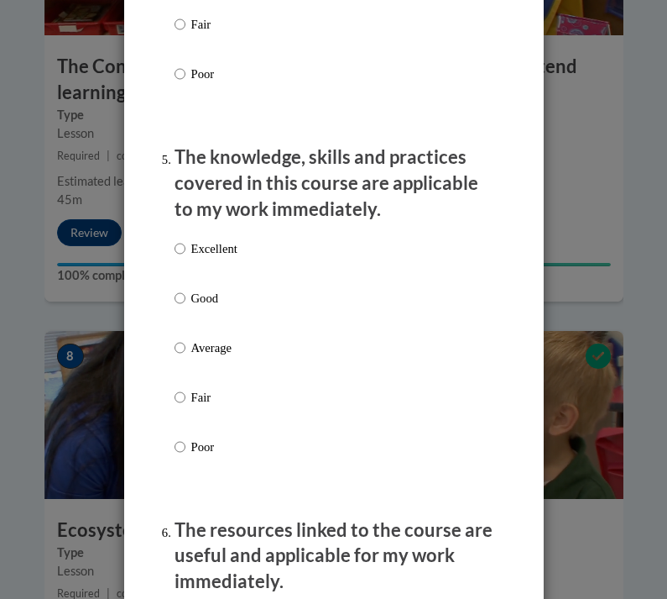
click at [177, 239] on input "Excellent" at bounding box center [180, 248] width 11 height 18
radio input "true"
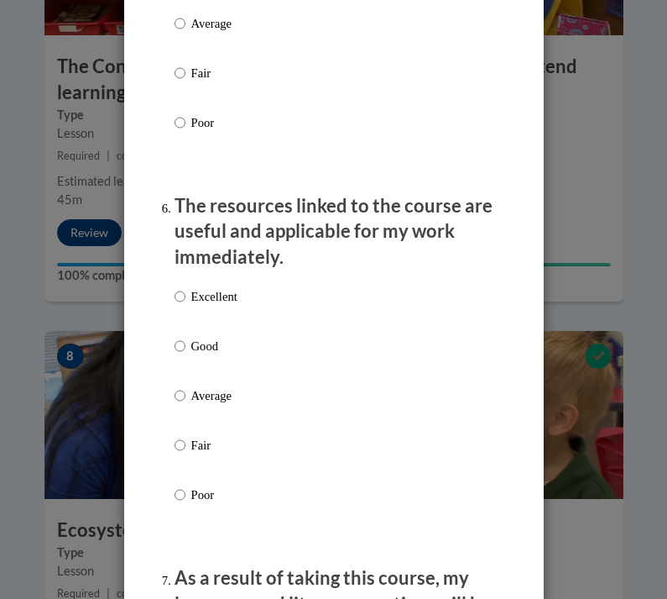
click at [175, 337] on input "Good" at bounding box center [180, 346] width 11 height 18
radio input "true"
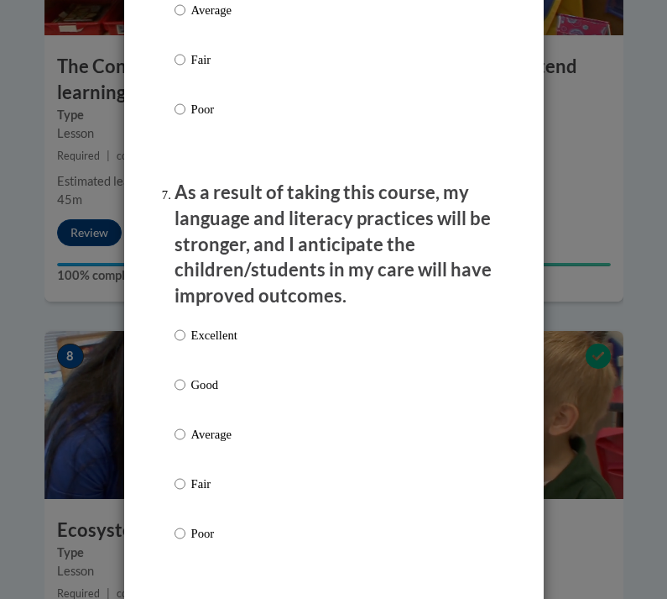
click at [176, 326] on input "Excellent" at bounding box center [180, 335] width 11 height 18
radio input "true"
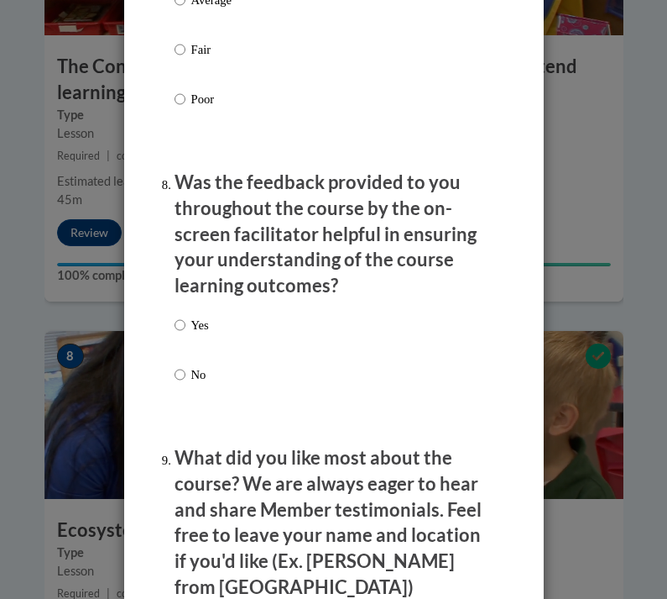
click at [179, 316] on input "Yes" at bounding box center [180, 325] width 11 height 18
radio input "true"
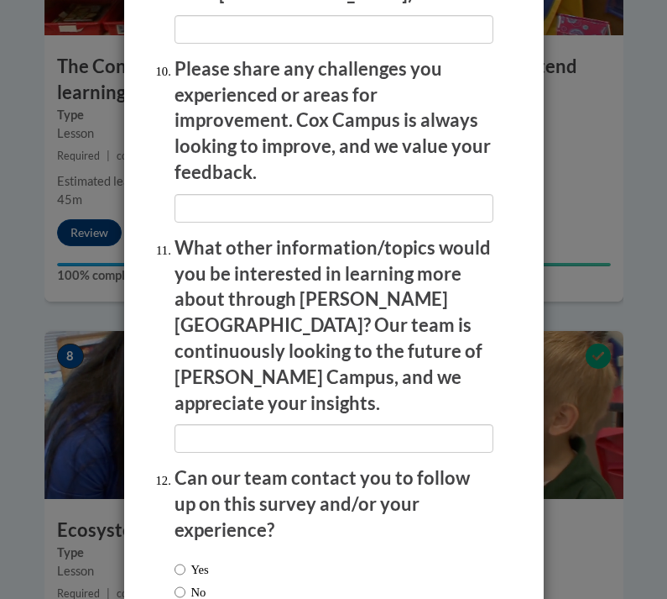
scroll to position [3359, 0]
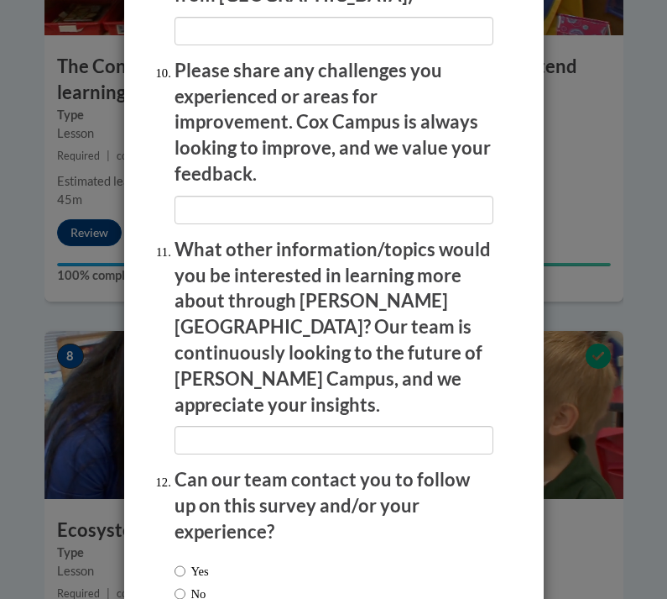
click at [178, 562] on input "Yes" at bounding box center [180, 571] width 11 height 18
radio input "true"
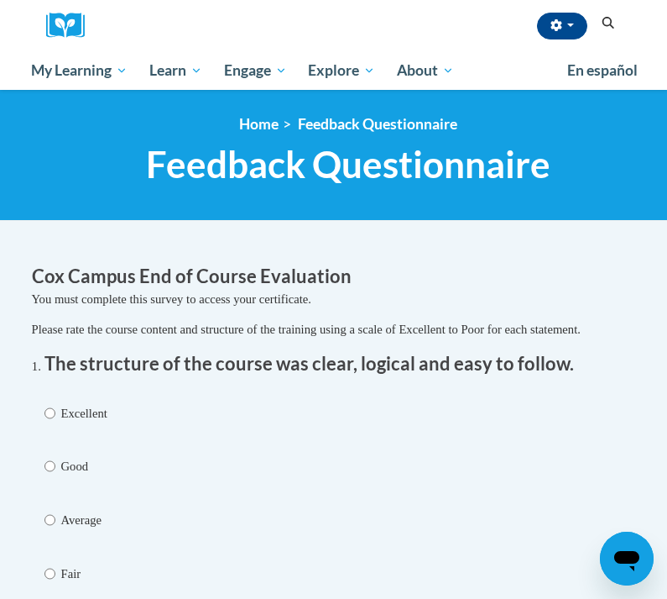
click at [0, 0] on span "Certificates" at bounding box center [0, 0] width 0 height 0
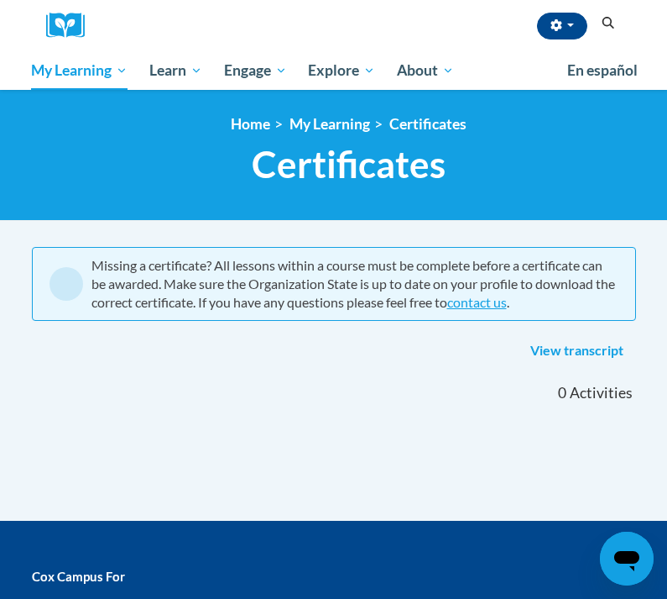
click at [0, 0] on span "My Course Progress" at bounding box center [0, 0] width 0 height 0
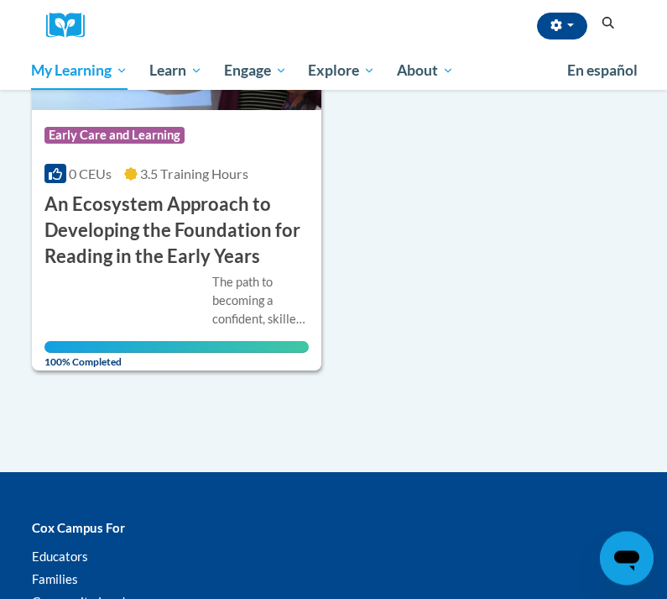
scroll to position [364, 0]
click at [83, 249] on h3 "An Ecosystem Approach to Developing the Foundation for Reading in the Early Yea…" at bounding box center [176, 229] width 265 height 77
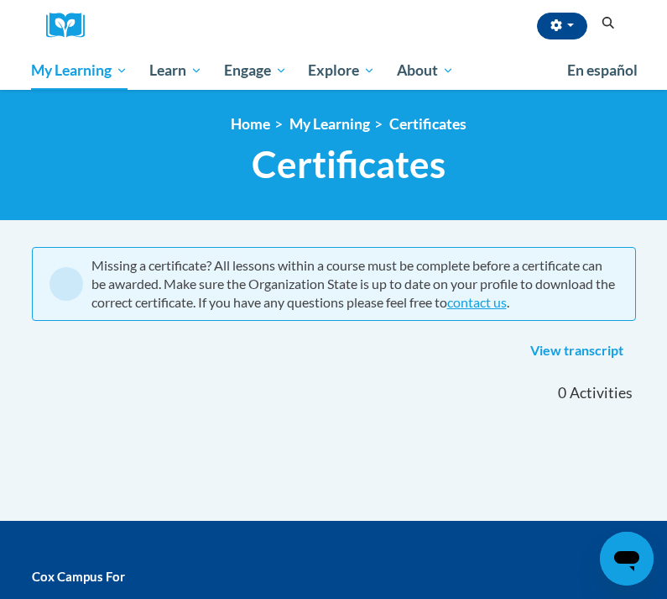
click at [0, 0] on span "Early Care and Learning" at bounding box center [0, 0] width 0 height 0
